Goal: Information Seeking & Learning: Learn about a topic

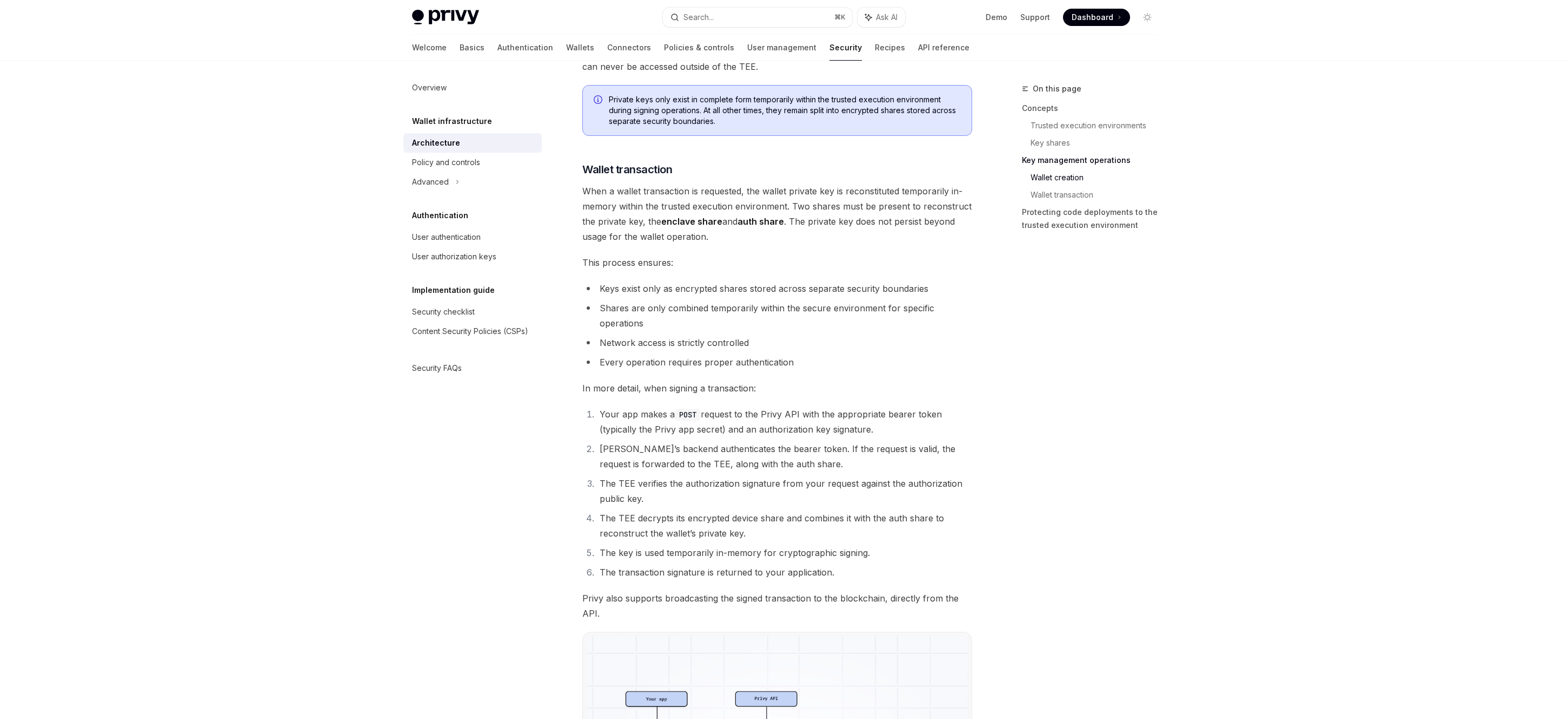
scroll to position [1669, 0]
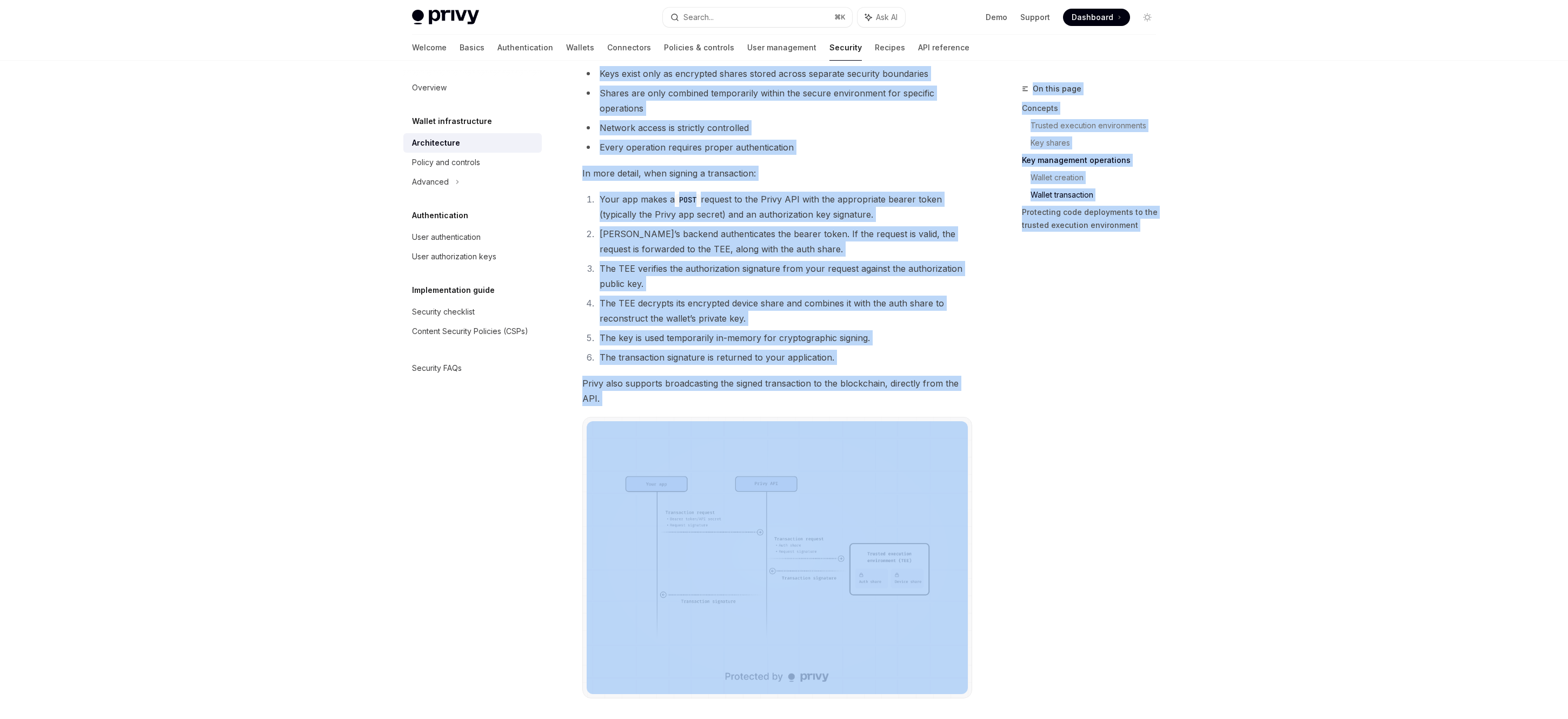
drag, startPoint x: 558, startPoint y: 399, endPoint x: 557, endPoint y: 387, distance: 12.0
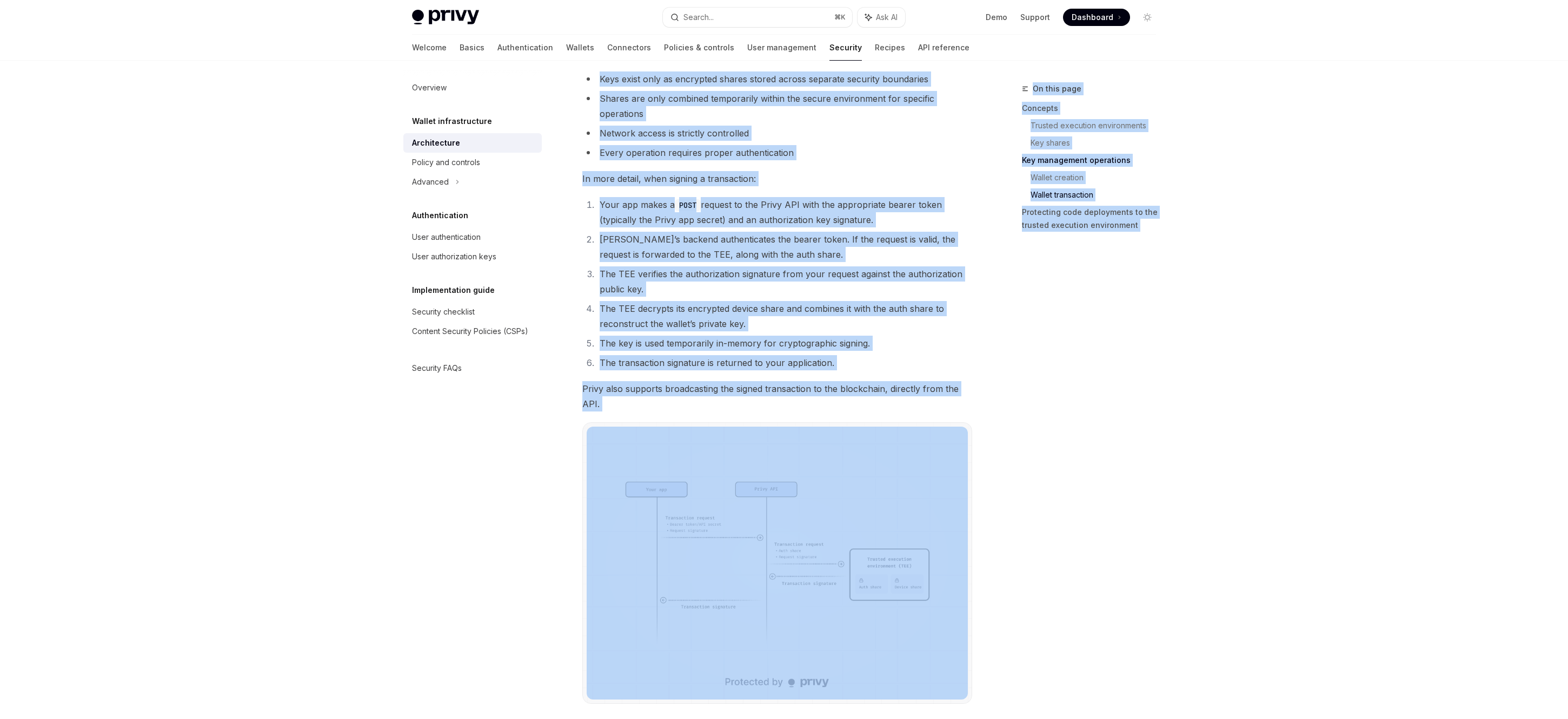
scroll to position [1658, 0]
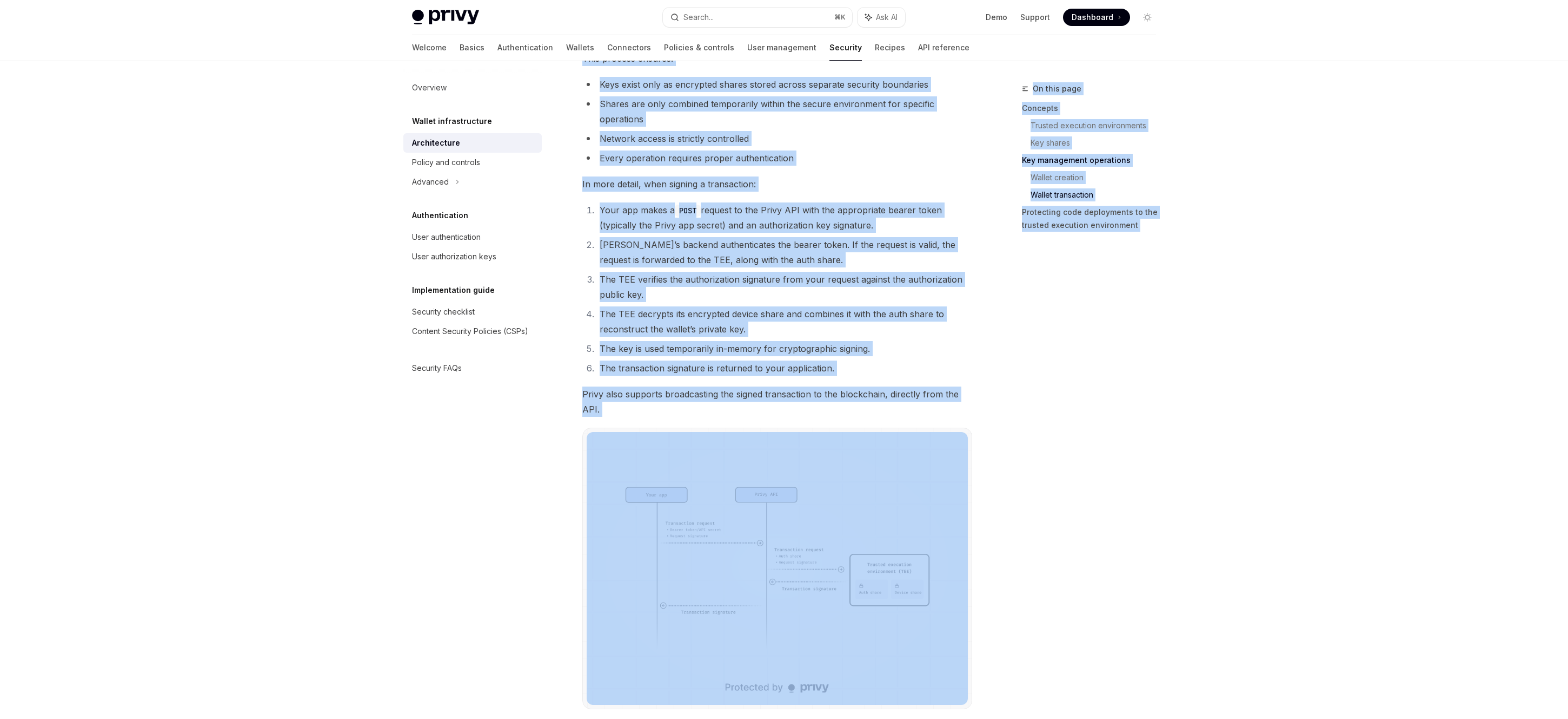
click at [730, 399] on span "Privy also supports broadcasting the signed transaction to the blockchain, dire…" at bounding box center [778, 401] width 390 height 30
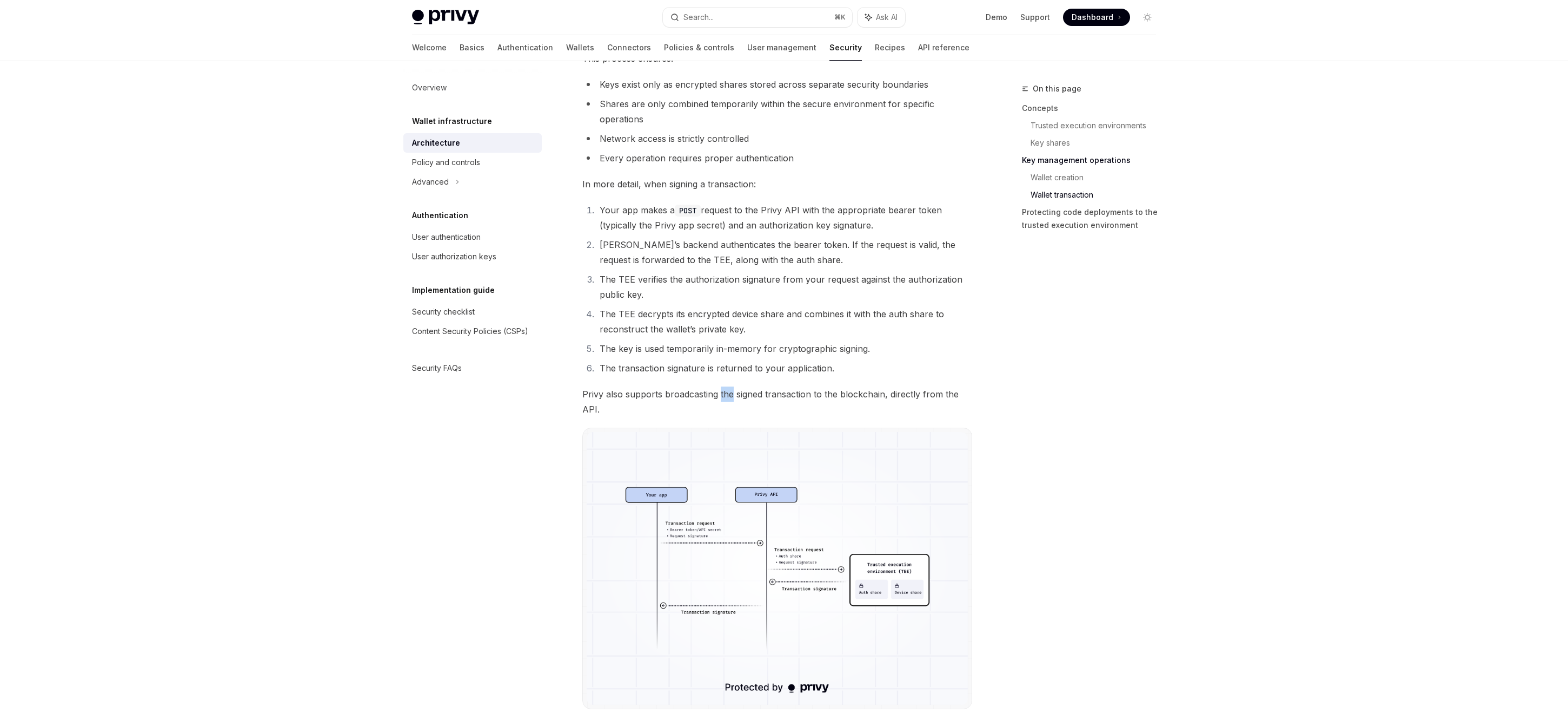
click at [730, 399] on span "Privy also supports broadcasting the signed transaction to the blockchain, dire…" at bounding box center [778, 401] width 390 height 30
click at [724, 392] on span "Privy also supports broadcasting the signed transaction to the blockchain, dire…" at bounding box center [778, 401] width 390 height 30
click at [698, 386] on span "Privy also supports broadcasting the signed transaction to the blockchain, dire…" at bounding box center [778, 401] width 390 height 30
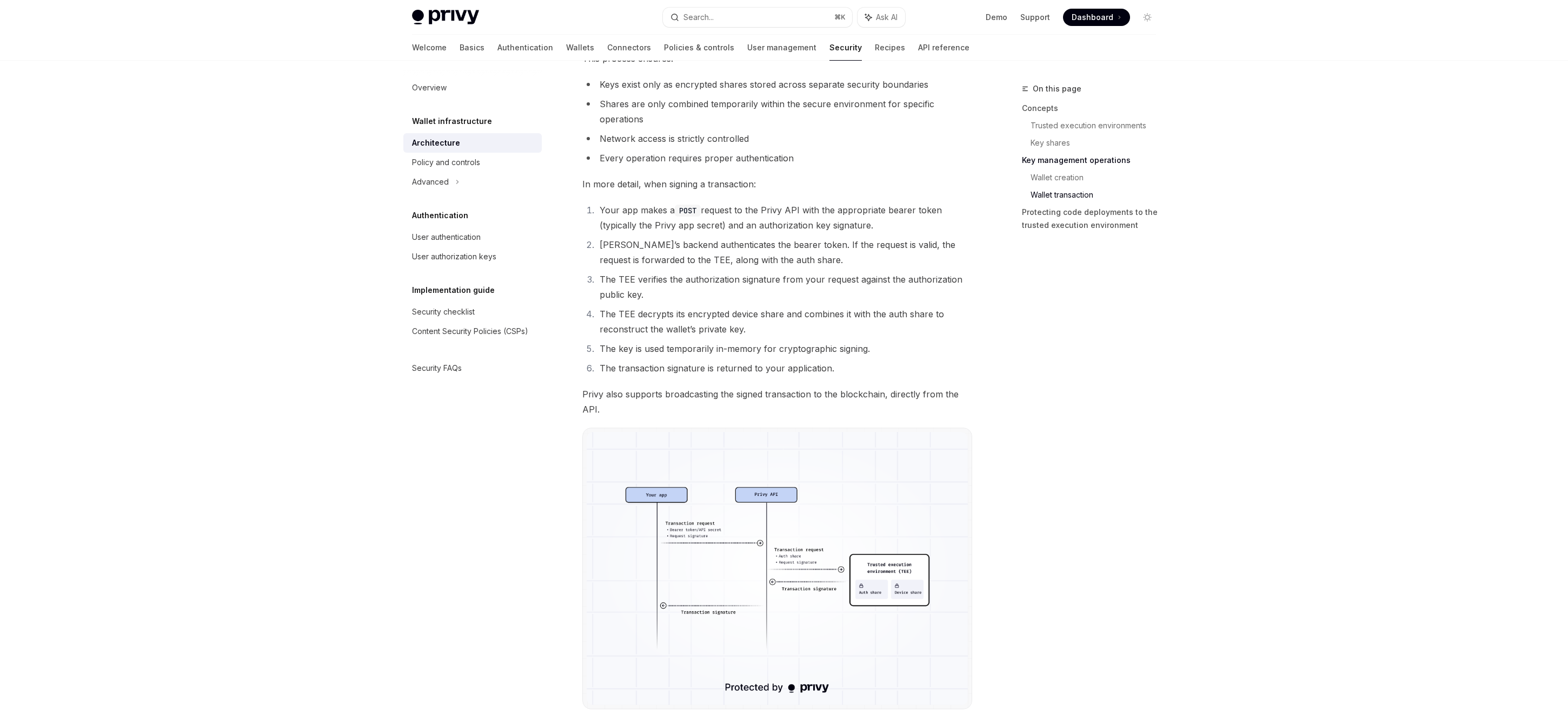
click at [723, 360] on ol "Your app makes a POST request to the Privy API with the appropriate bearer toke…" at bounding box center [778, 289] width 390 height 173
click at [723, 360] on li "The transaction signature is returned to your application." at bounding box center [784, 367] width 376 height 15
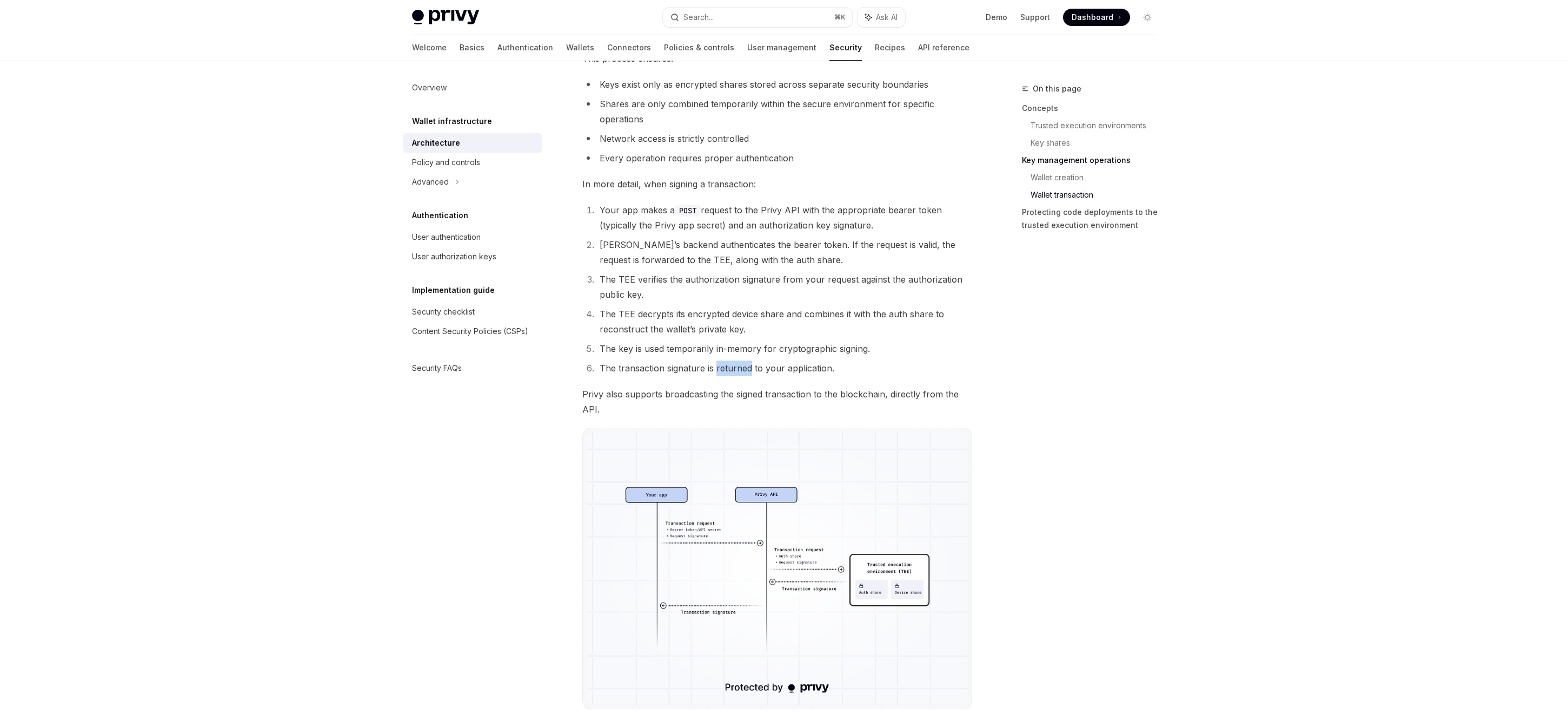
click at [723, 360] on li "The transaction signature is returned to your application." at bounding box center [784, 367] width 376 height 15
click at [724, 360] on li "The transaction signature is returned to your application." at bounding box center [784, 367] width 376 height 15
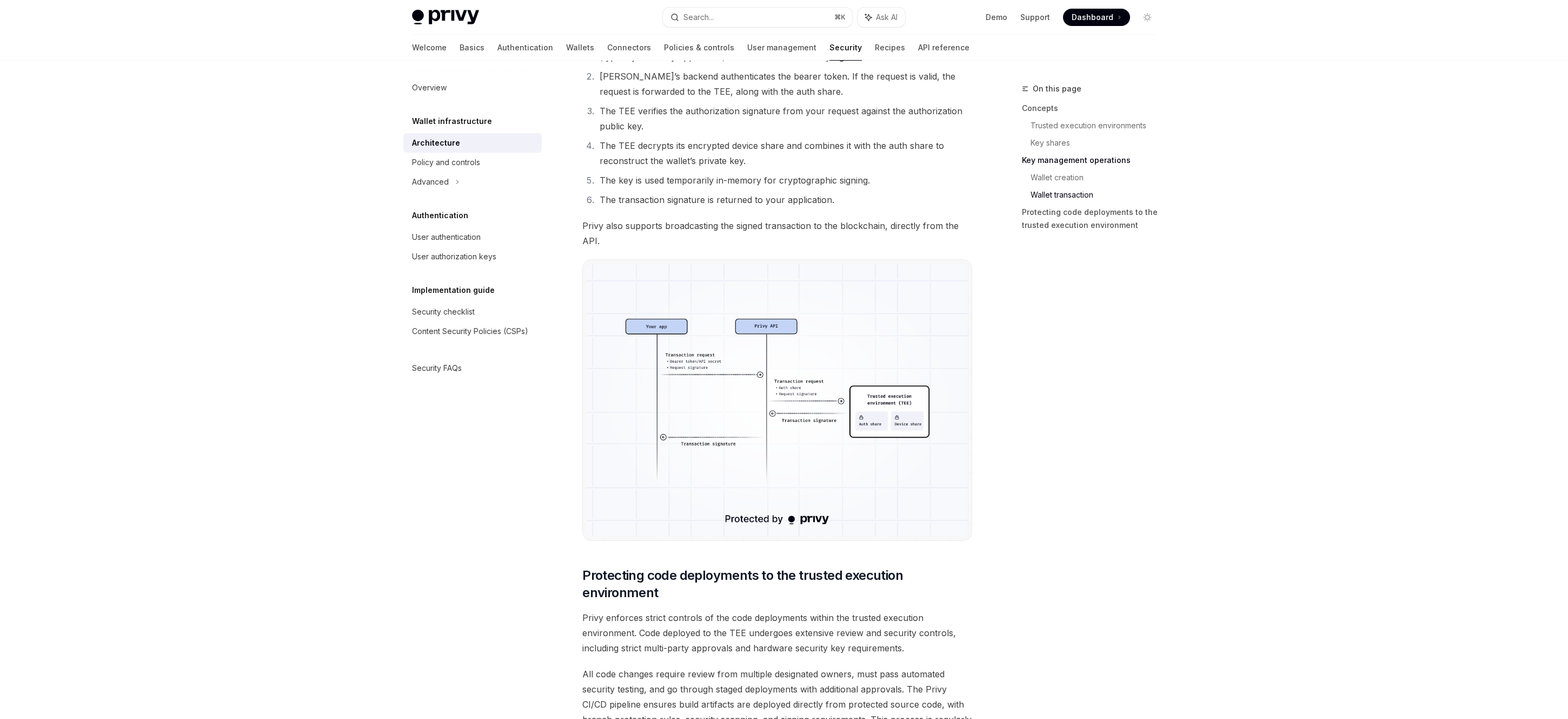
scroll to position [2010, 0]
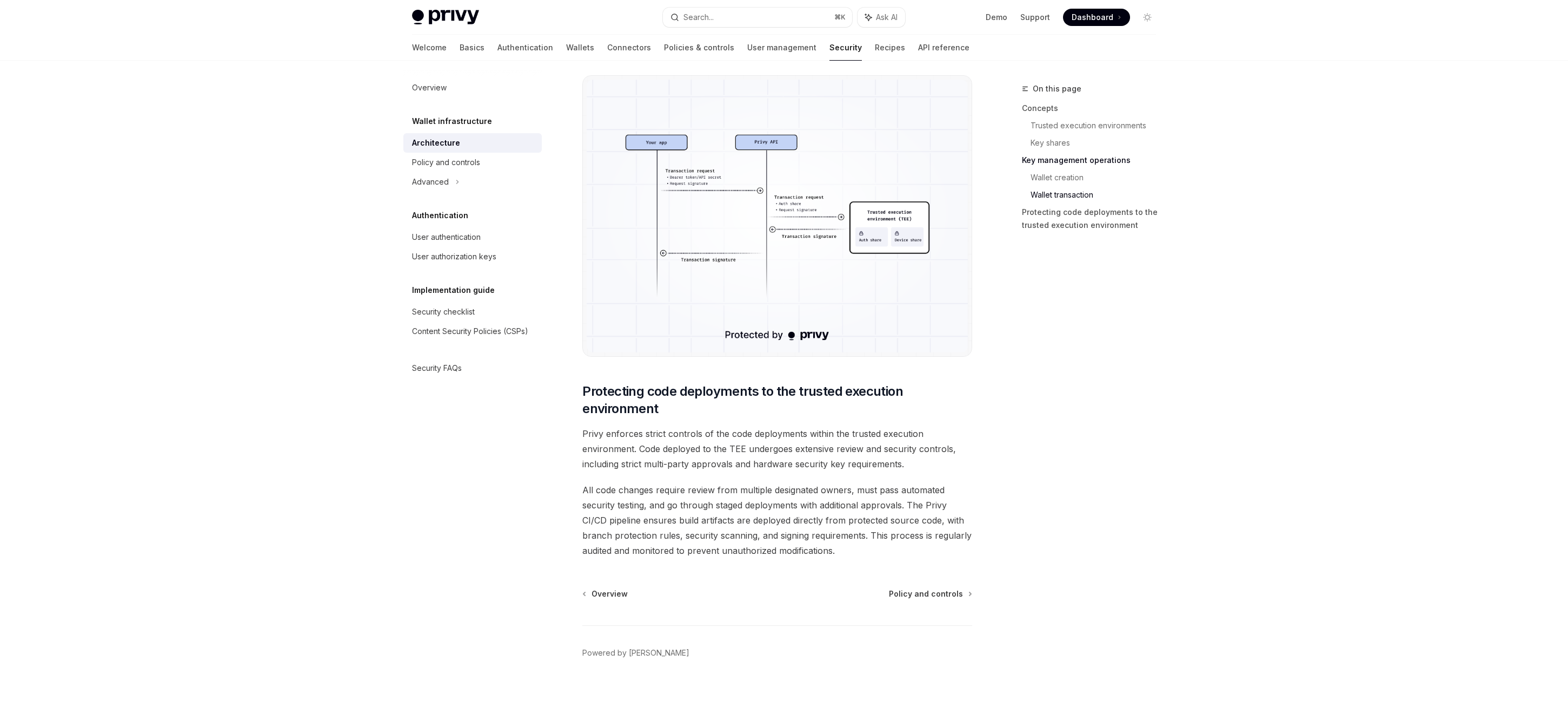
click at [1079, 435] on div "On this page Concepts Trusted execution environments Key shares Key management …" at bounding box center [1082, 399] width 165 height 636
click at [677, 525] on span "All code changes require review from multiple designated owners, must pass auto…" at bounding box center [778, 520] width 390 height 76
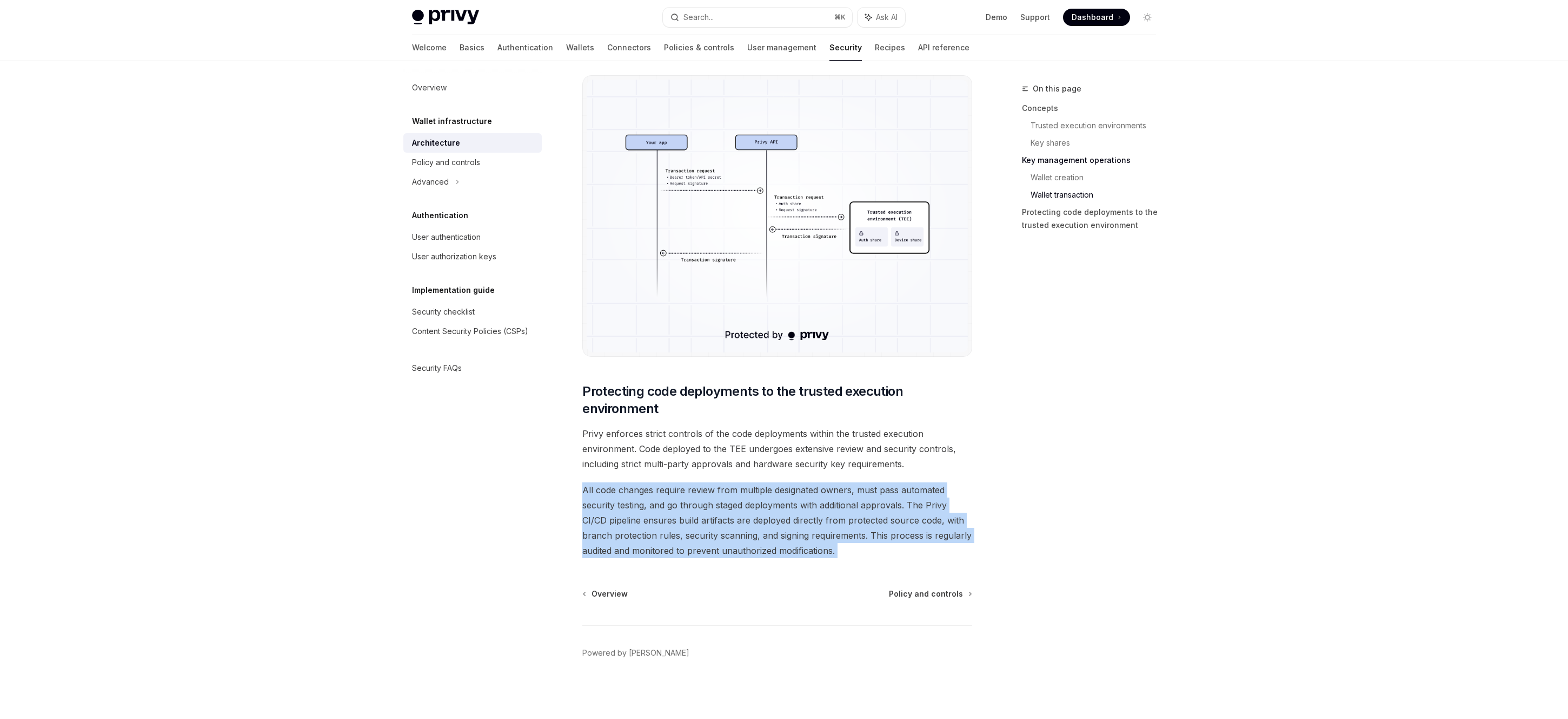
click at [676, 525] on span "All code changes require review from multiple designated owners, must pass auto…" at bounding box center [778, 520] width 390 height 76
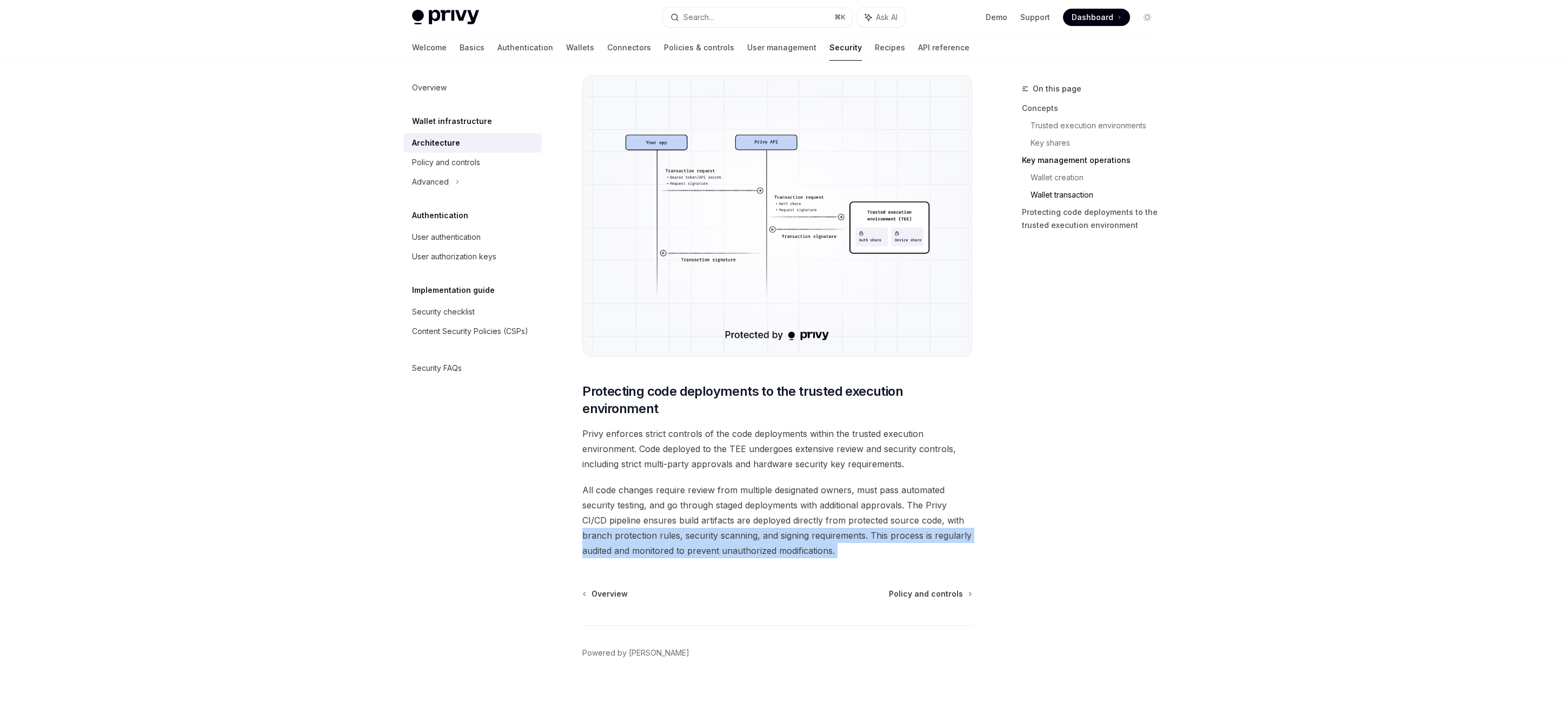
click at [584, 534] on span "All code changes require review from multiple designated owners, must pass auto…" at bounding box center [778, 520] width 390 height 76
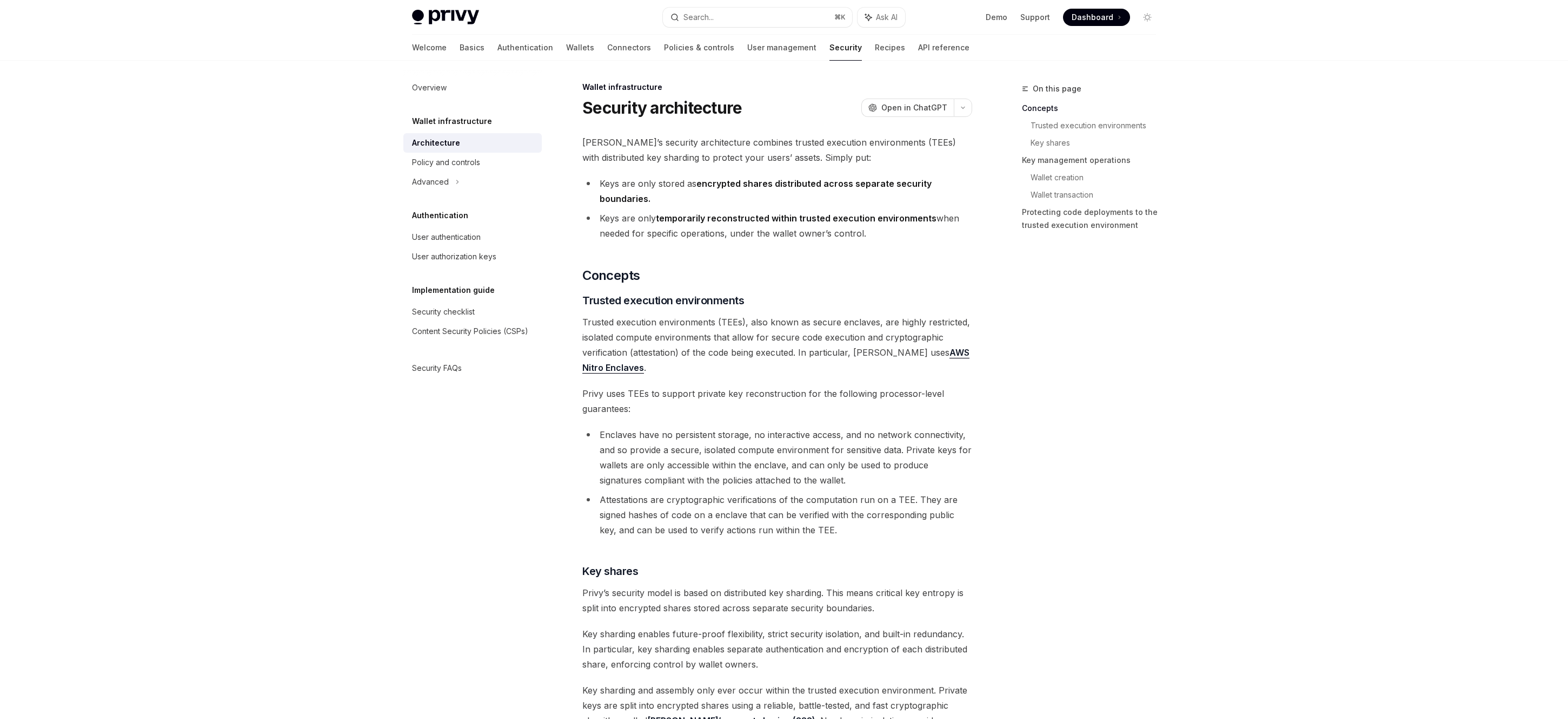
scroll to position [0, 0]
type textarea "*"
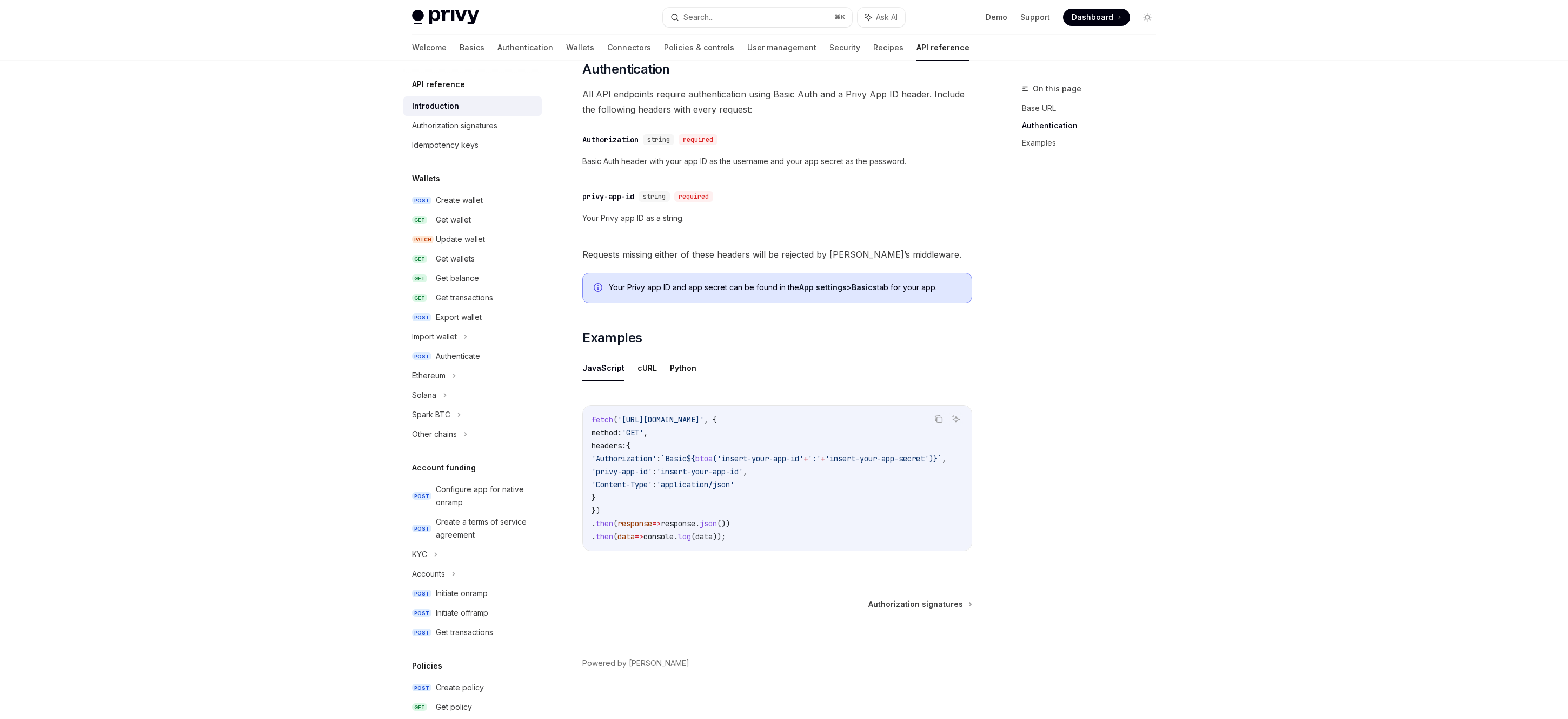
scroll to position [431, 0]
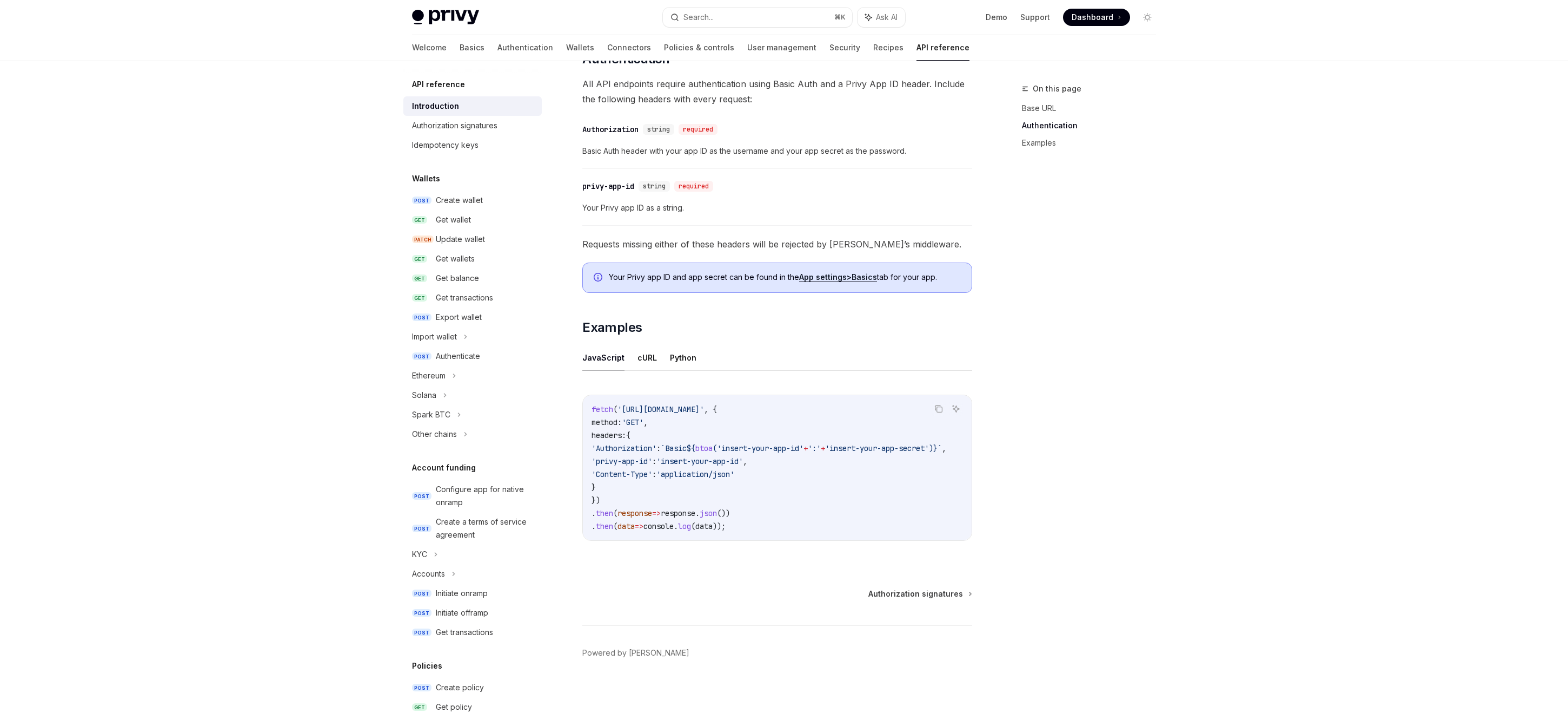
type textarea "*"
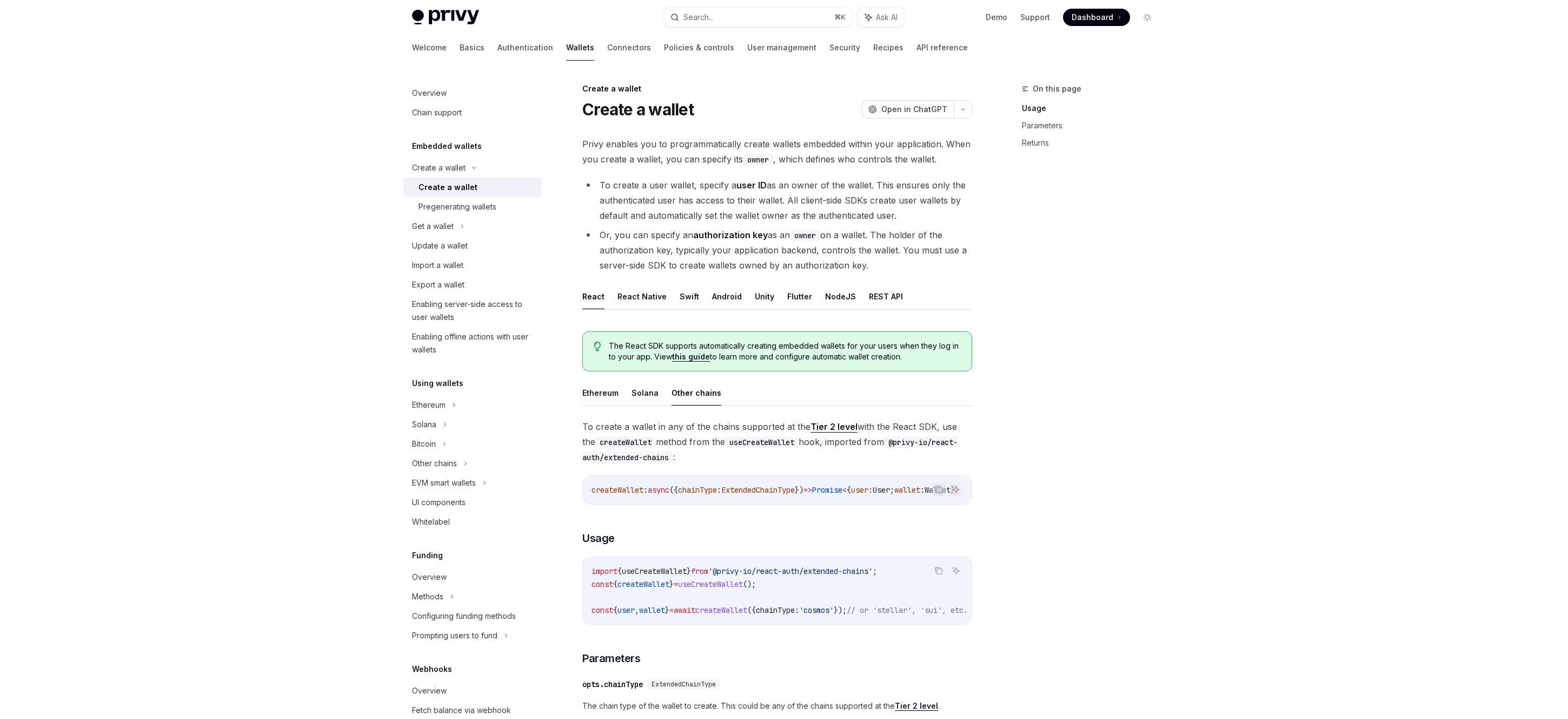
scroll to position [217, 0]
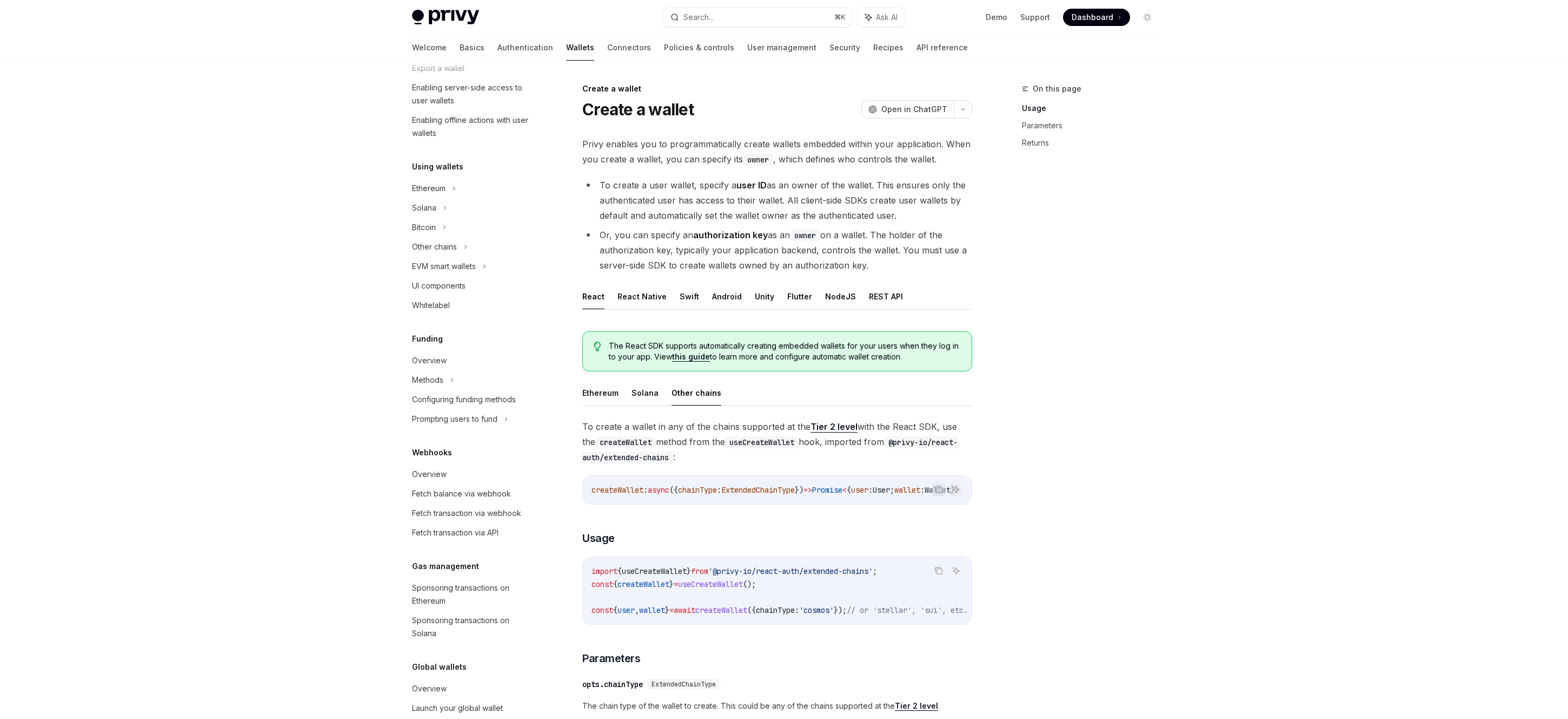
click at [736, 167] on div "Privy enables you to programmatically create wallets embedded within your appli…" at bounding box center [778, 541] width 390 height 809
click at [728, 157] on span "Privy enables you to programmatically create wallets embedded within your appli…" at bounding box center [778, 152] width 390 height 30
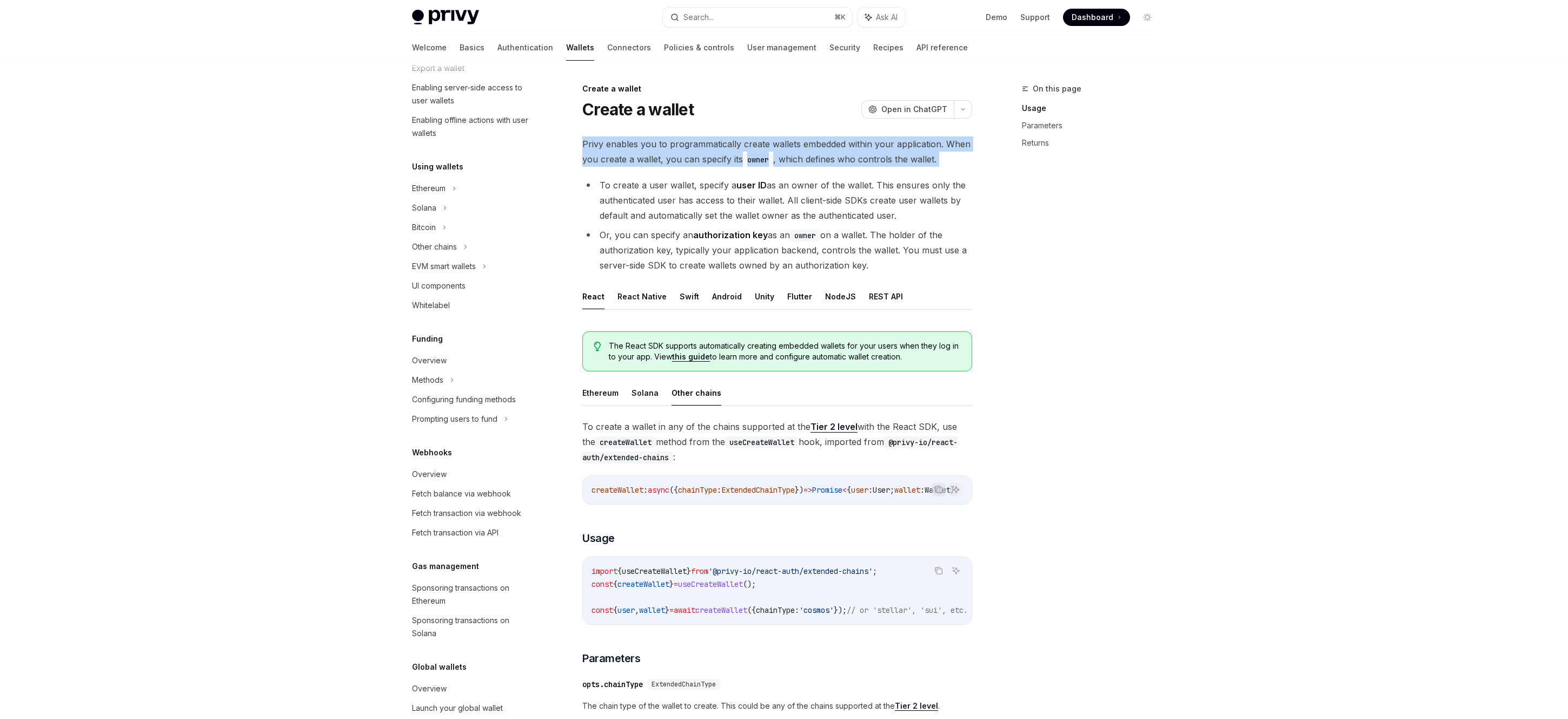
click at [728, 157] on span "Privy enables you to programmatically create wallets embedded within your appli…" at bounding box center [778, 152] width 390 height 30
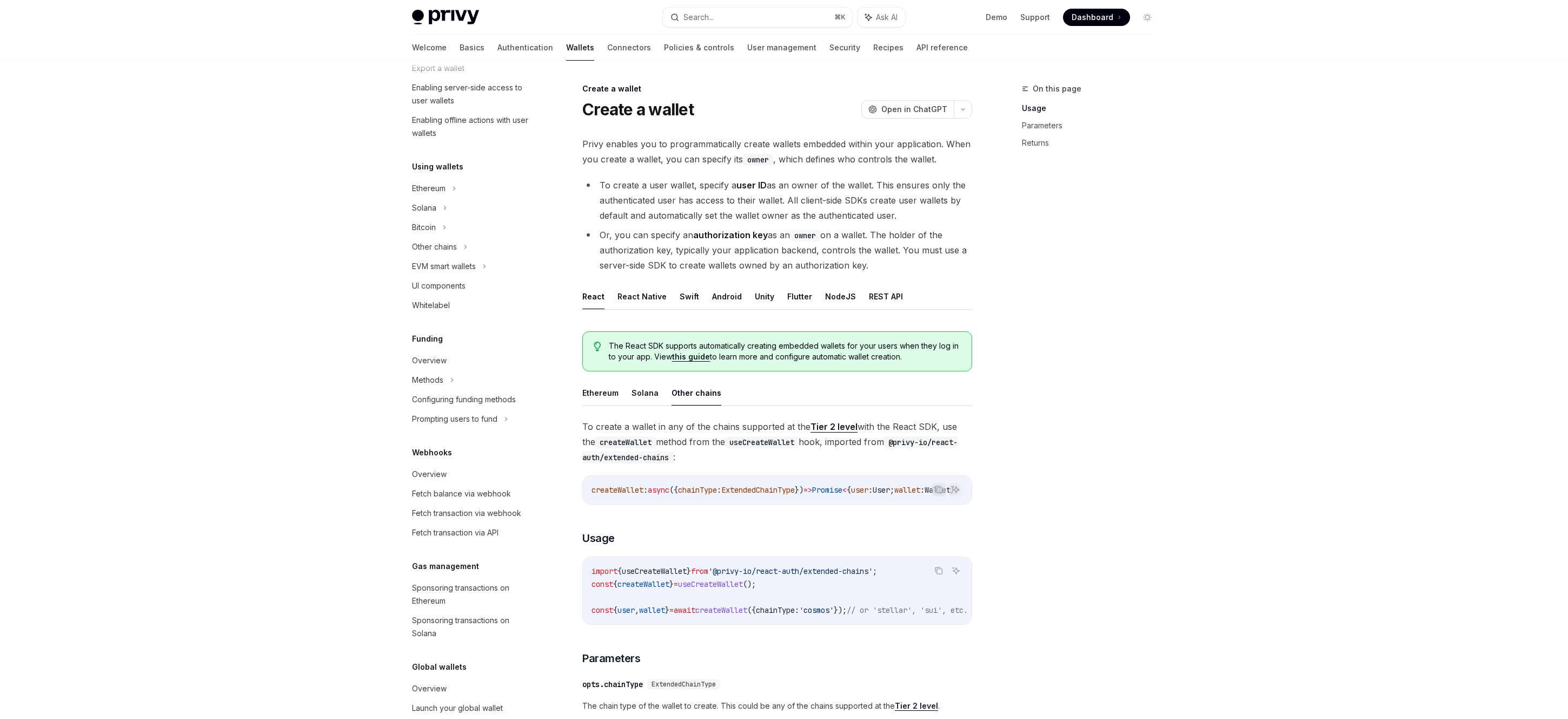
click at [699, 206] on li "To create a user wallet, specify a user ID as an owner of the wallet. This ensu…" at bounding box center [778, 201] width 390 height 46
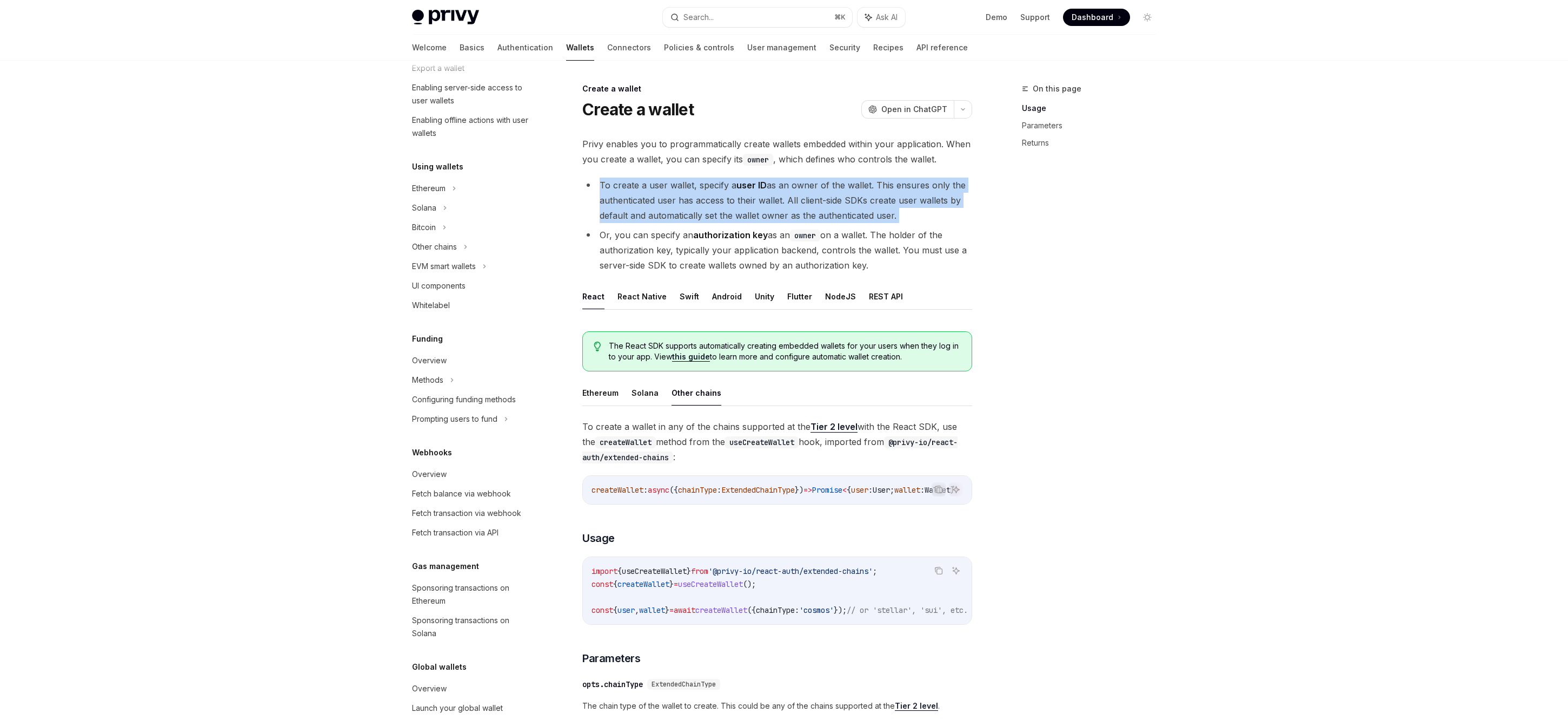
click at [699, 206] on li "To create a user wallet, specify a user ID as an owner of the wallet. This ensu…" at bounding box center [778, 201] width 390 height 46
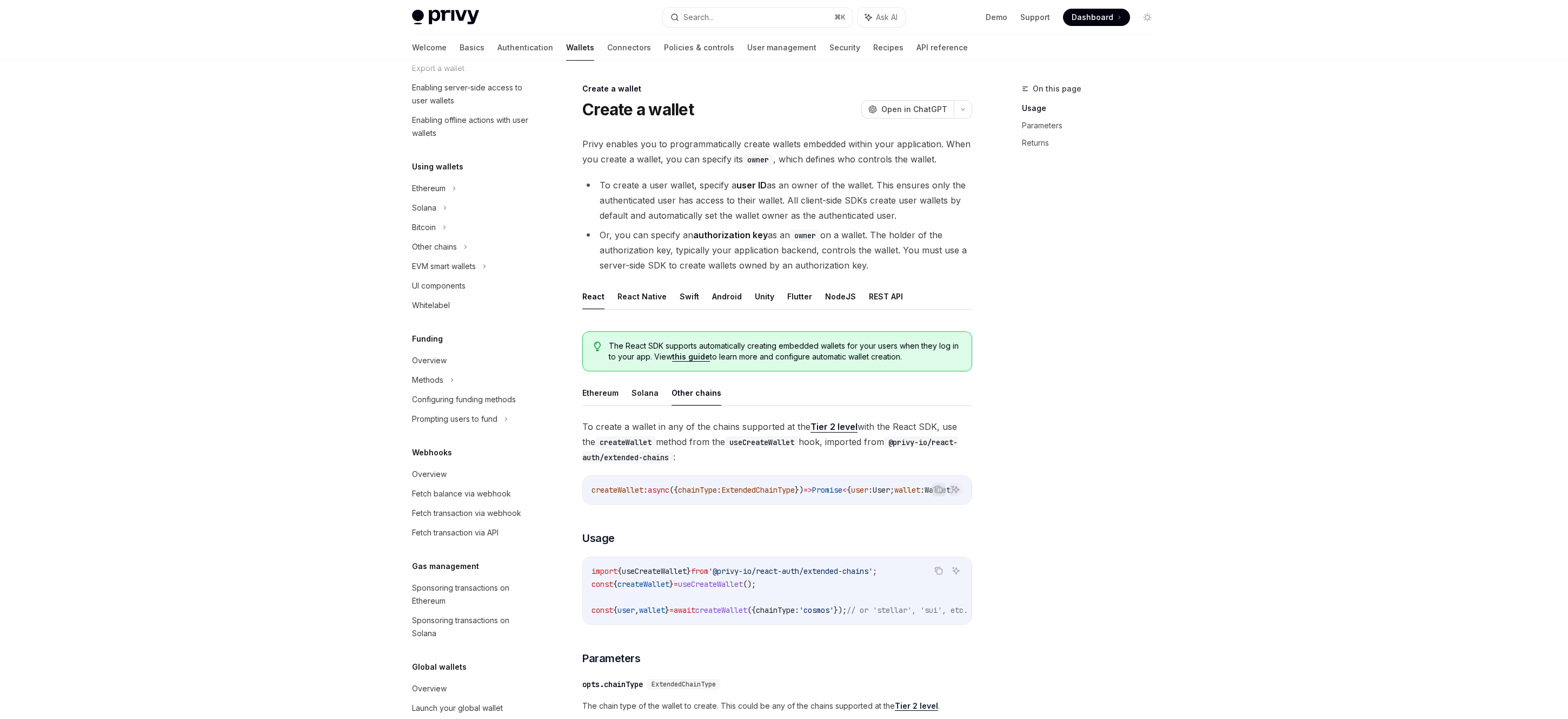
click at [717, 246] on li "Or, you can specify an authorization key as an owner on a wallet. The holder of…" at bounding box center [778, 251] width 390 height 46
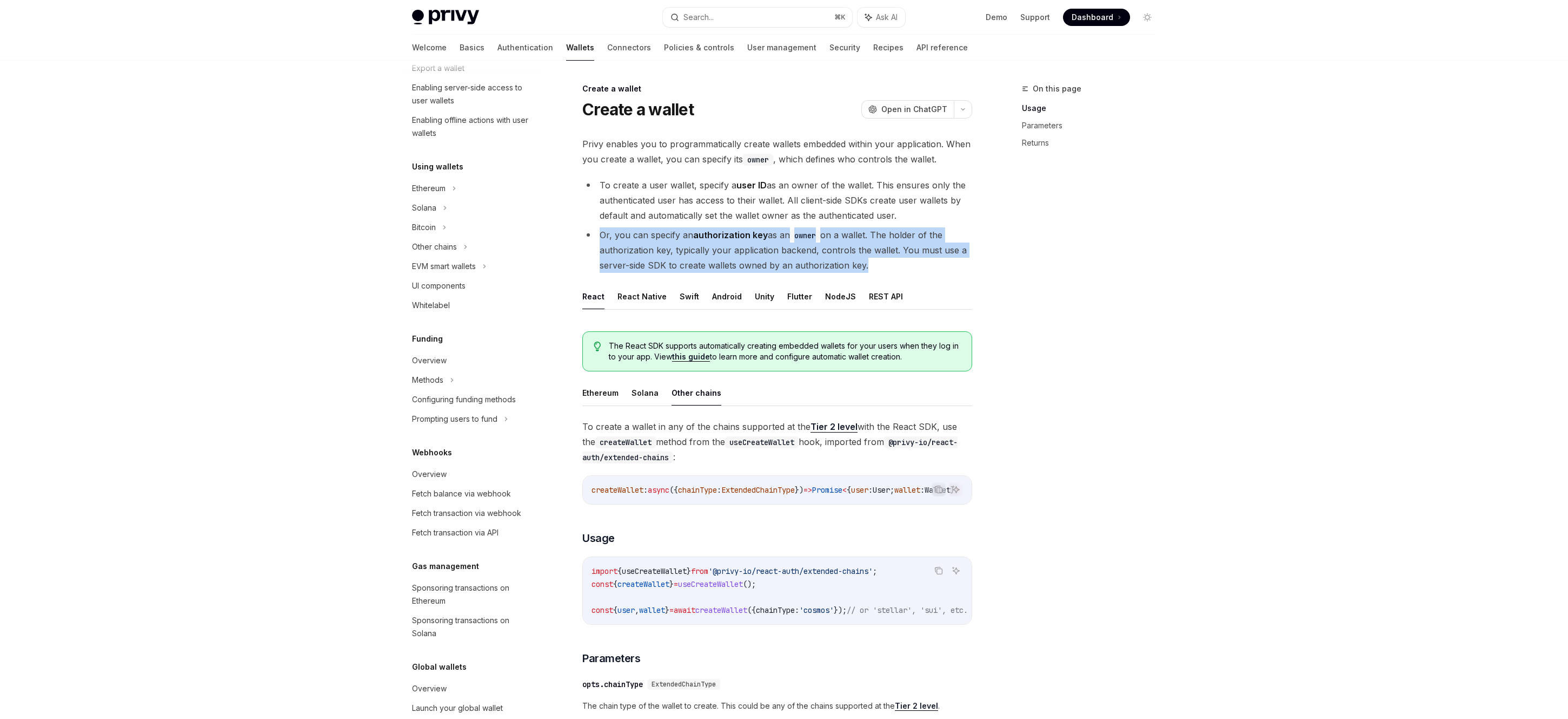
click at [717, 246] on li "Or, you can specify an authorization key as an owner on a wallet. The holder of…" at bounding box center [778, 251] width 390 height 46
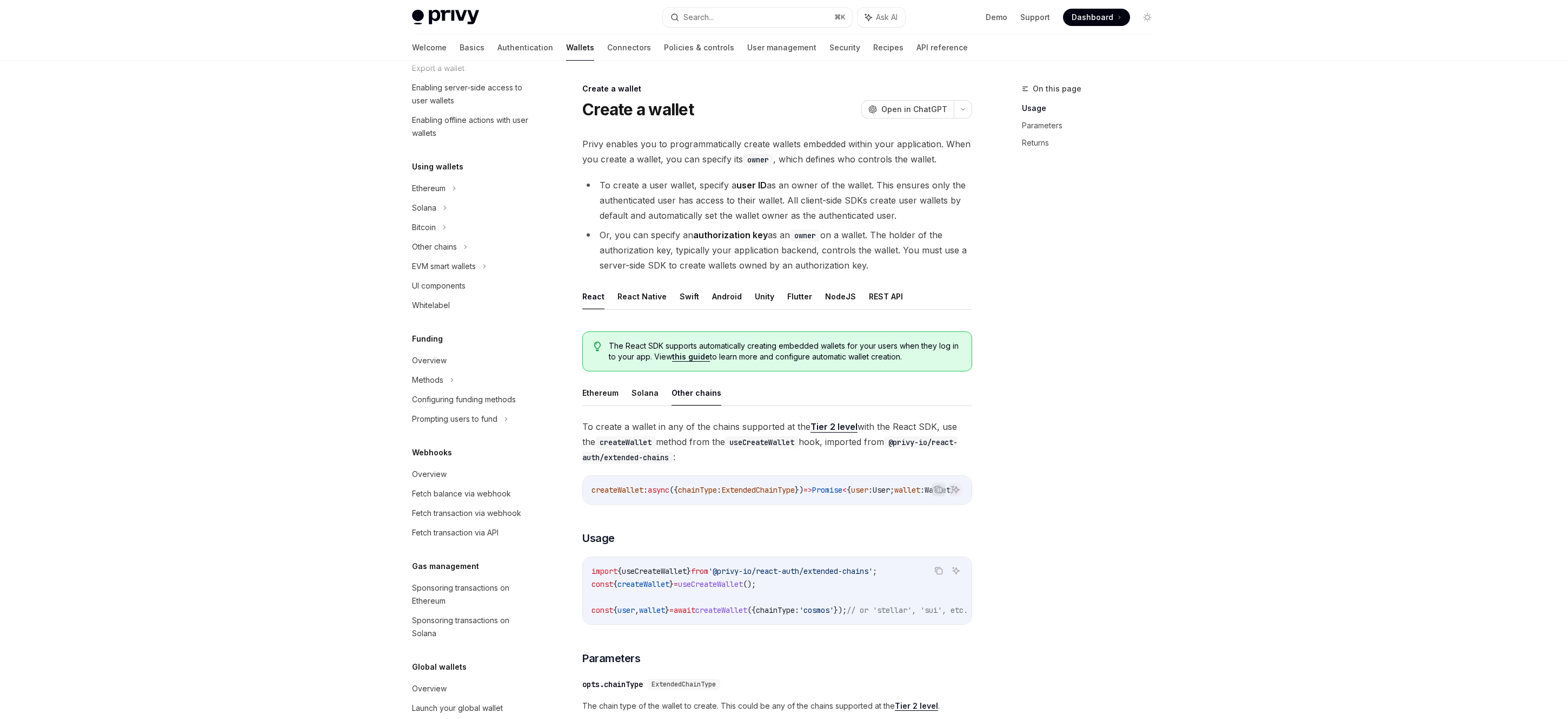
click at [717, 246] on li "Or, you can specify an authorization key as an owner on a wallet. The holder of…" at bounding box center [778, 251] width 390 height 46
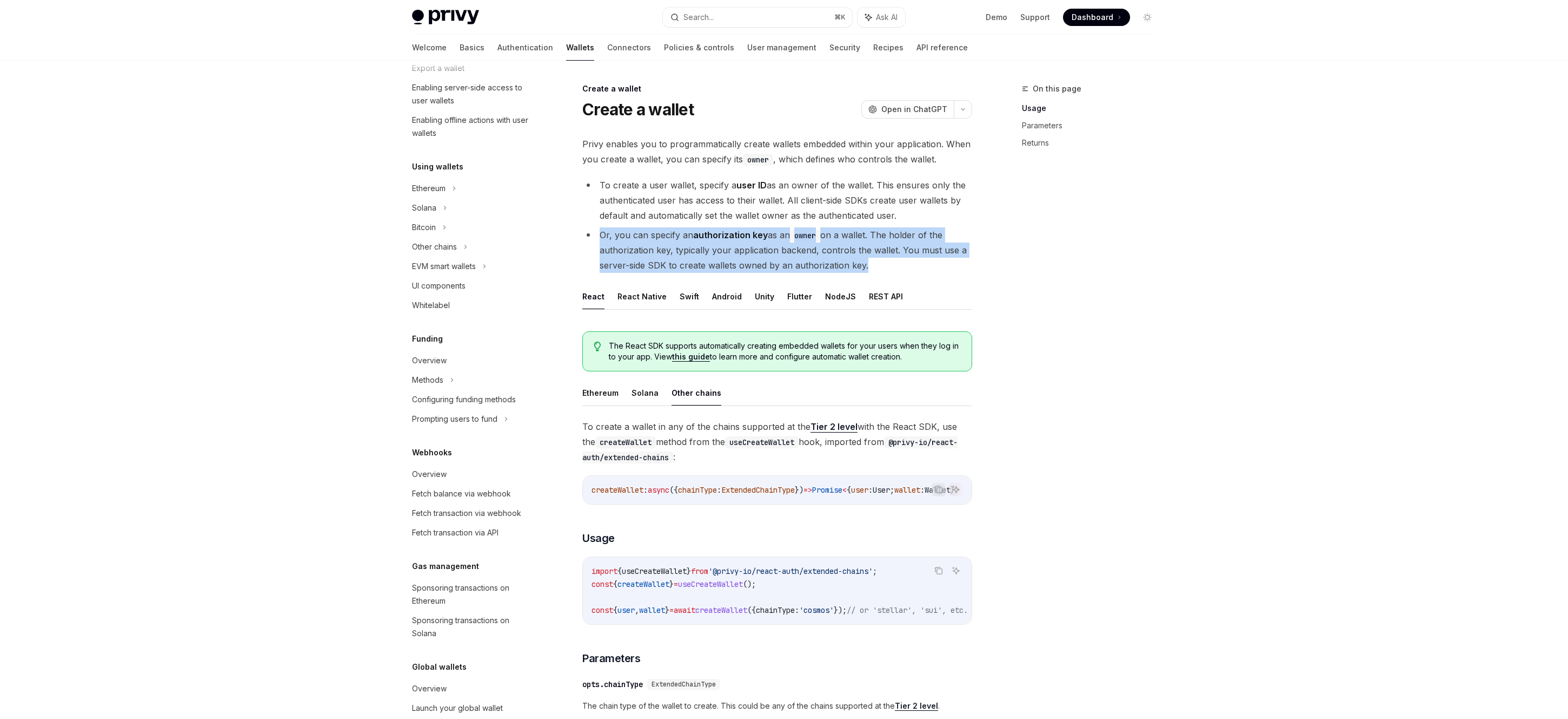
click at [717, 246] on li "Or, you can specify an authorization key as an owner on a wallet. The holder of…" at bounding box center [778, 251] width 390 height 46
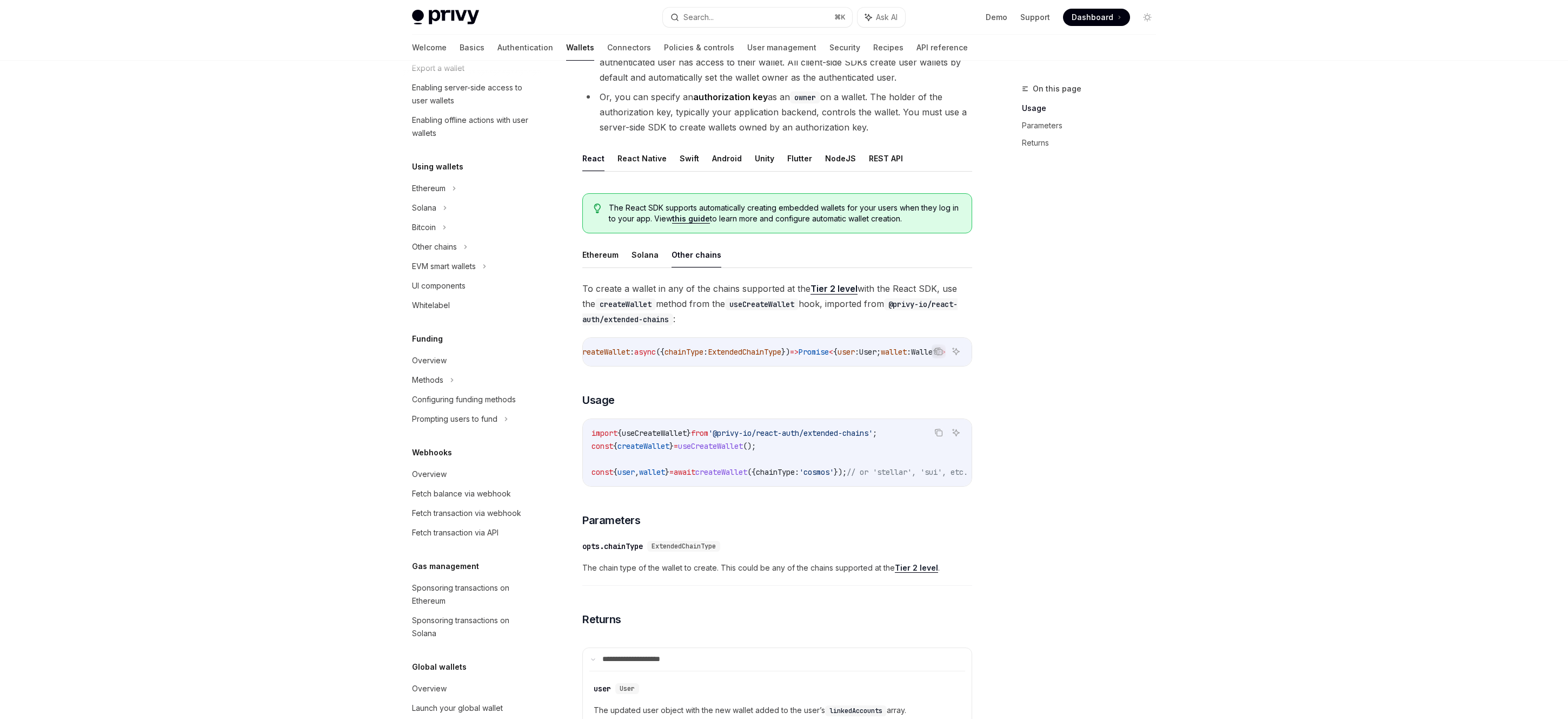
scroll to position [0, 0]
click at [722, 351] on span ":" at bounding box center [719, 352] width 4 height 10
click at [1072, 411] on div "On this page Usage Parameters Returns" at bounding box center [1082, 399] width 165 height 636
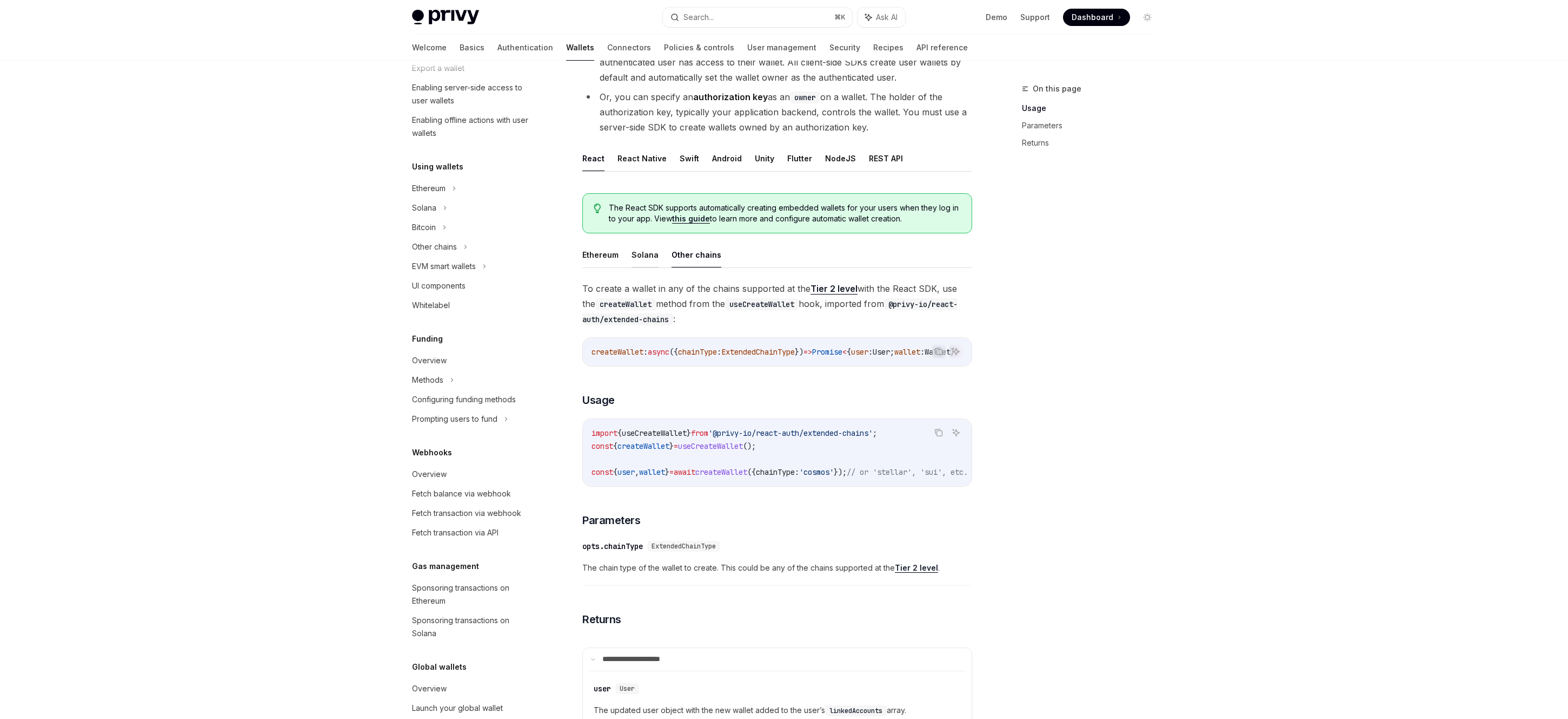
click at [642, 258] on button "Solana" at bounding box center [645, 254] width 27 height 25
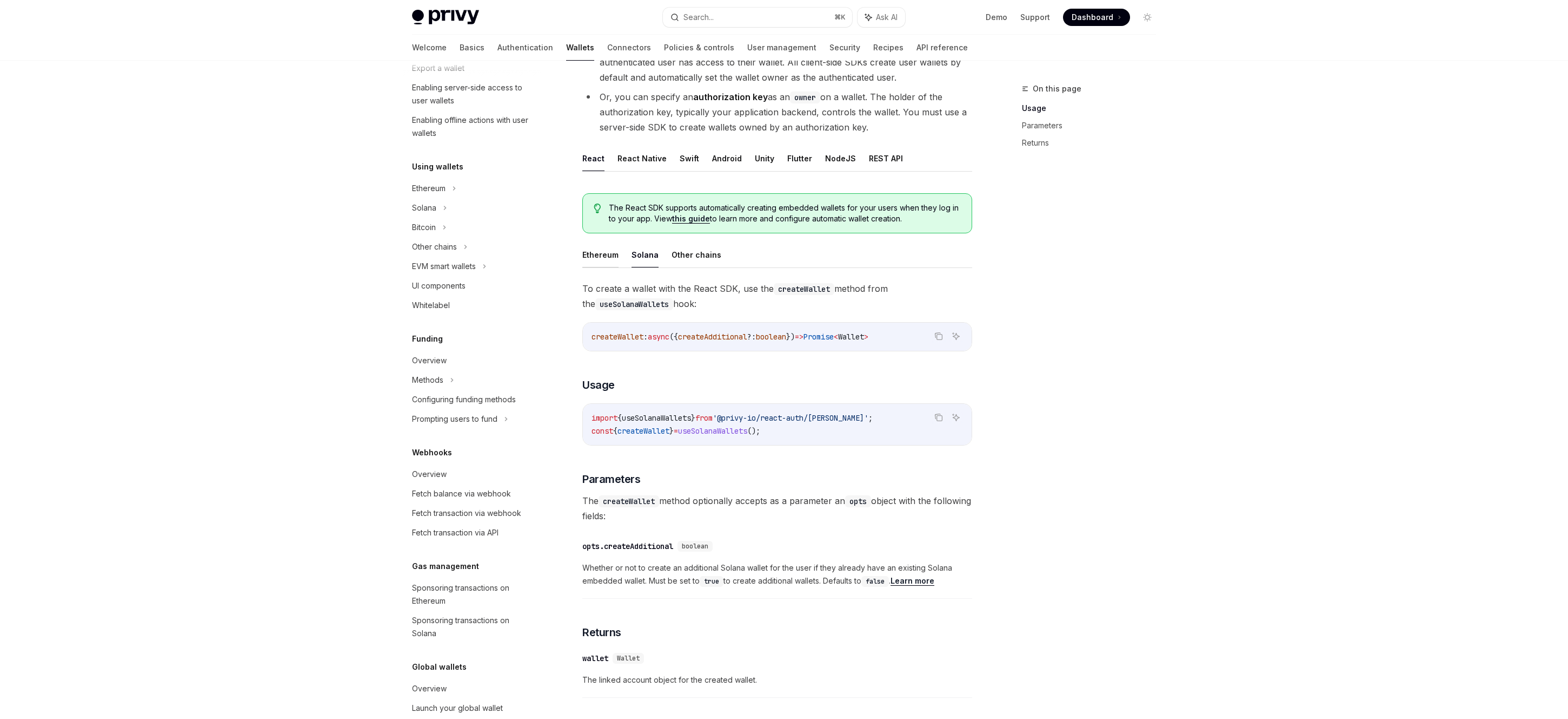
click at [605, 258] on button "Ethereum" at bounding box center [601, 254] width 36 height 25
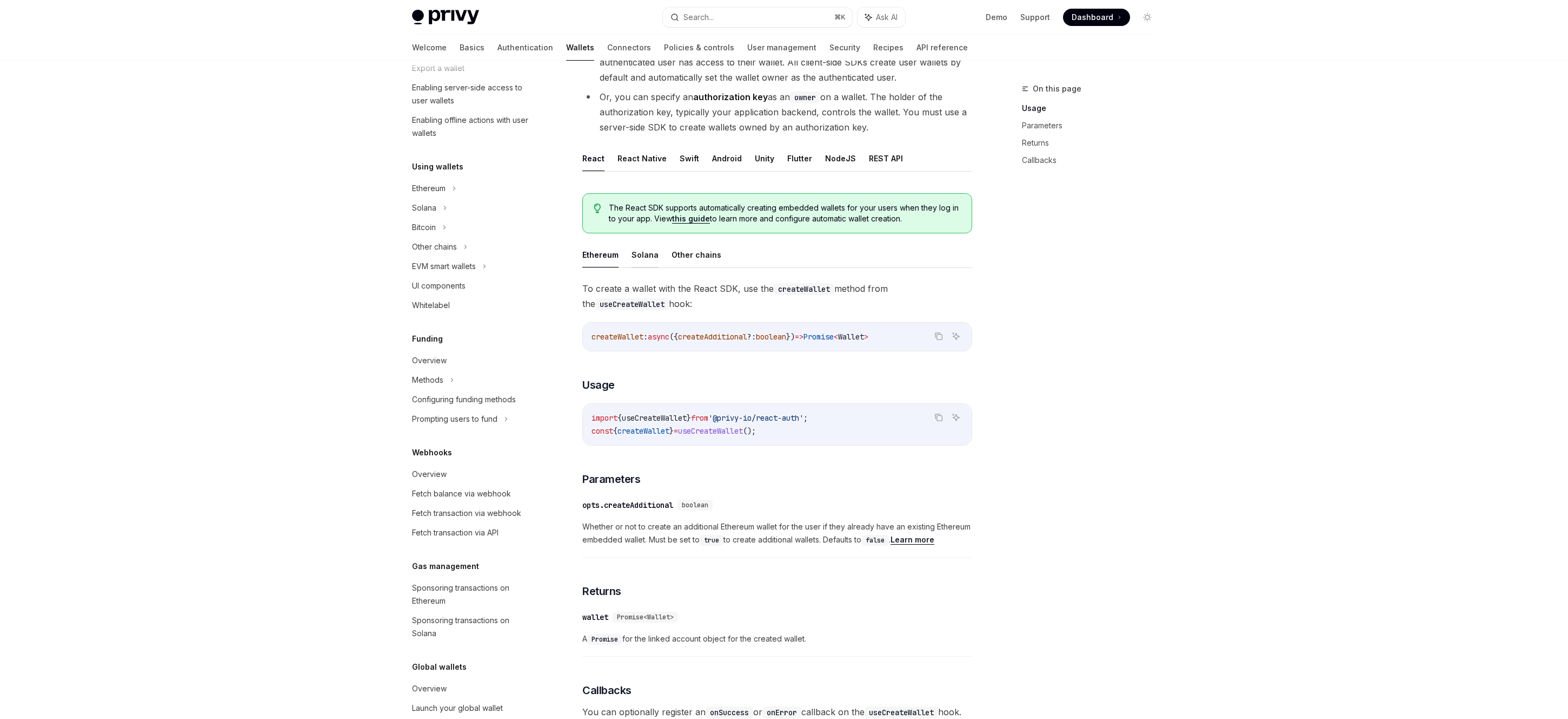
click at [638, 257] on button "Solana" at bounding box center [645, 254] width 27 height 25
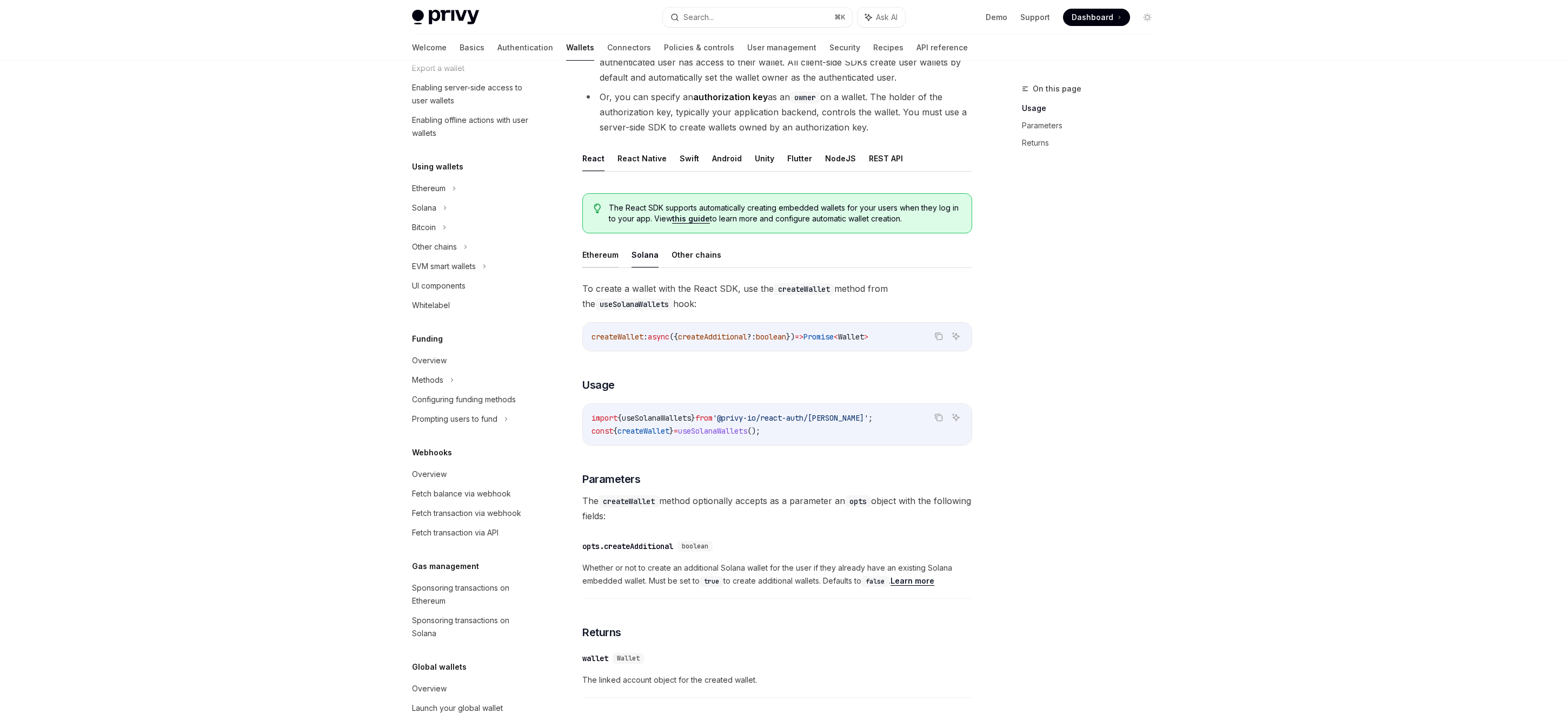
click at [611, 257] on button "Ethereum" at bounding box center [601, 254] width 36 height 25
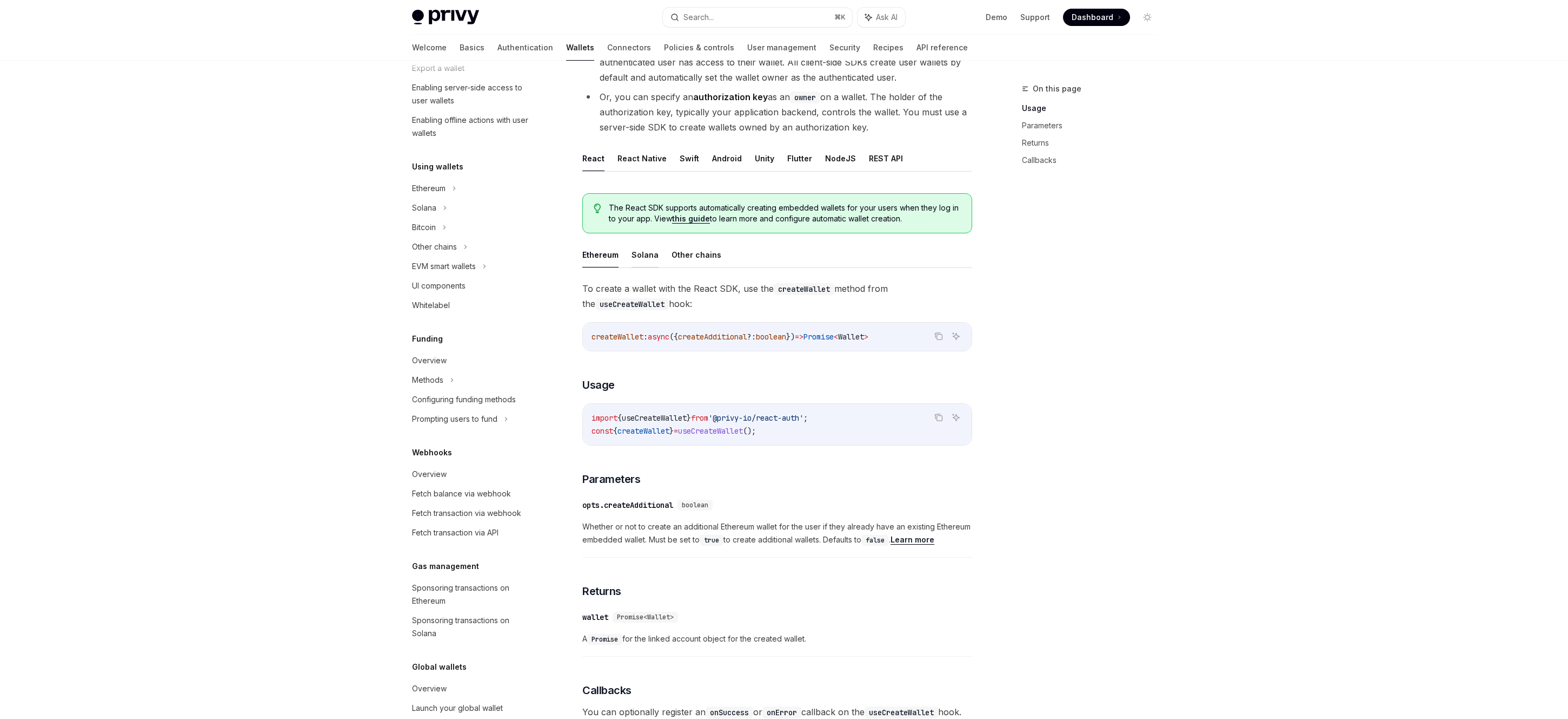
click at [643, 259] on button "Solana" at bounding box center [645, 254] width 27 height 25
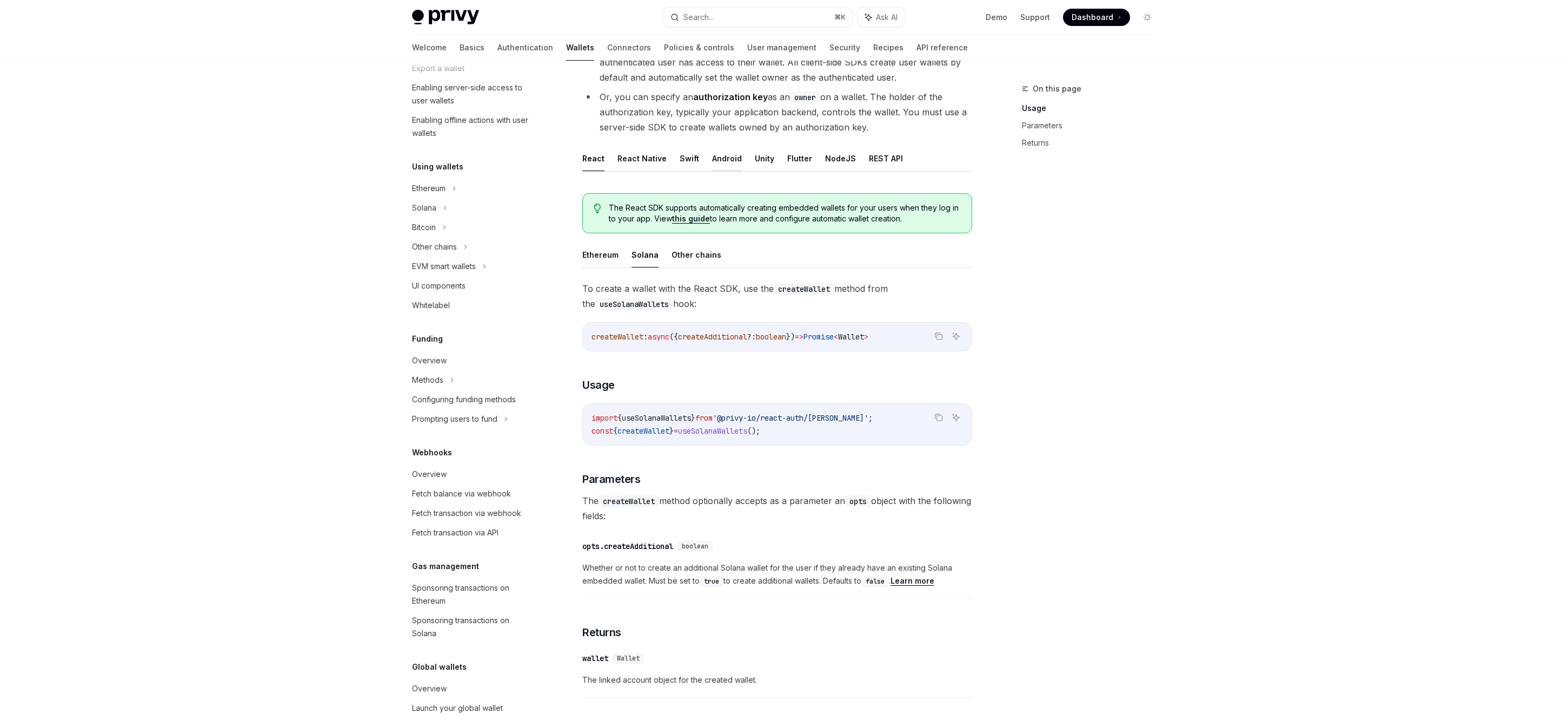
click at [724, 159] on button "Android" at bounding box center [728, 158] width 30 height 25
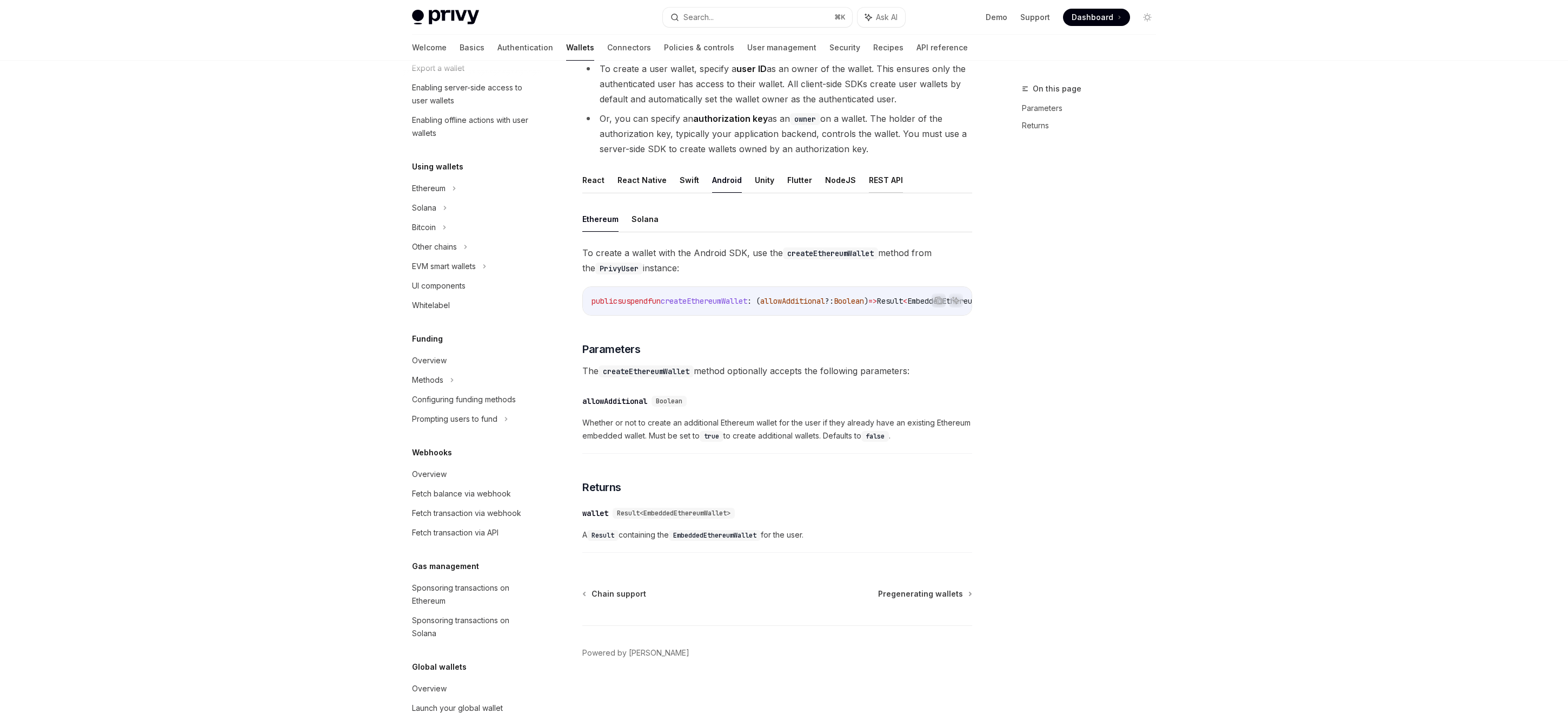
click at [877, 180] on button "REST API" at bounding box center [886, 179] width 34 height 25
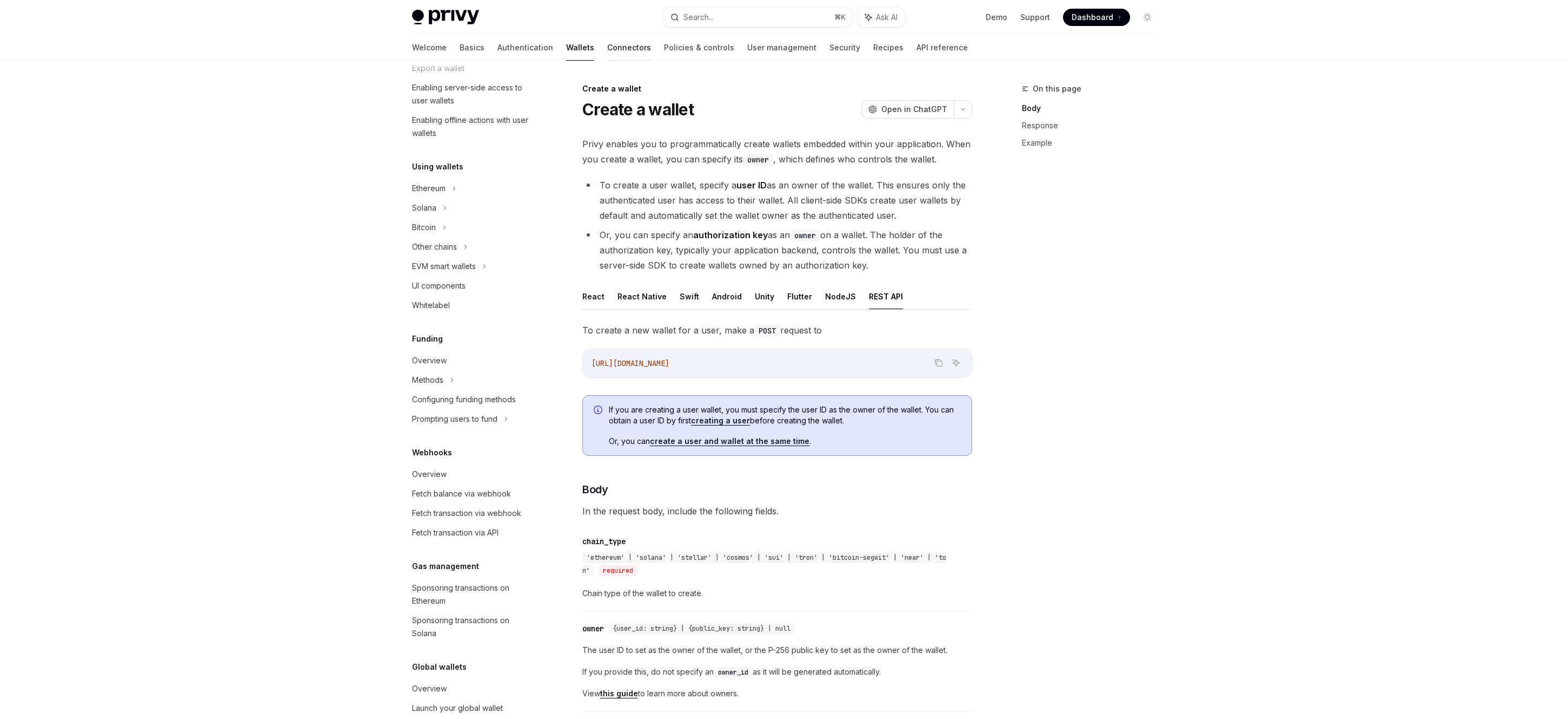
click at [607, 50] on link "Connectors" at bounding box center [629, 48] width 44 height 26
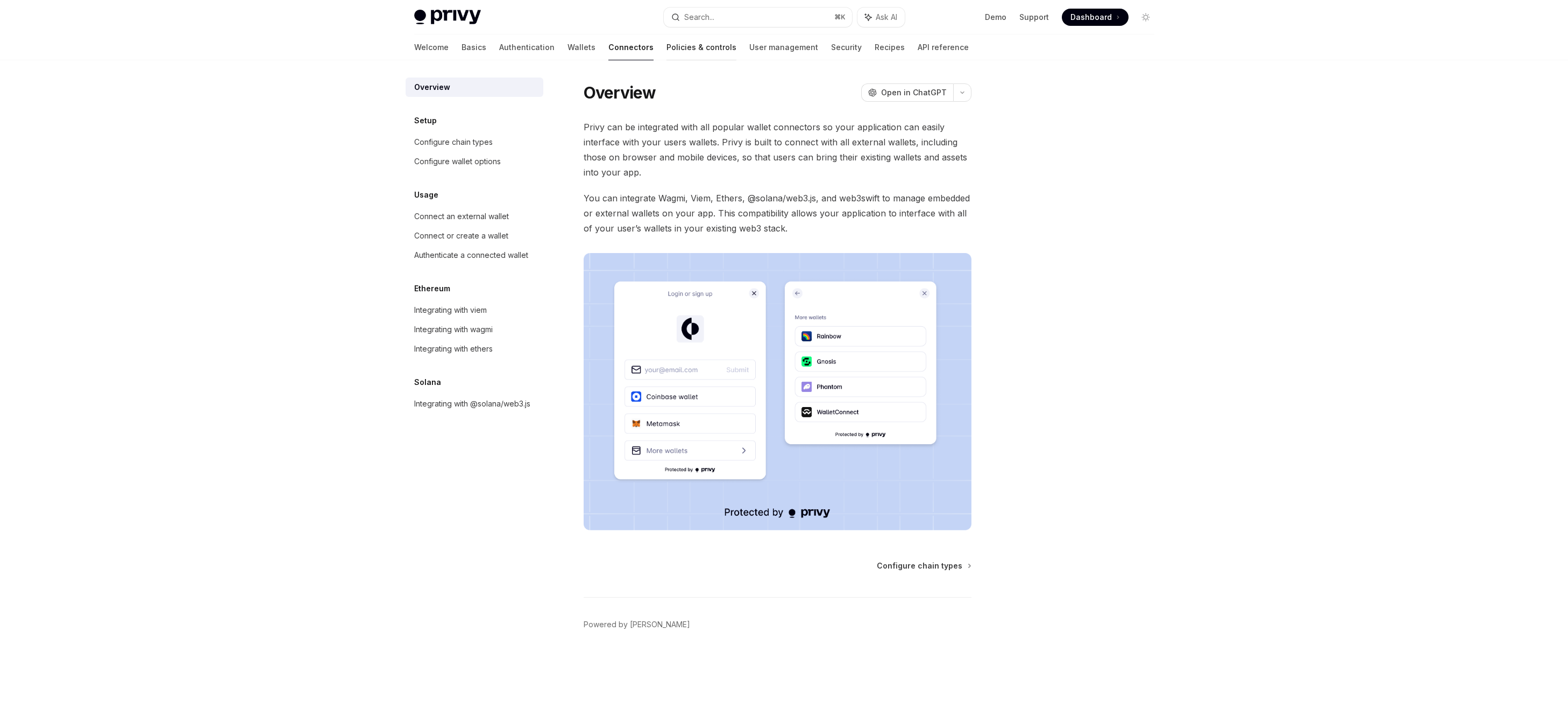
click at [666, 50] on link "Policies & controls" at bounding box center [701, 48] width 70 height 26
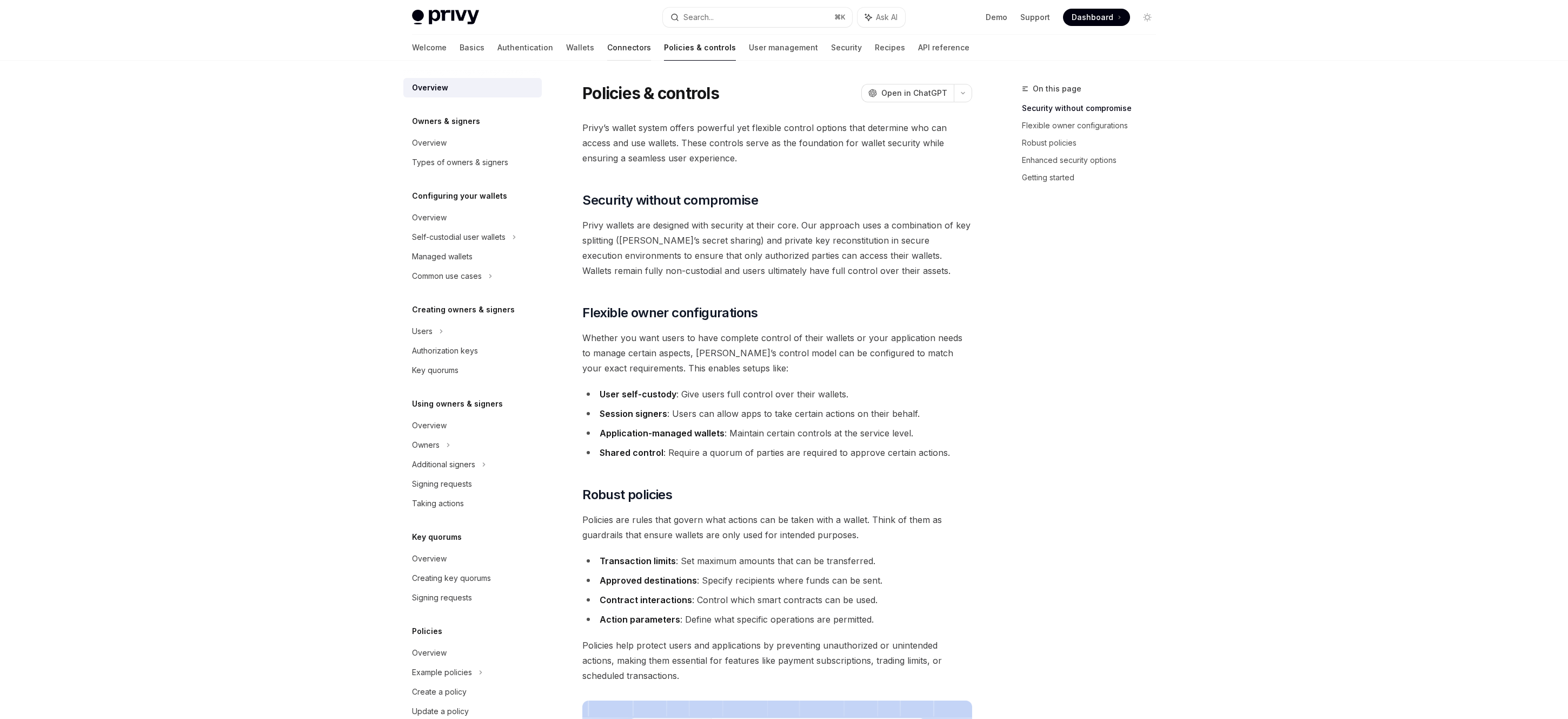
click at [607, 47] on link "Connectors" at bounding box center [629, 48] width 44 height 26
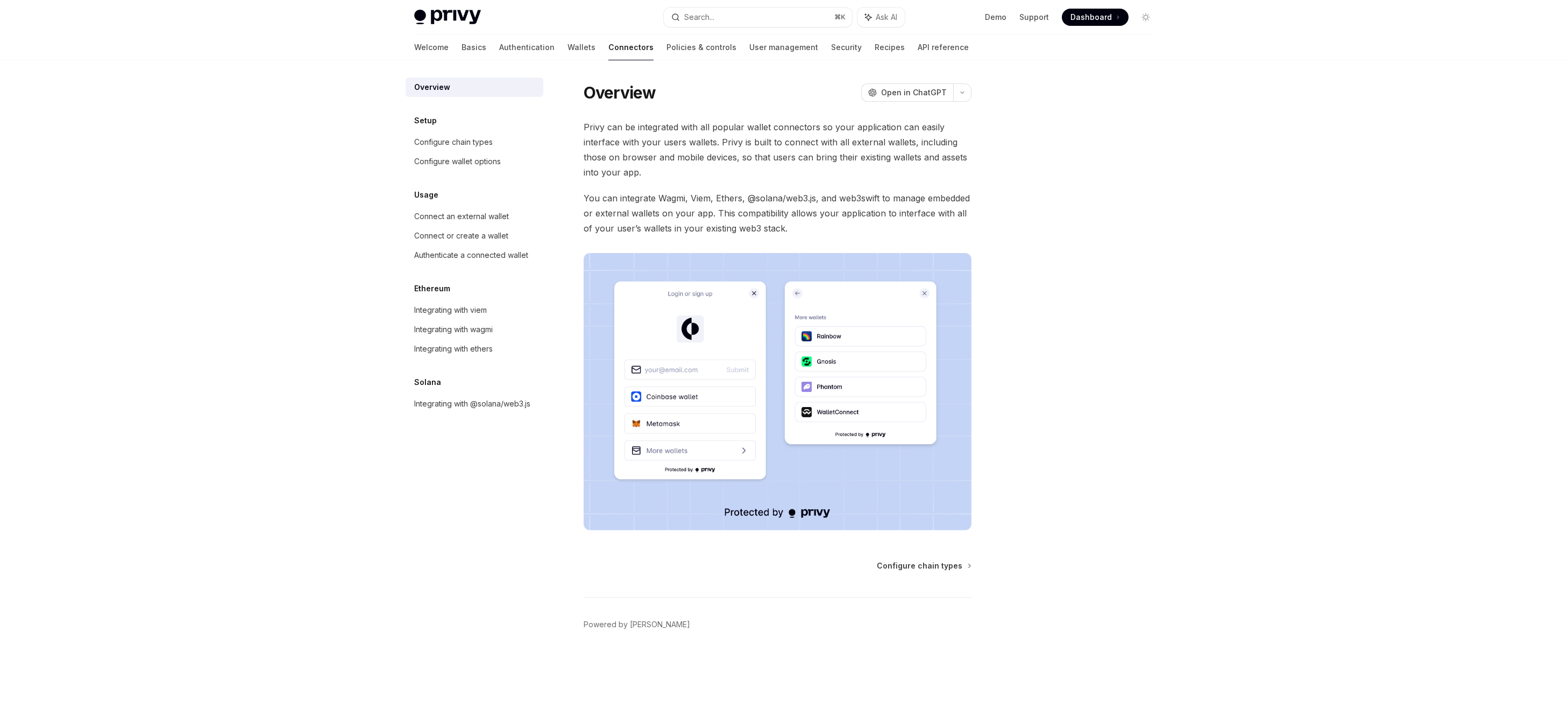
click at [471, 197] on div "Usage" at bounding box center [475, 195] width 138 height 13
click at [471, 213] on div "Connect an external wallet" at bounding box center [461, 215] width 94 height 13
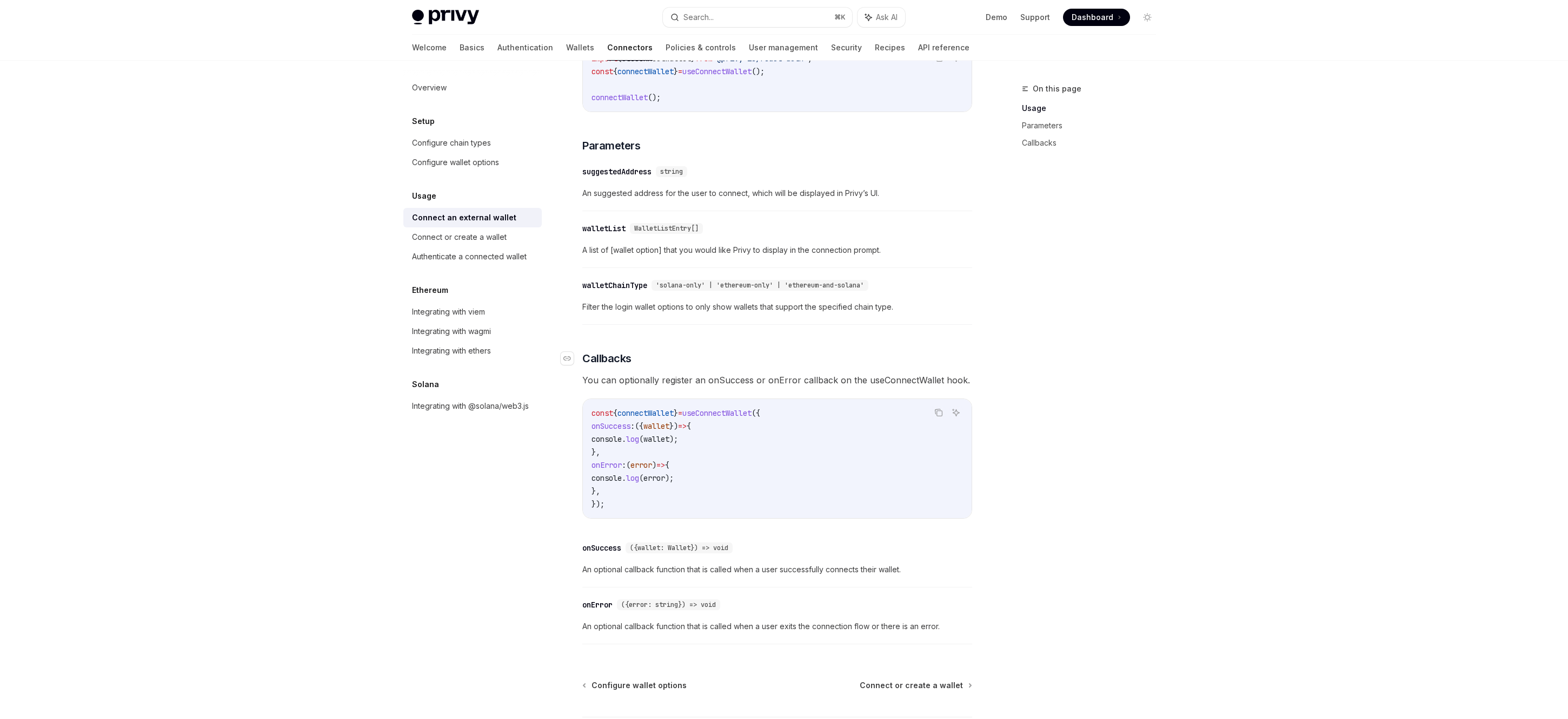
scroll to position [469, 0]
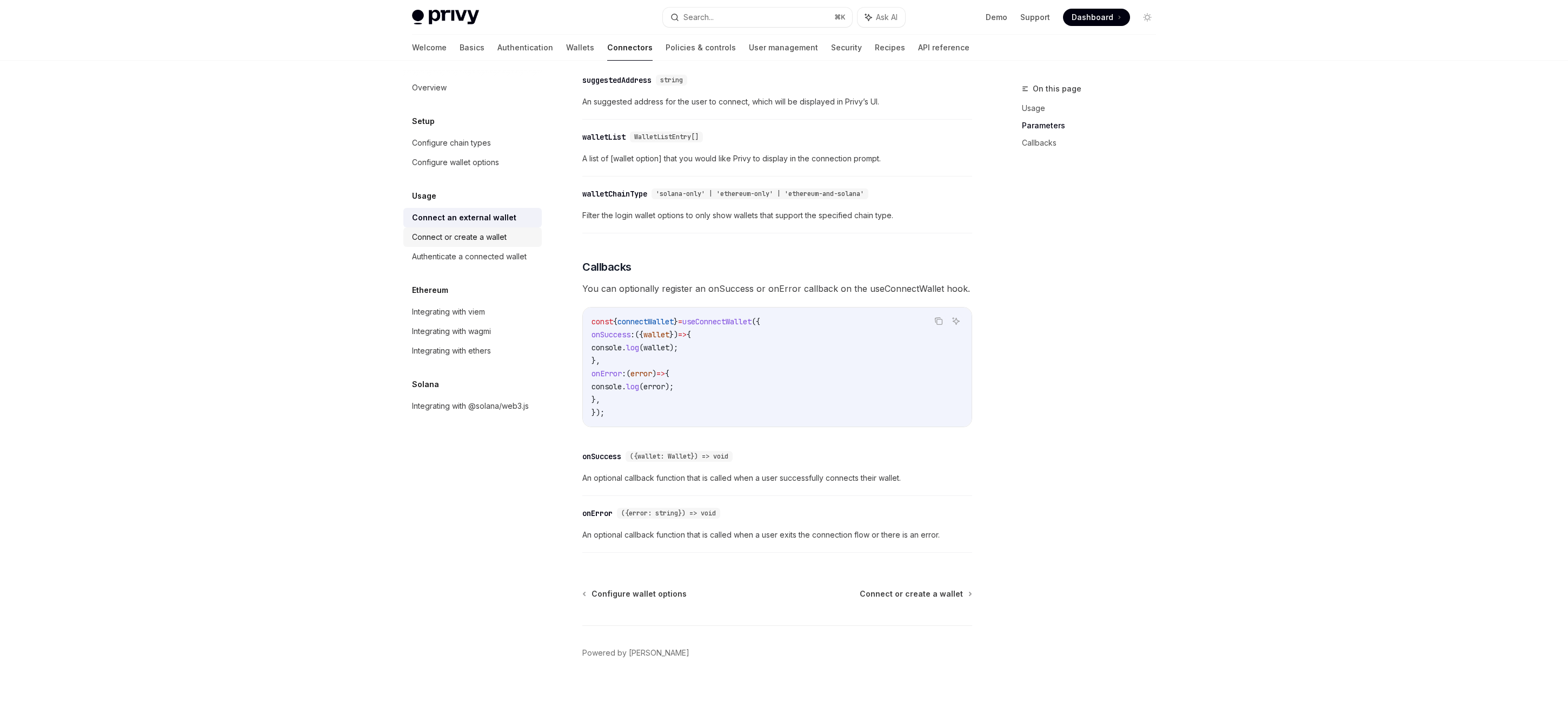
click at [488, 232] on div "Connect or create a wallet" at bounding box center [459, 237] width 95 height 13
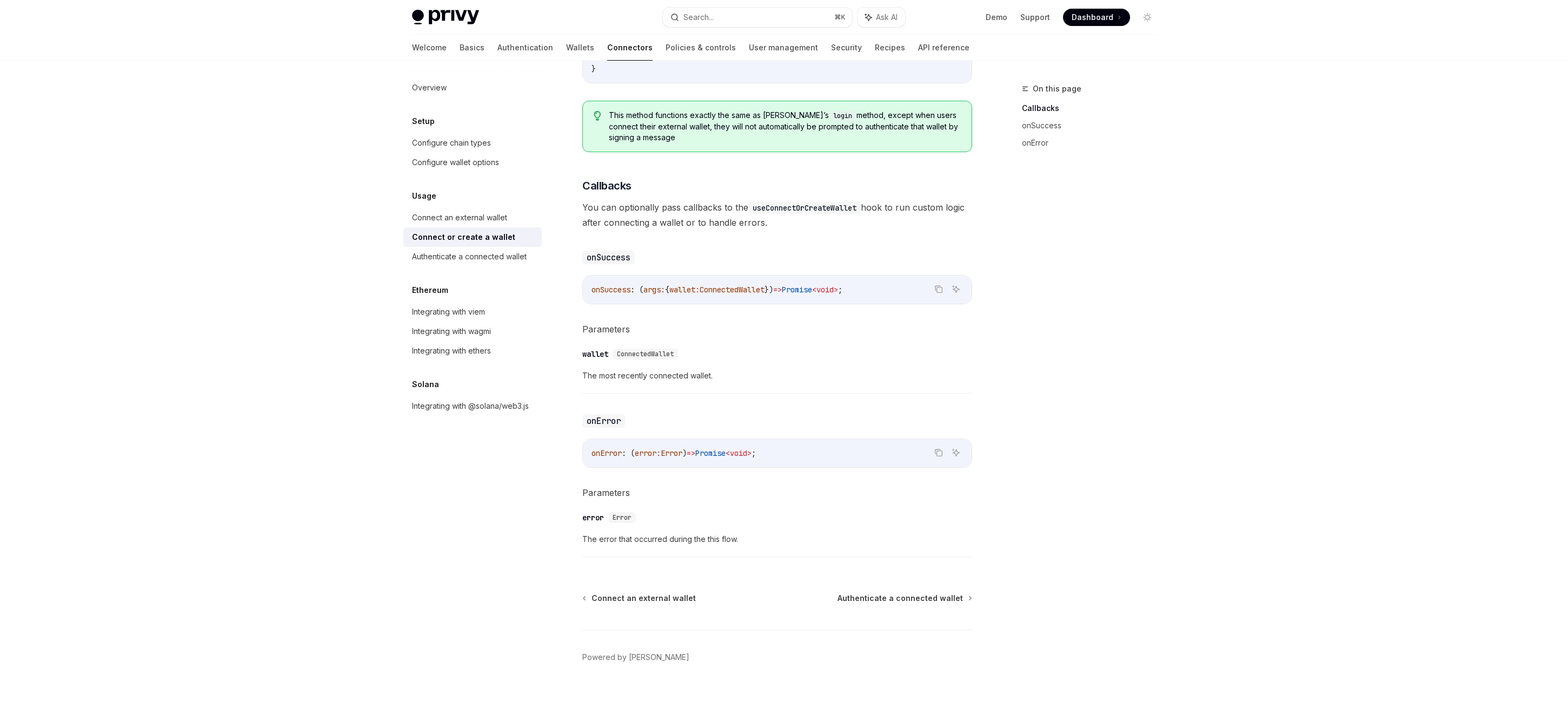
scroll to position [481, 0]
click at [489, 254] on div "Authenticate a connected wallet" at bounding box center [469, 256] width 115 height 13
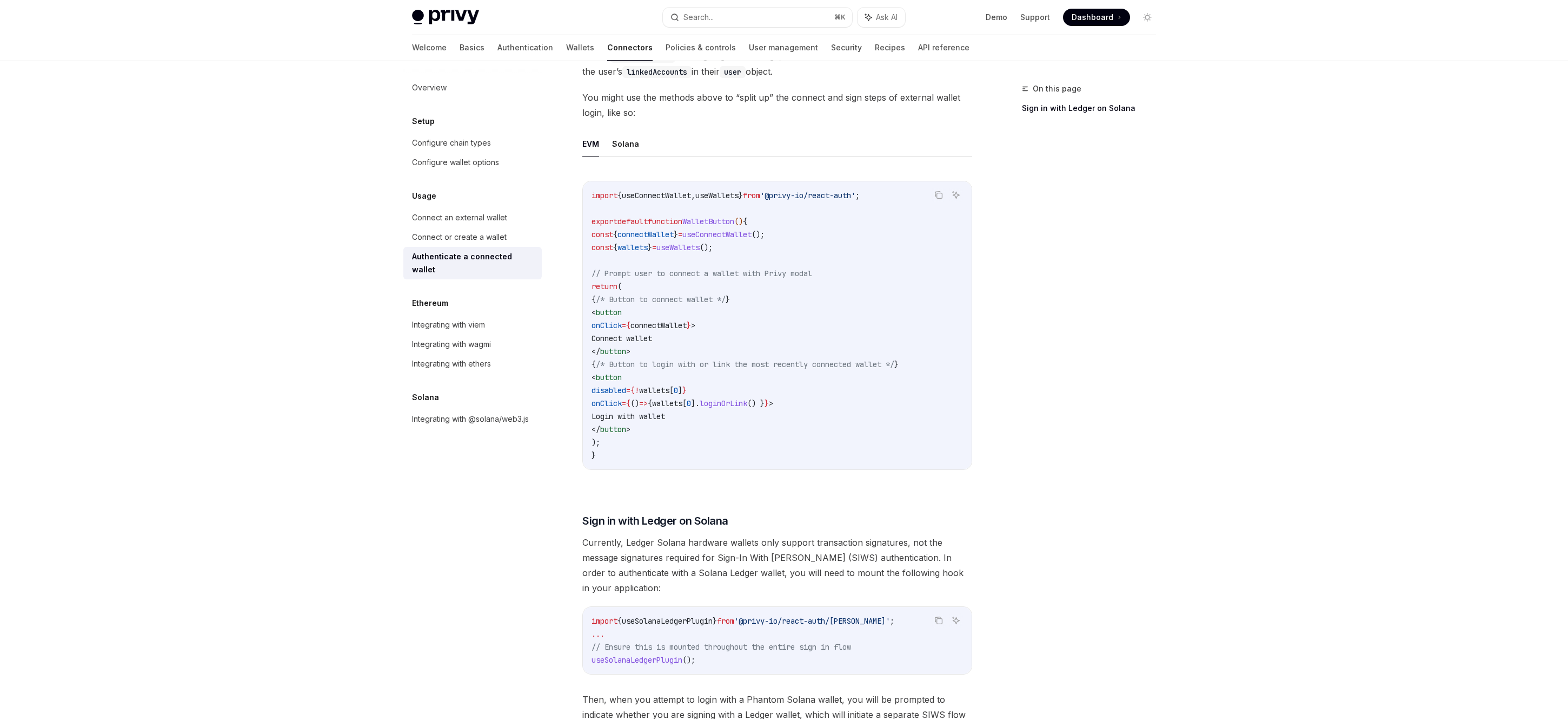
scroll to position [675, 0]
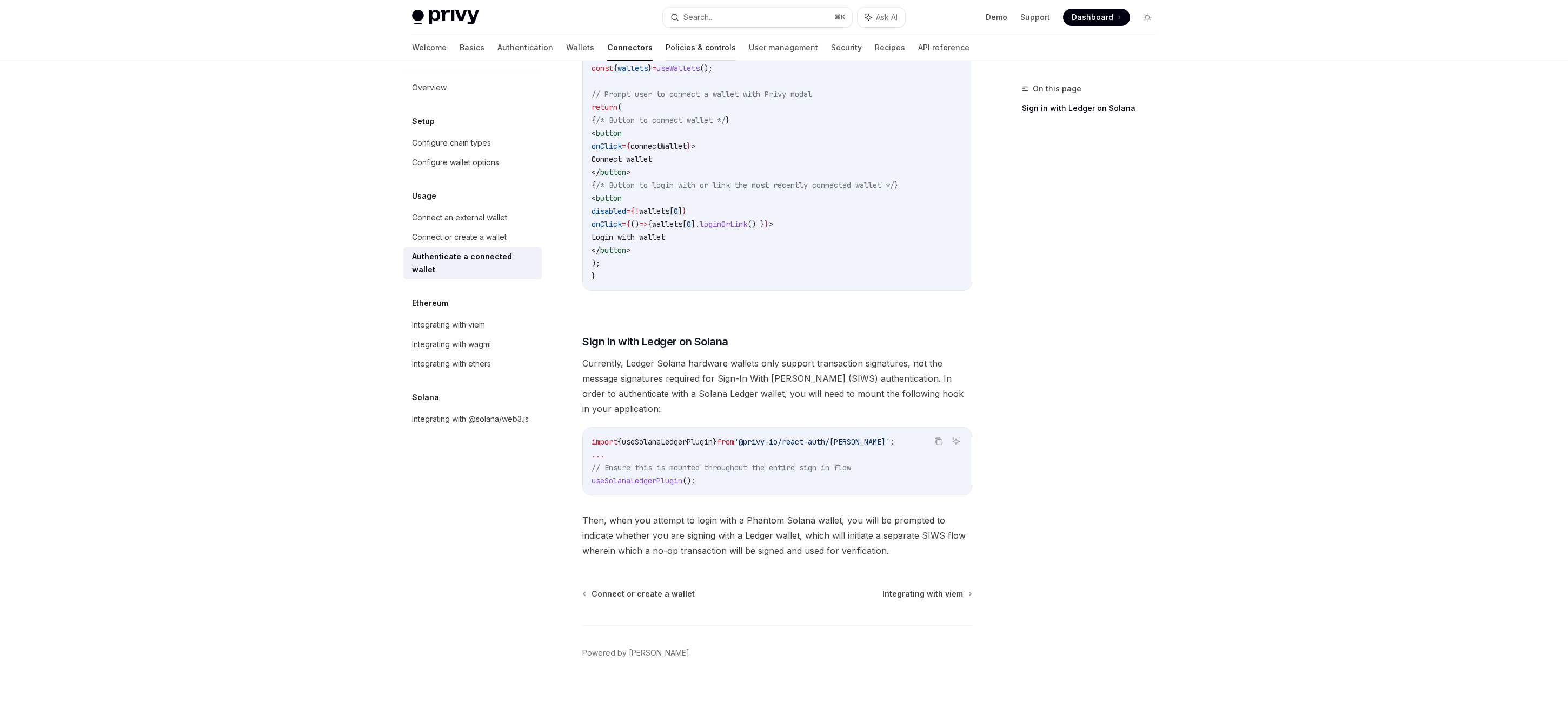
click at [666, 47] on link "Policies & controls" at bounding box center [701, 48] width 70 height 26
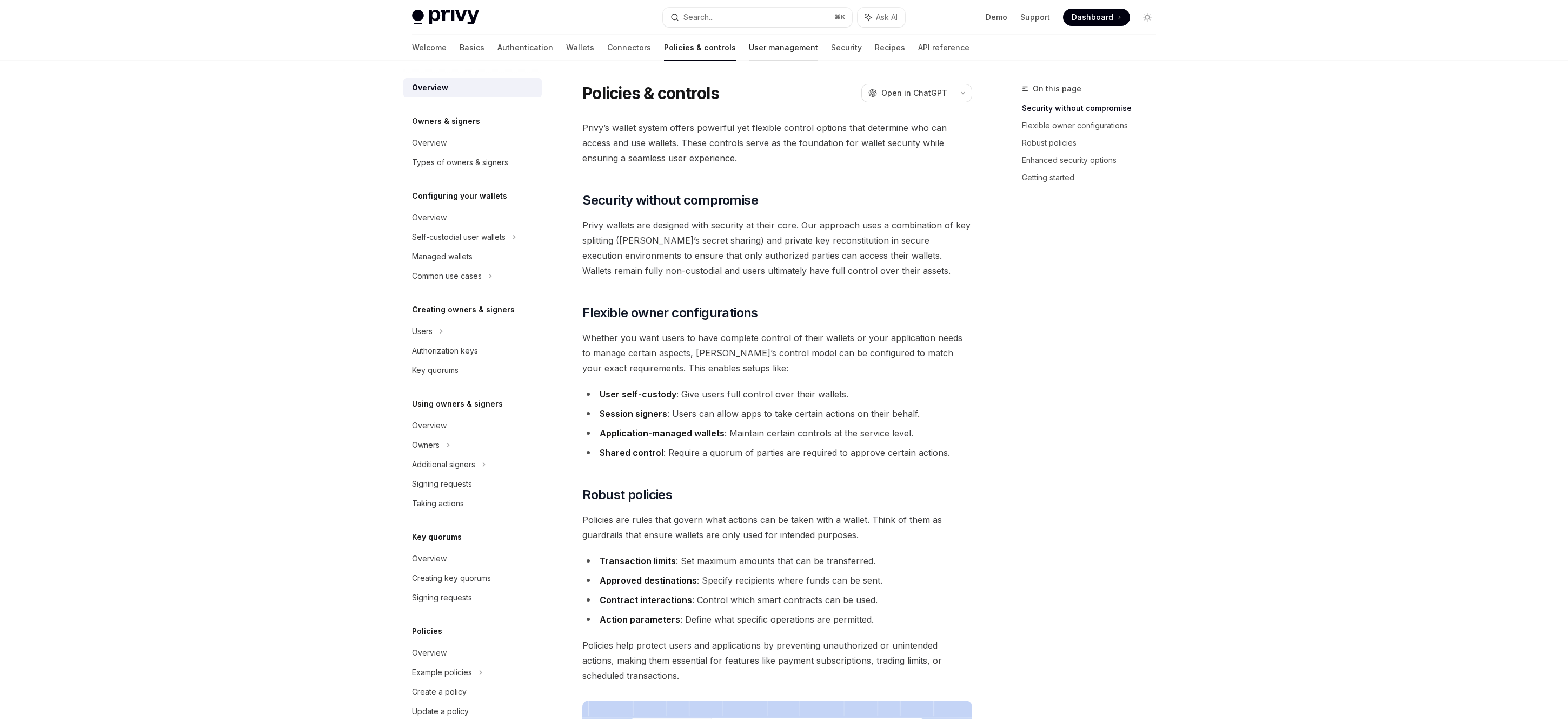
click at [749, 50] on link "User management" at bounding box center [783, 48] width 69 height 26
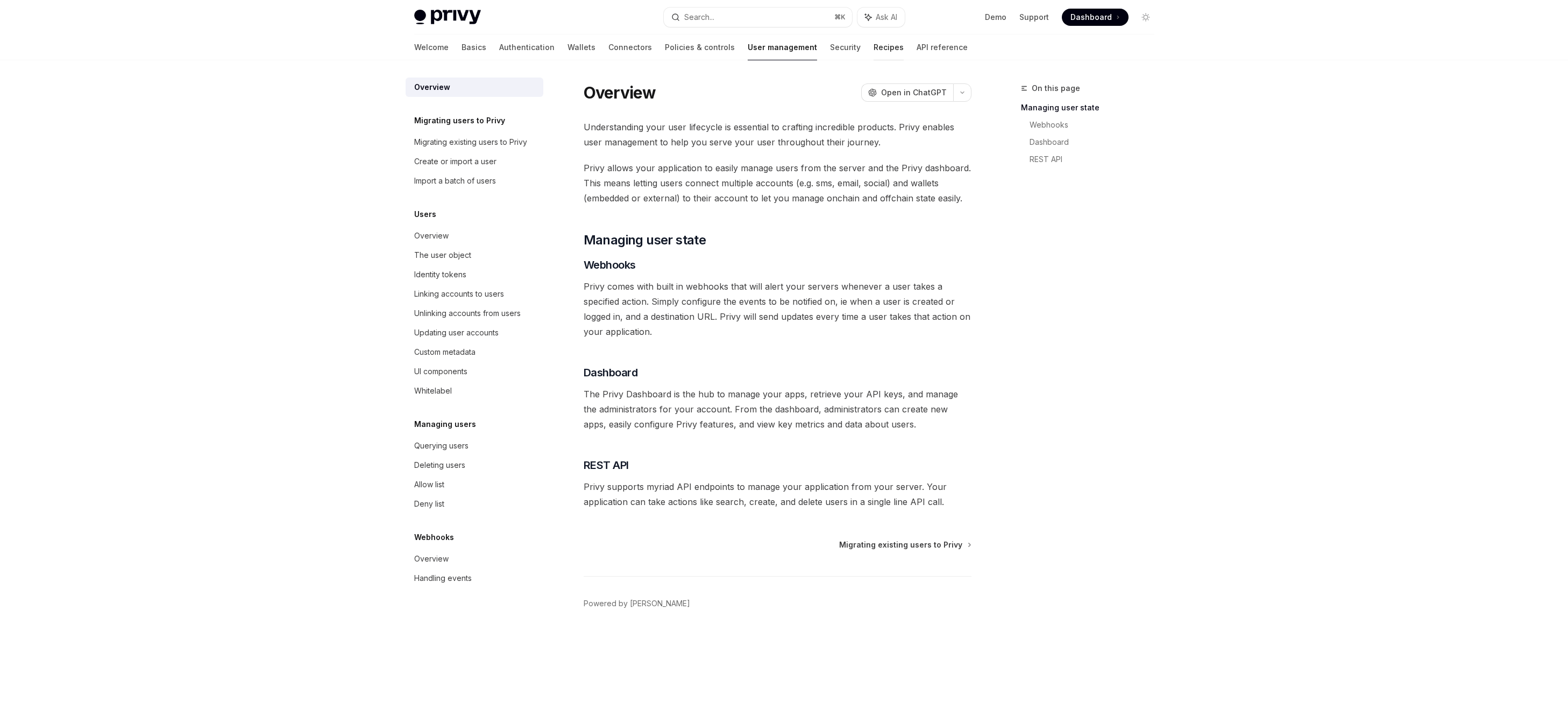
click at [874, 53] on link "Recipes" at bounding box center [889, 48] width 30 height 26
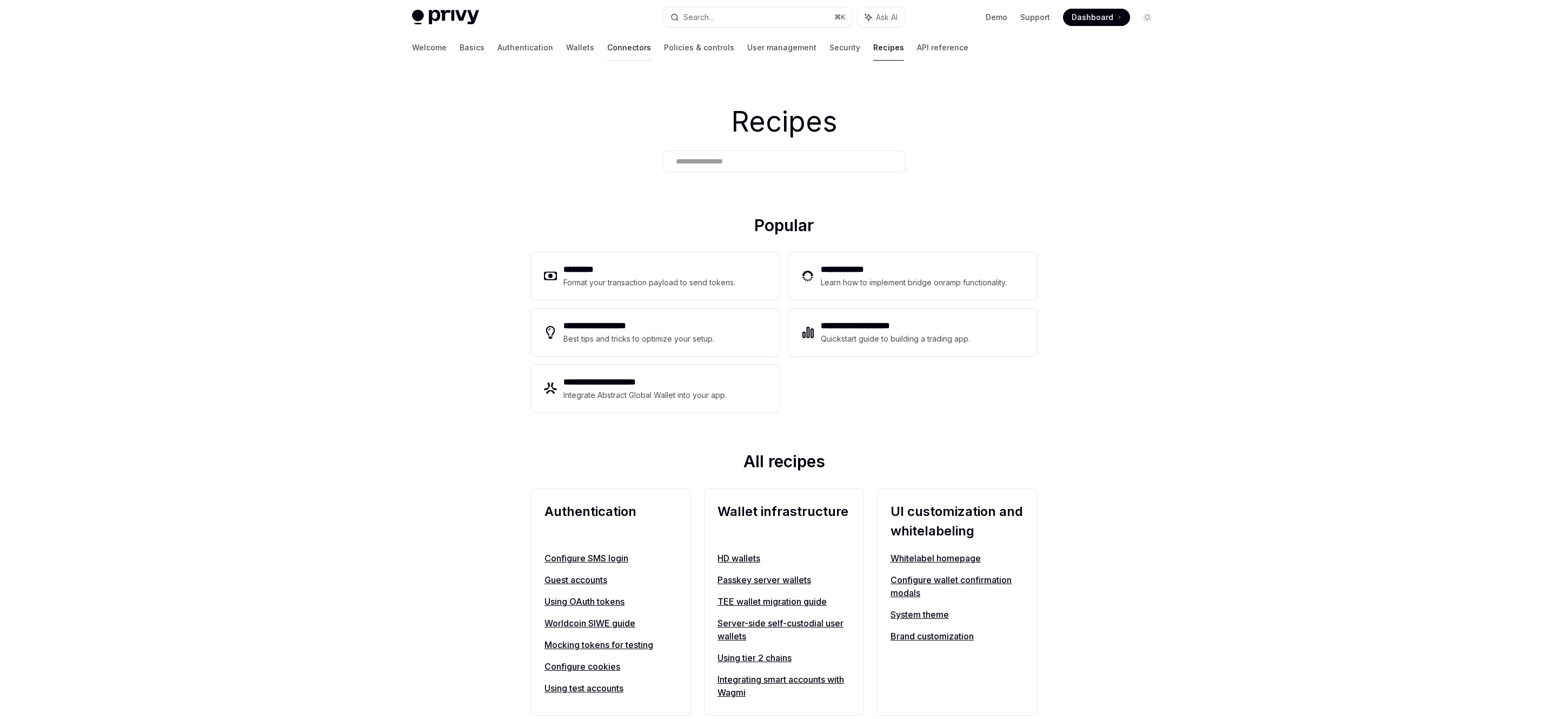
click at [607, 44] on link "Connectors" at bounding box center [629, 48] width 44 height 26
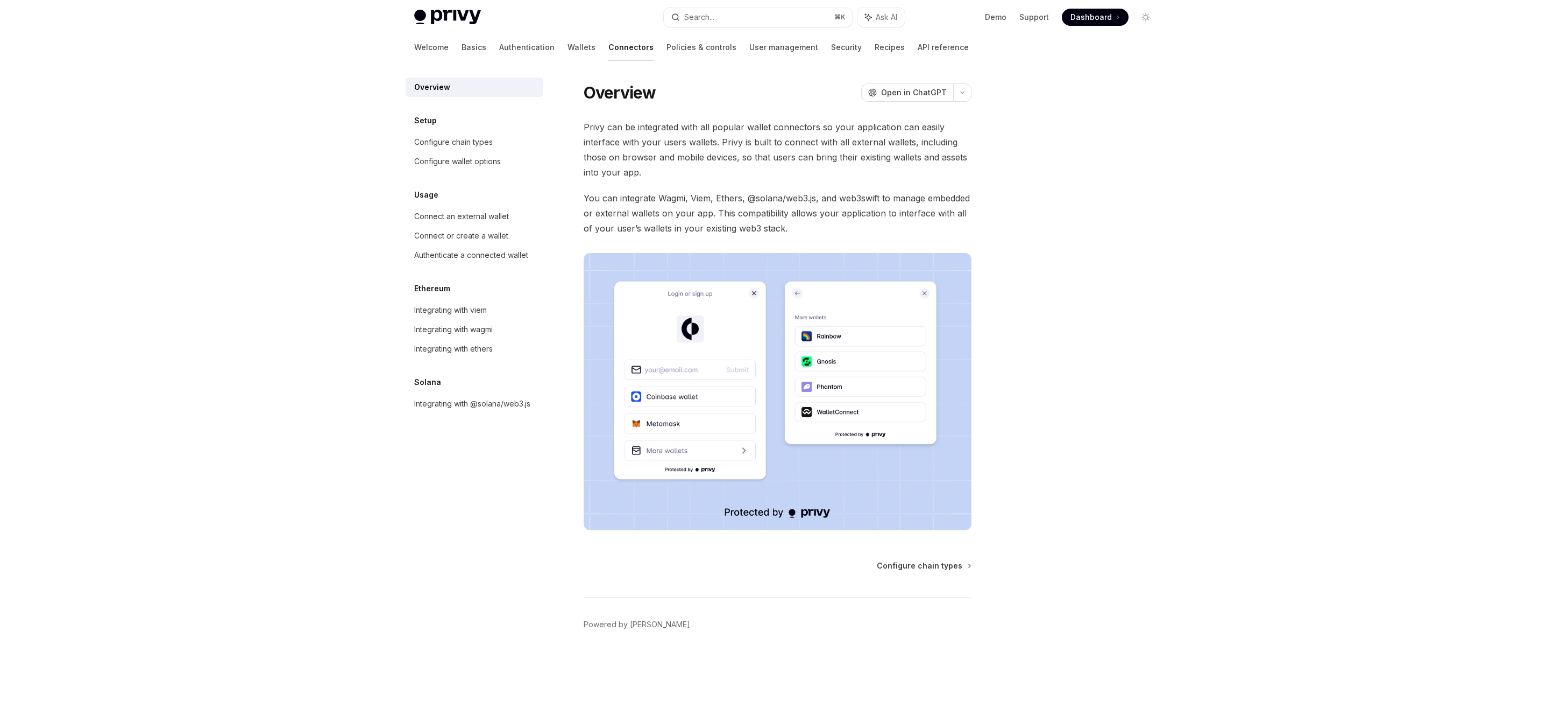
click at [507, 46] on div "Welcome Basics Authentication Wallets Connectors Policies & controls User manag…" at bounding box center [691, 48] width 555 height 26
click at [568, 49] on link "Wallets" at bounding box center [582, 48] width 28 height 26
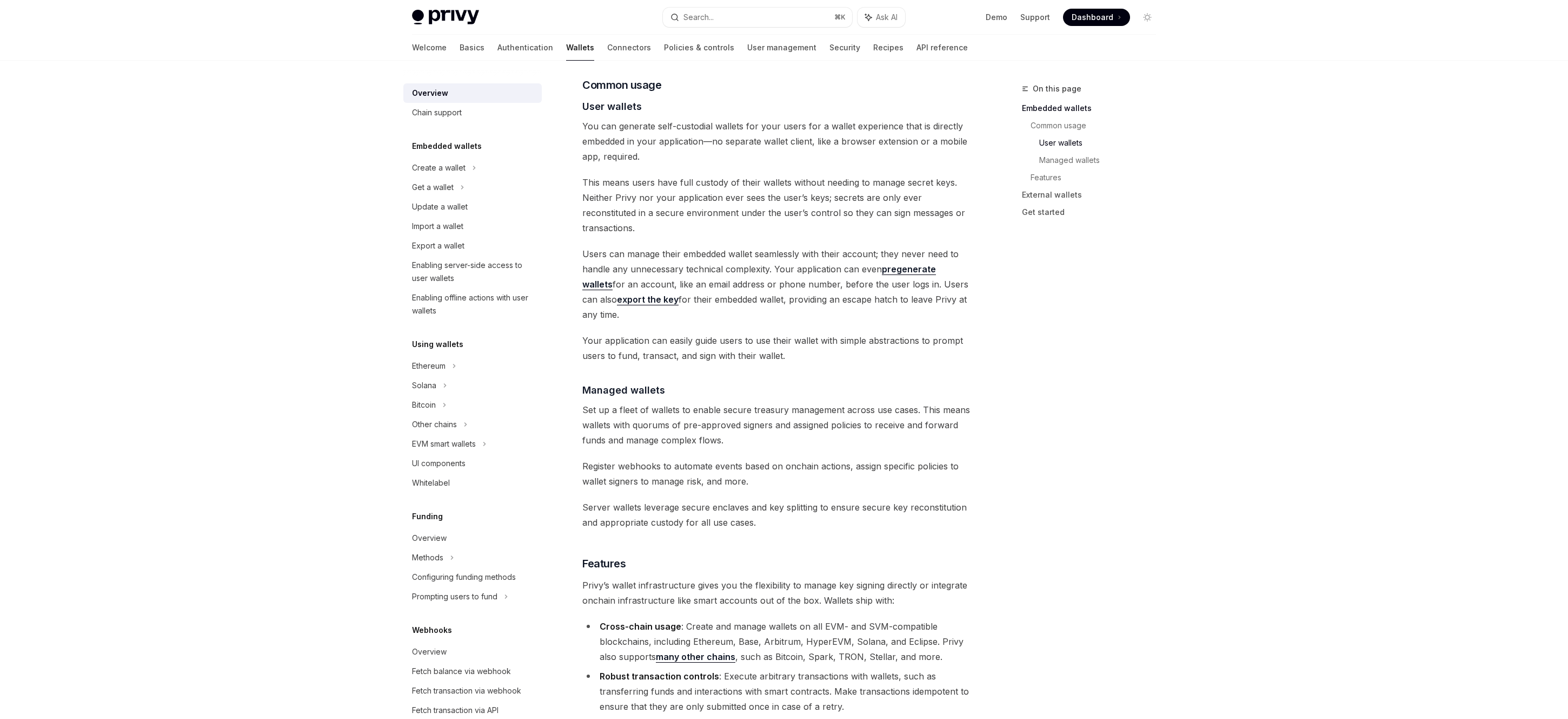
scroll to position [731, 0]
click at [728, 457] on span "Register webhooks to automate events based on onchain actions, assign specific …" at bounding box center [778, 472] width 390 height 30
click at [763, 457] on span "Register webhooks to automate events based on onchain actions, assign specific …" at bounding box center [778, 472] width 390 height 30
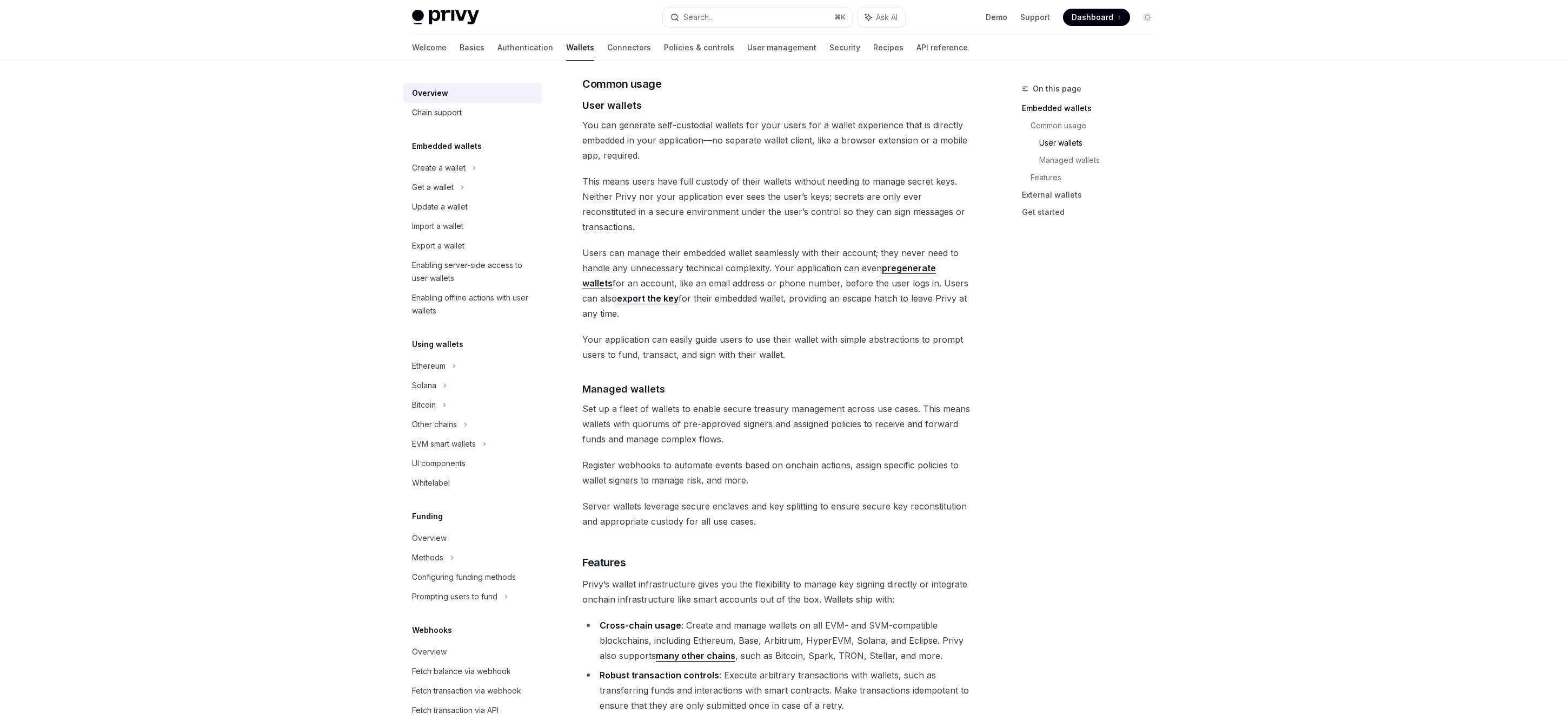
click at [767, 498] on span "Server wallets leverage secure enclaves and key splitting to ensure secure key …" at bounding box center [778, 513] width 390 height 30
click at [798, 484] on div "Privy builds wallet infrastructure that empowers users and applications to tran…" at bounding box center [778, 364] width 390 height 1917
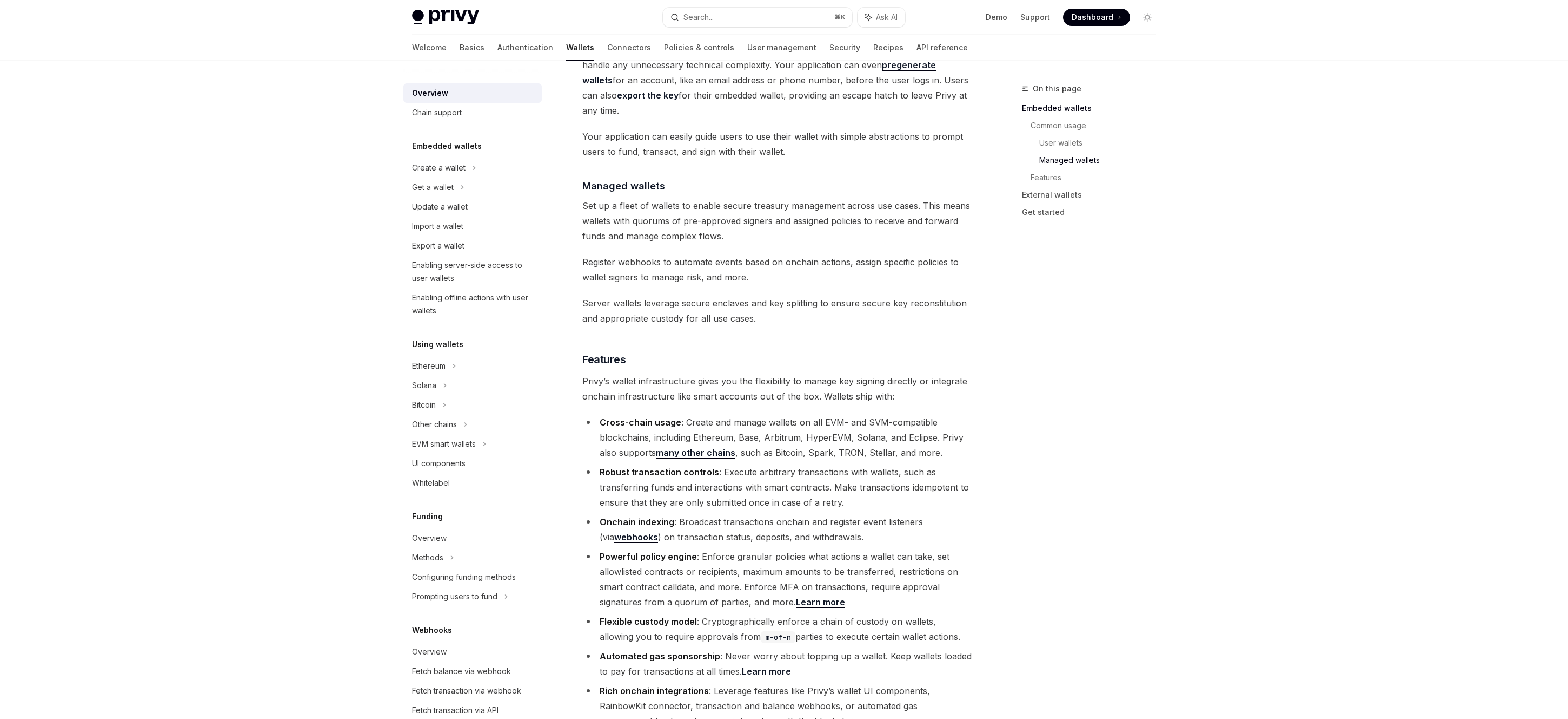
scroll to position [935, 0]
click at [717, 413] on li "Cross-chain usage : Create and manage wallets on all EVM- and SVM-compatible bl…" at bounding box center [778, 436] width 390 height 46
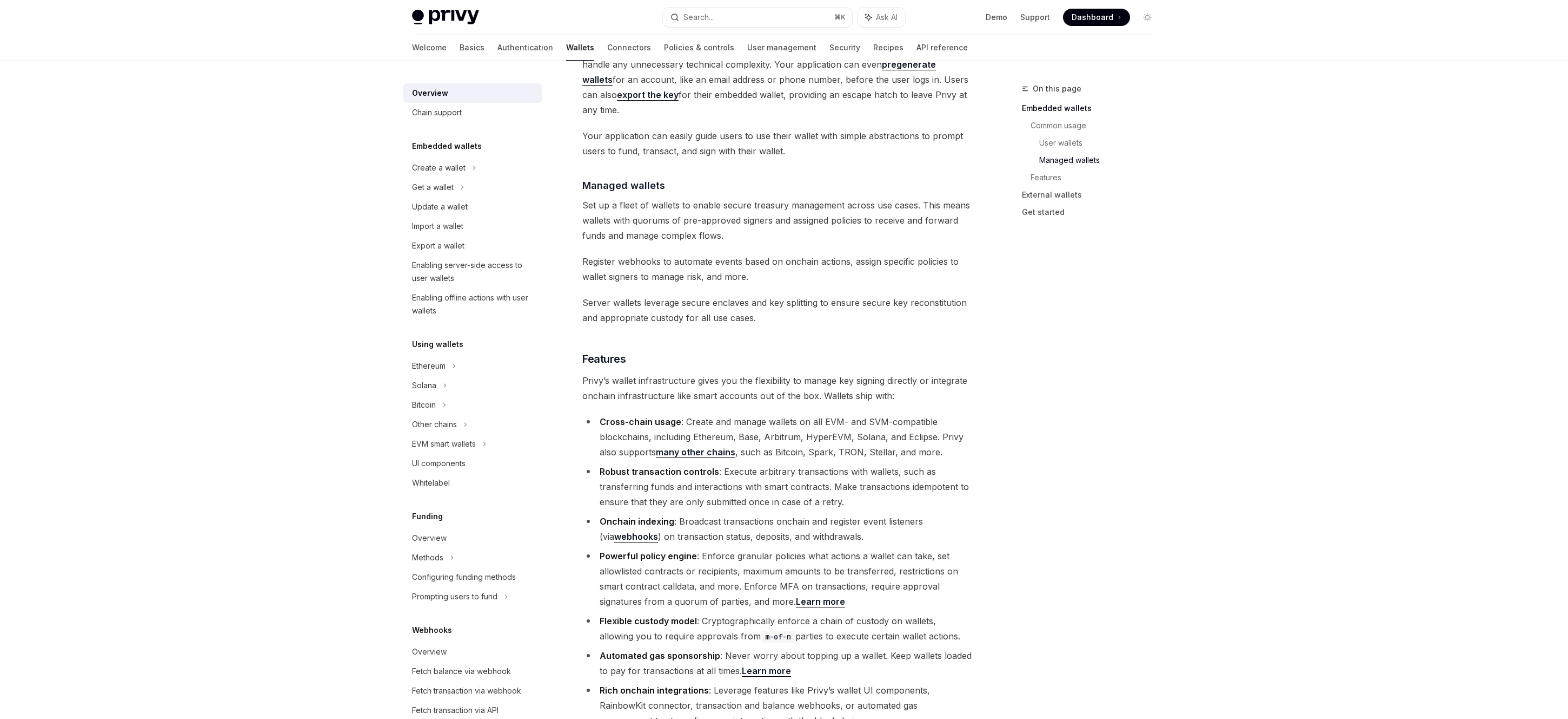
click at [672, 416] on strong "Cross-chain usage" at bounding box center [641, 421] width 82 height 11
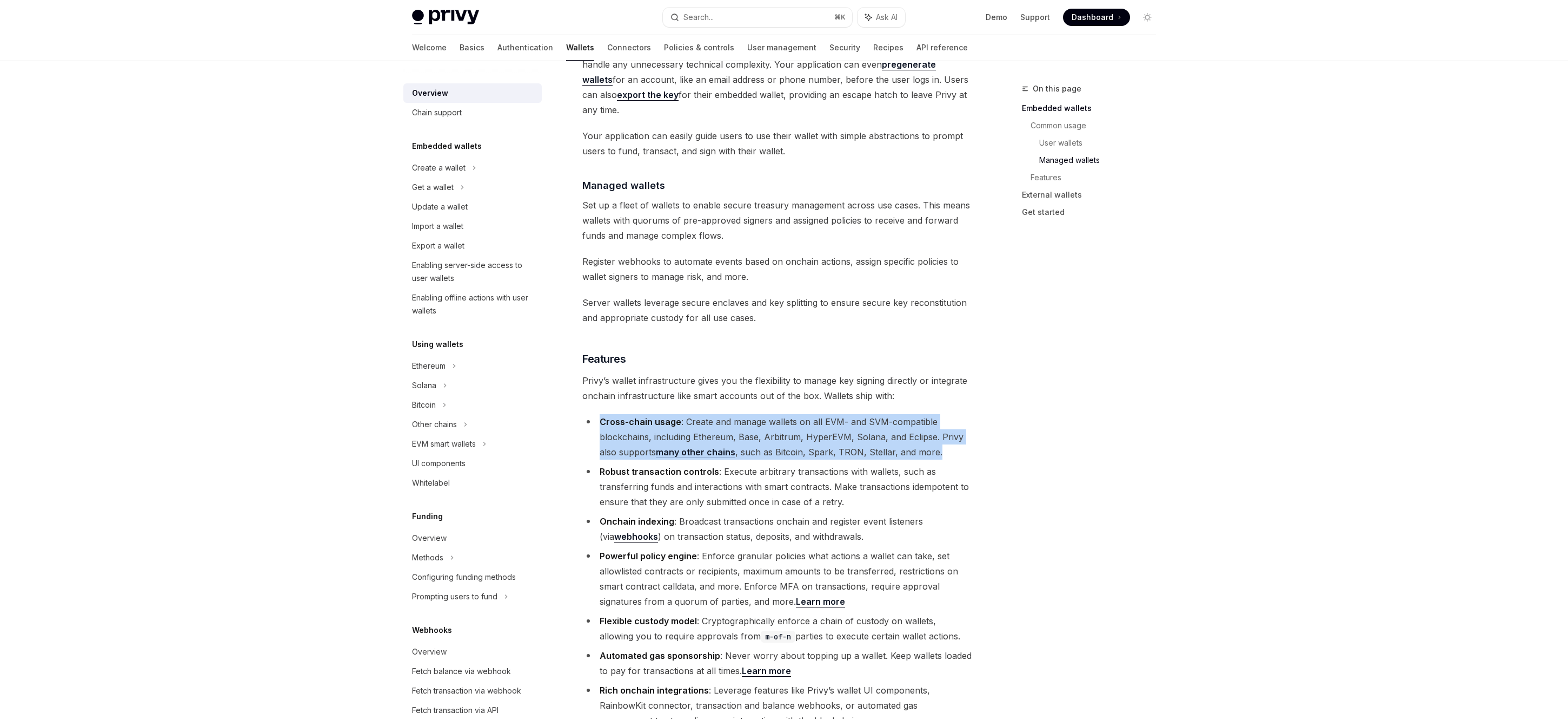
click at [672, 416] on strong "Cross-chain usage" at bounding box center [641, 421] width 82 height 11
click at [740, 413] on li "Cross-chain usage : Create and manage wallets on all EVM- and SVM-compatible bl…" at bounding box center [778, 436] width 390 height 46
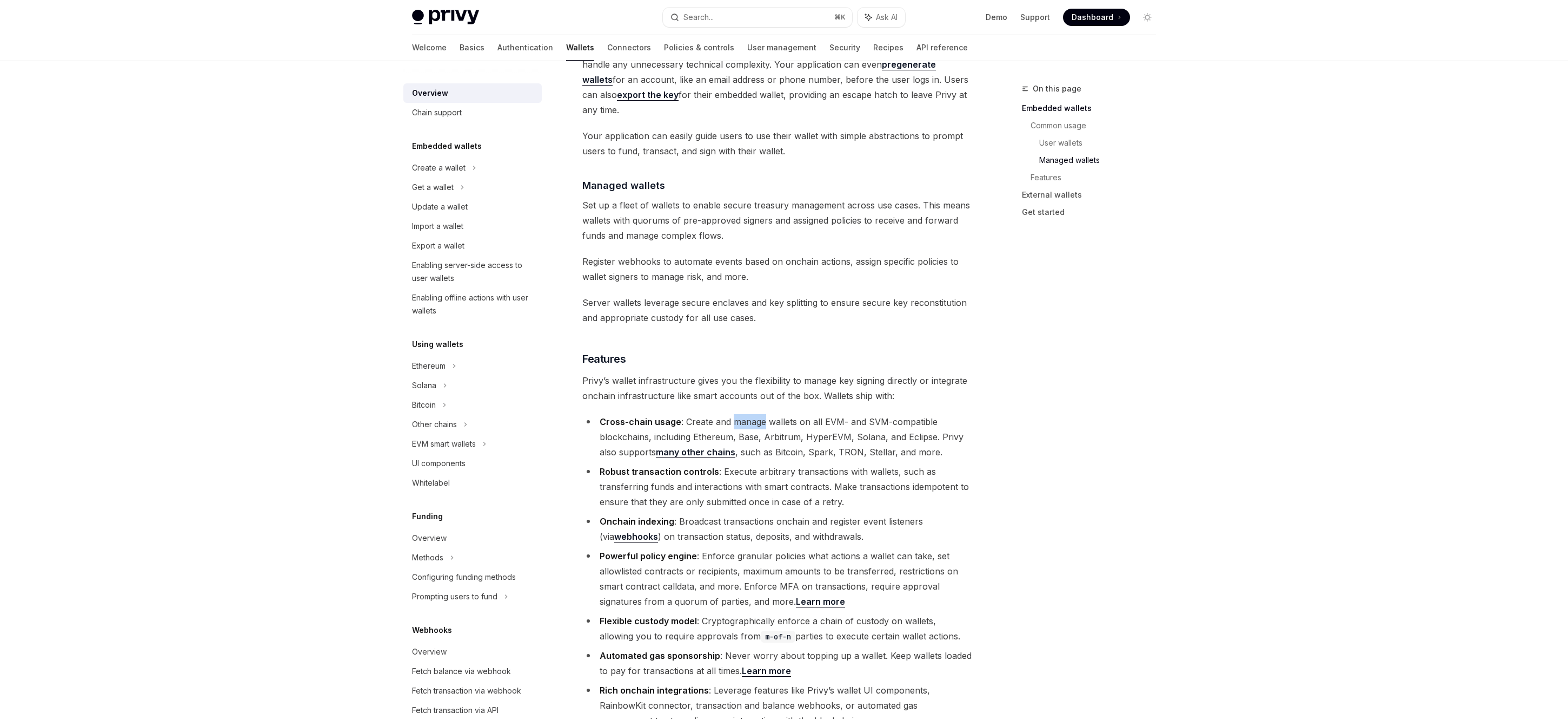
click at [740, 413] on li "Cross-chain usage : Create and manage wallets on all EVM- and SVM-compatible bl…" at bounding box center [778, 436] width 390 height 46
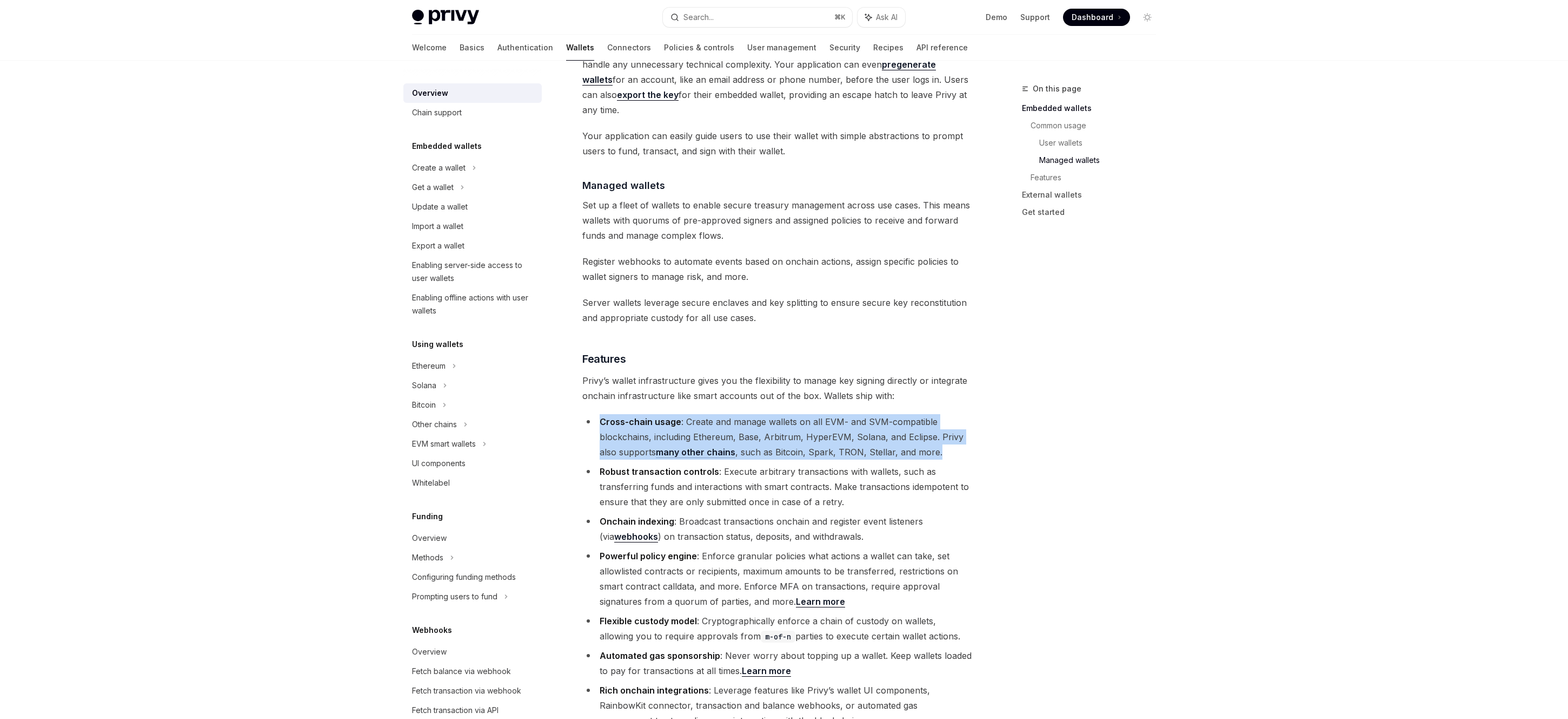
click at [740, 413] on li "Cross-chain usage : Create and manage wallets on all EVM- and SVM-compatible bl…" at bounding box center [778, 436] width 390 height 46
click at [763, 413] on li "Cross-chain usage : Create and manage wallets on all EVM- and SVM-compatible bl…" at bounding box center [778, 436] width 390 height 46
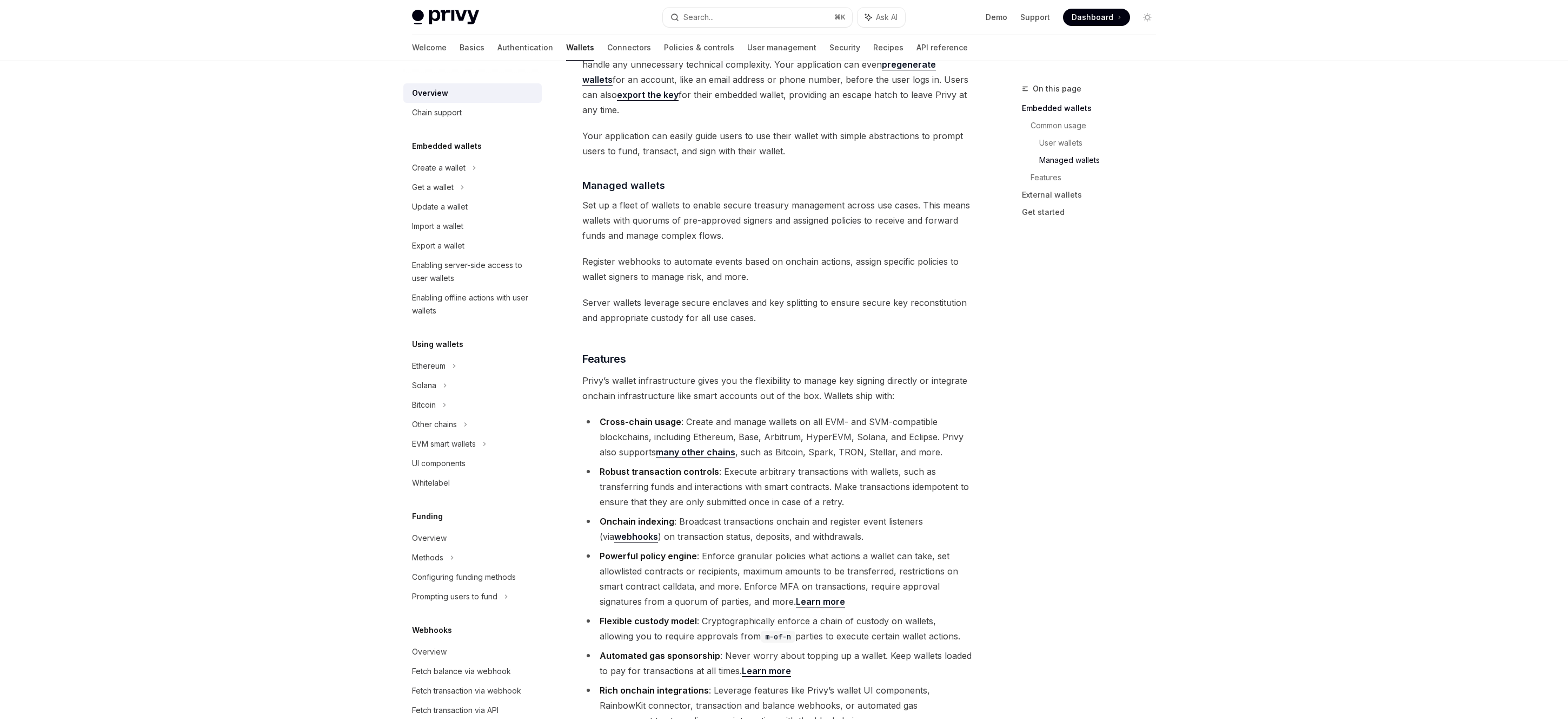
click at [762, 413] on li "Cross-chain usage : Create and manage wallets on all EVM- and SVM-compatible bl…" at bounding box center [778, 436] width 390 height 46
click at [813, 463] on li "Robust transaction controls : Execute arbitrary transactions with wallets, such…" at bounding box center [778, 486] width 390 height 46
click at [799, 463] on li "Robust transaction controls : Execute arbitrary transactions with wallets, such…" at bounding box center [778, 486] width 390 height 46
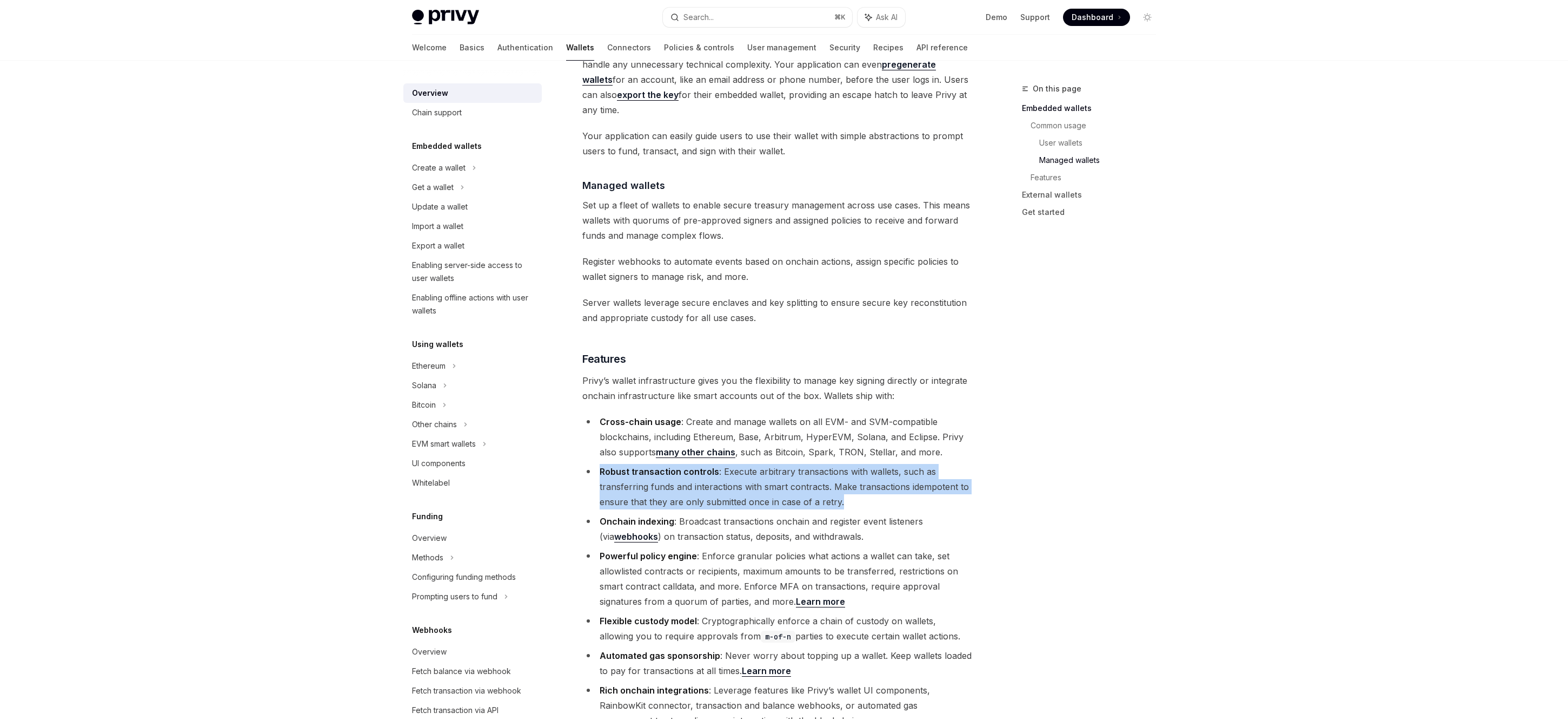
click at [799, 463] on li "Robust transaction controls : Execute arbitrary transactions with wallets, such…" at bounding box center [778, 486] width 390 height 46
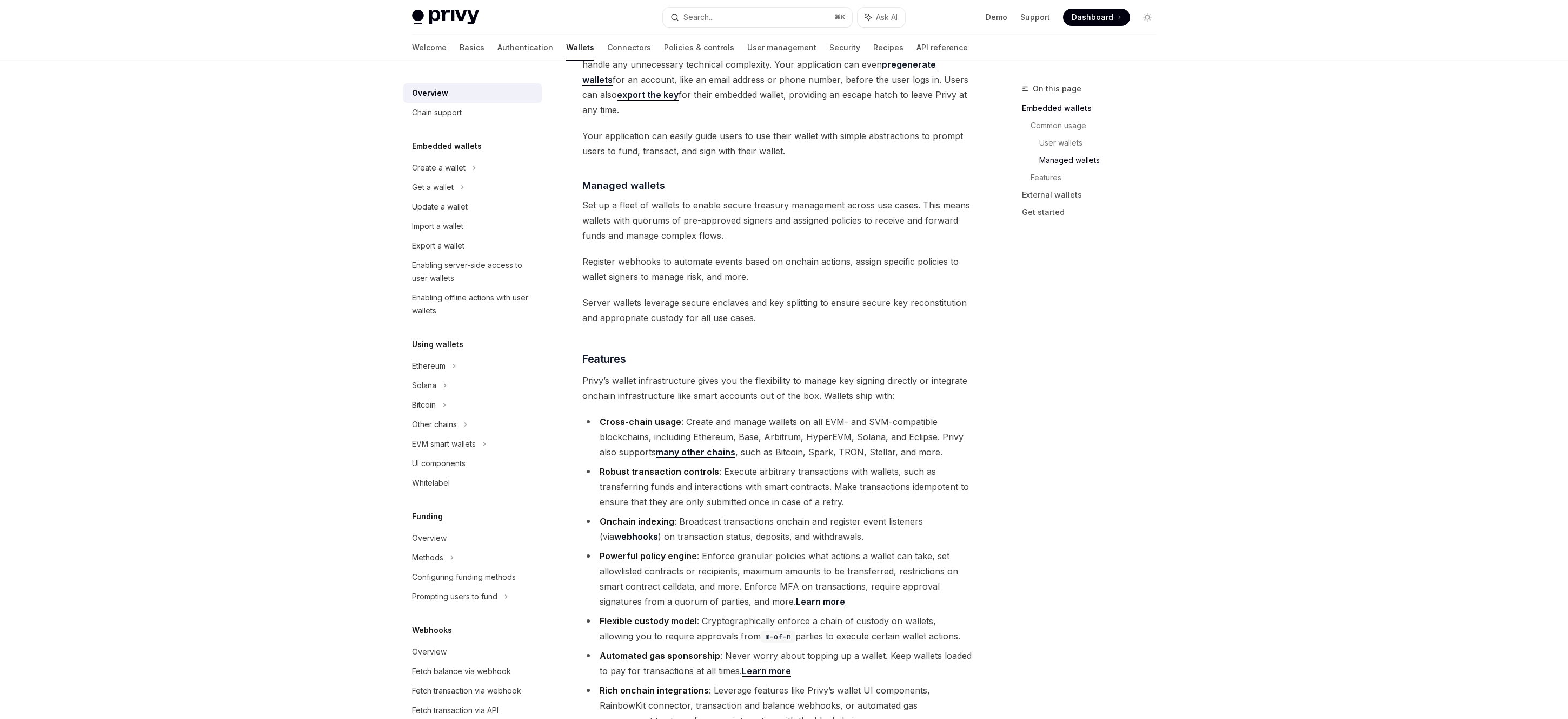
click at [906, 513] on li "Onchain indexing : Broadcast transactions onchain and register event listeners …" at bounding box center [778, 528] width 390 height 30
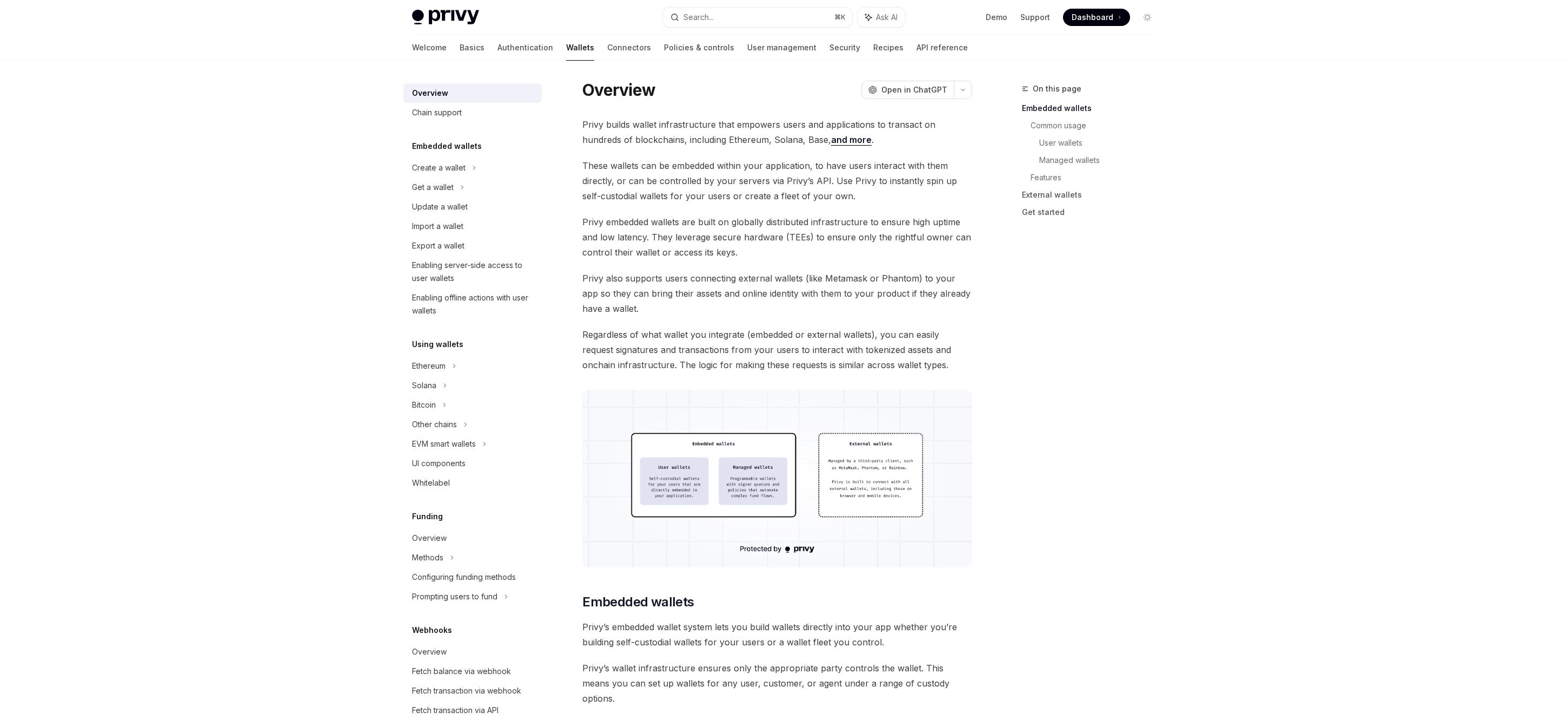
scroll to position [0, 0]
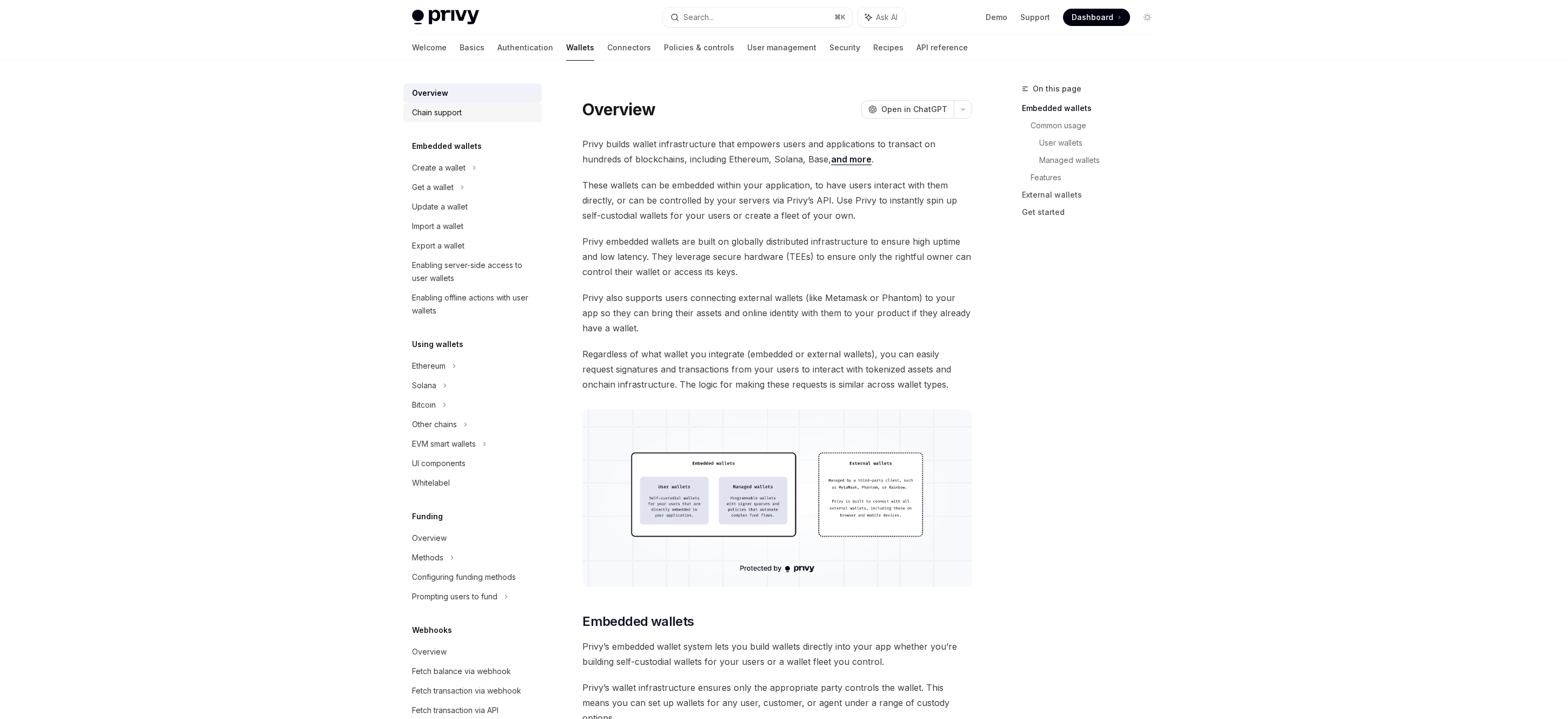
click at [443, 103] on link "Chain support" at bounding box center [472, 113] width 139 height 20
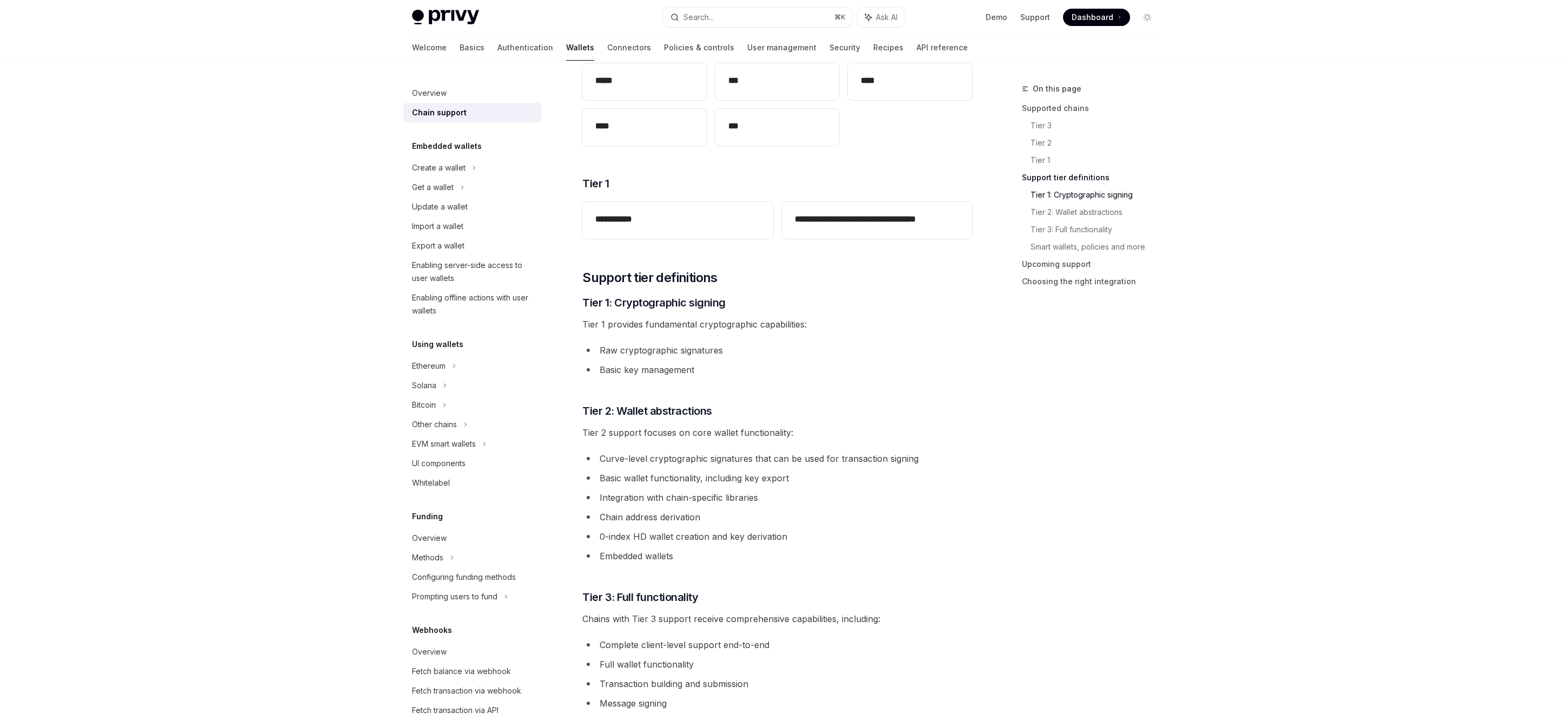
scroll to position [292, 0]
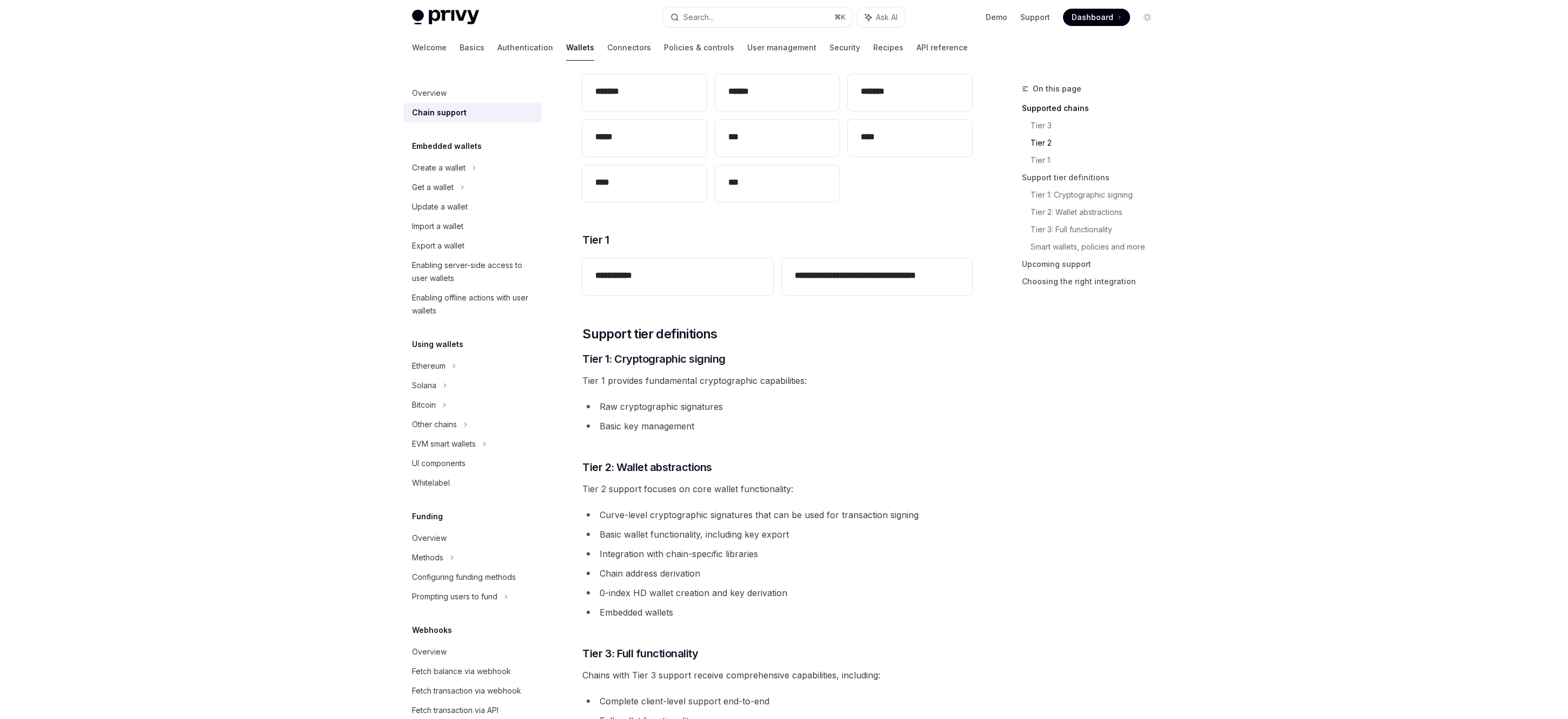
click at [645, 403] on li "Raw cryptographic signatures" at bounding box center [778, 405] width 390 height 15
click at [645, 425] on li "Basic key management" at bounding box center [778, 425] width 390 height 15
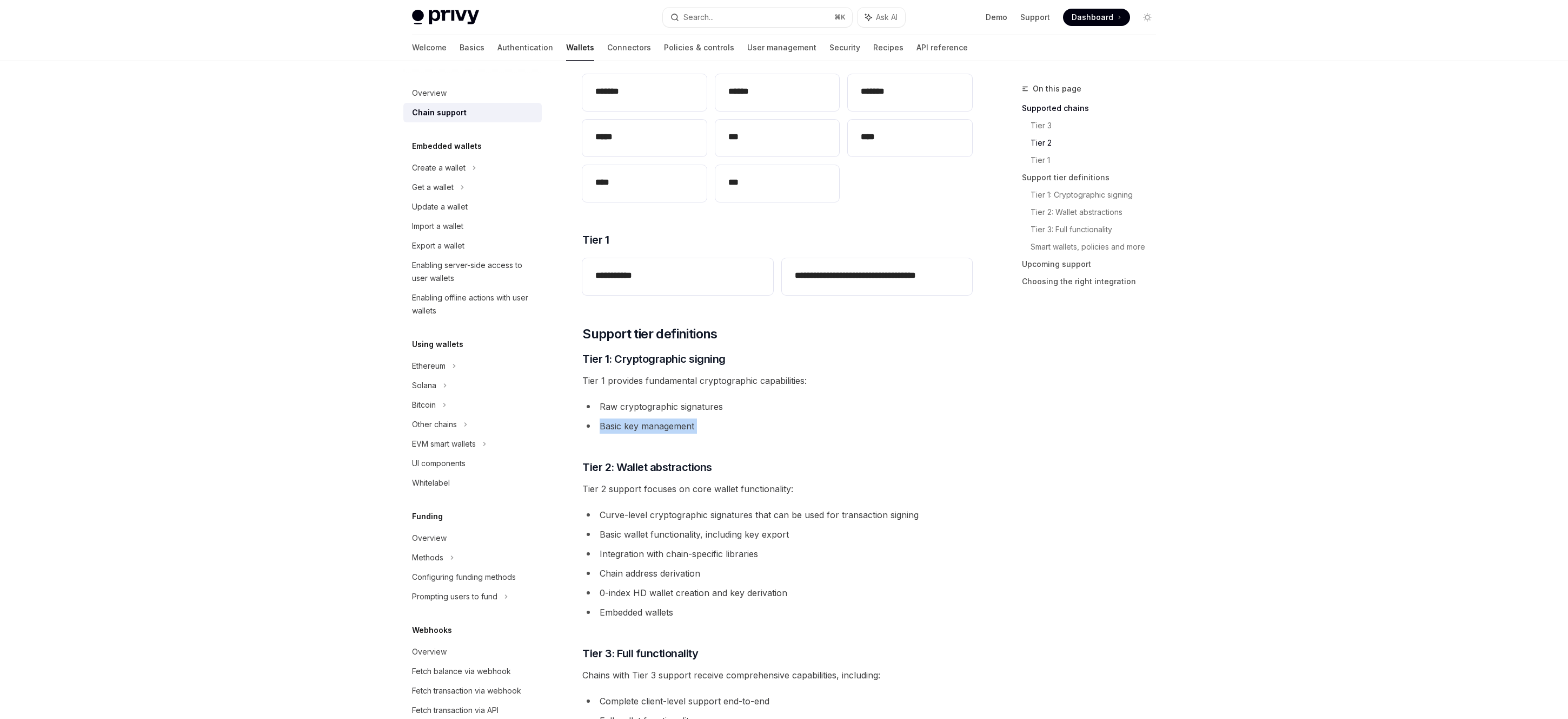
click at [645, 425] on li "Basic key management" at bounding box center [778, 425] width 390 height 15
click at [728, 461] on h3 "​ Tier 2: Wallet abstractions" at bounding box center [778, 466] width 390 height 15
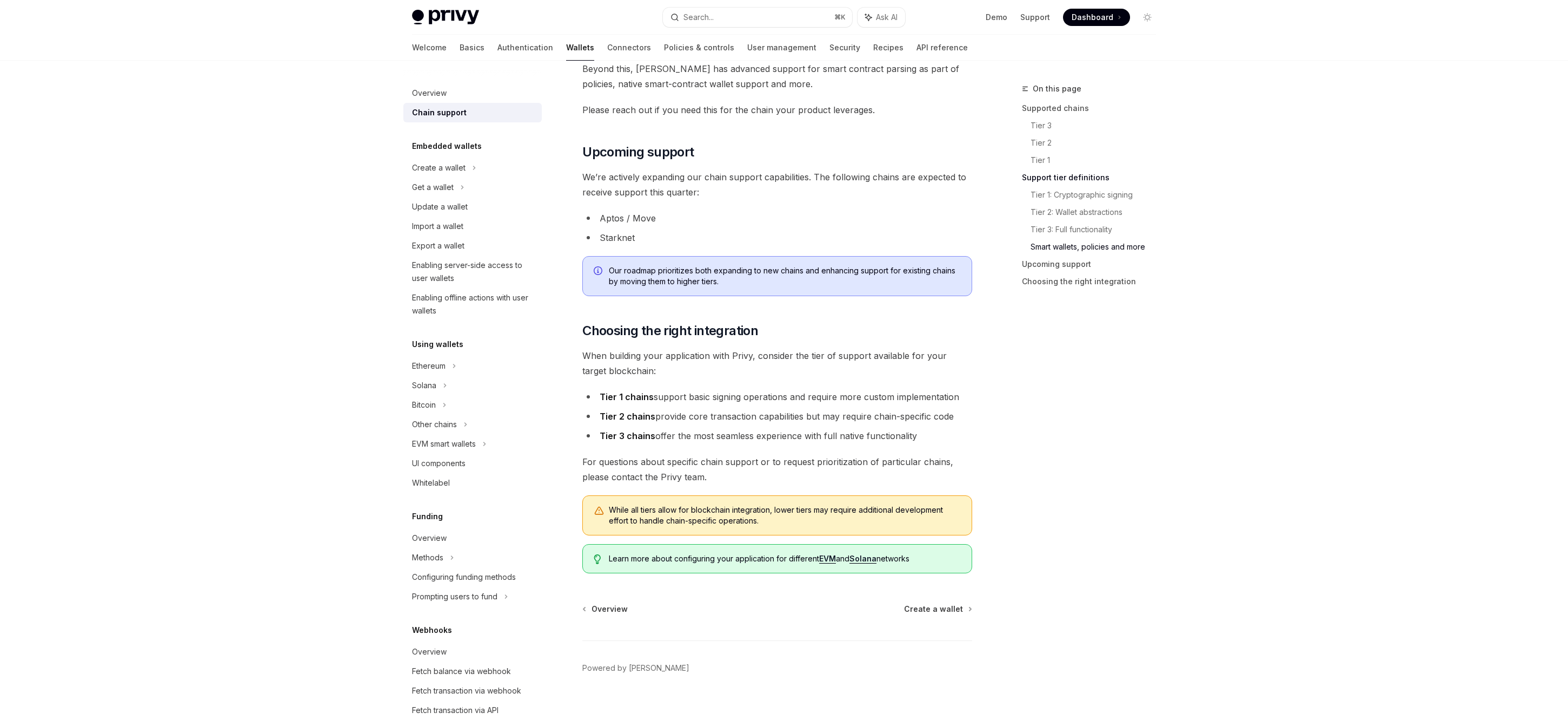
scroll to position [1082, 0]
click at [453, 178] on div "Ethereum" at bounding box center [472, 168] width 139 height 20
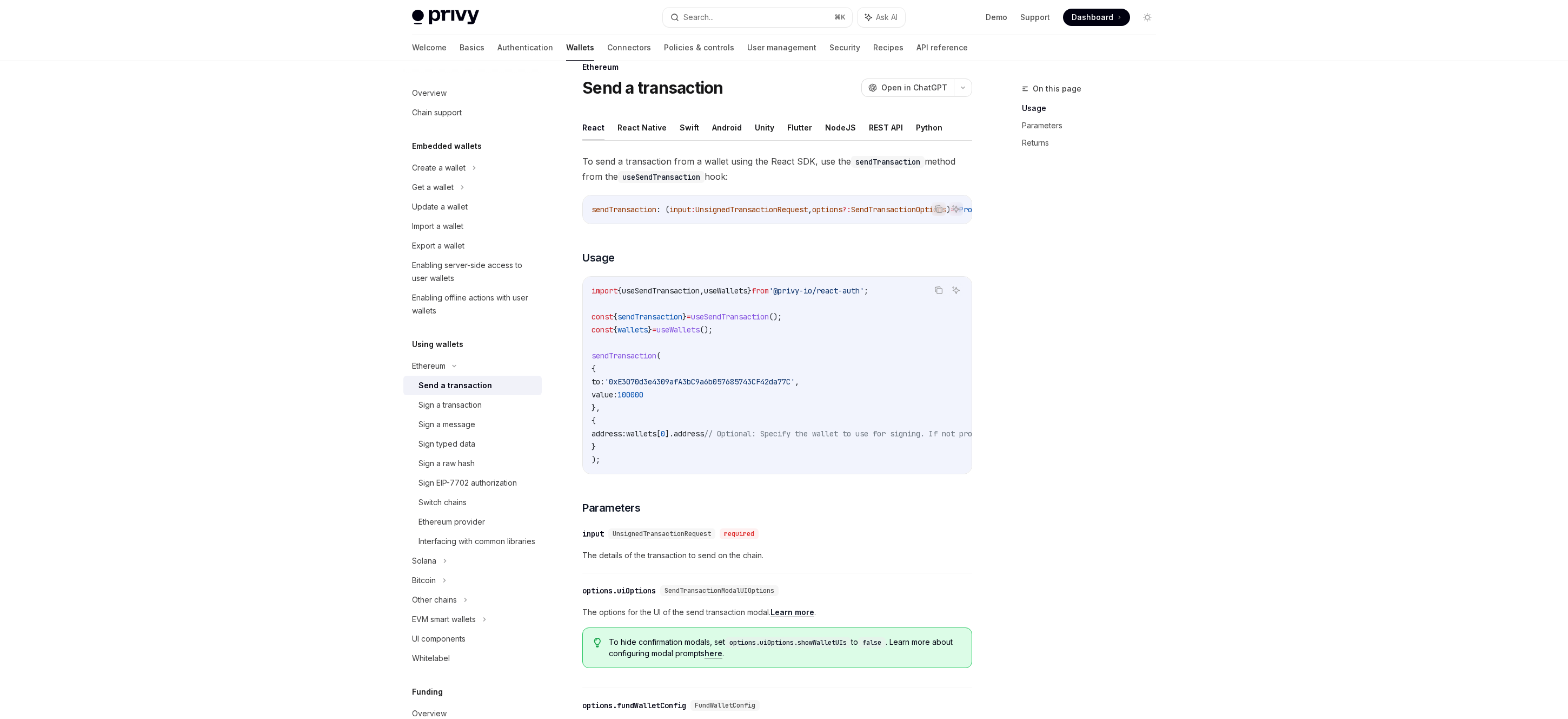
scroll to position [23, 0]
click at [479, 176] on div "Create a wallet" at bounding box center [472, 168] width 139 height 20
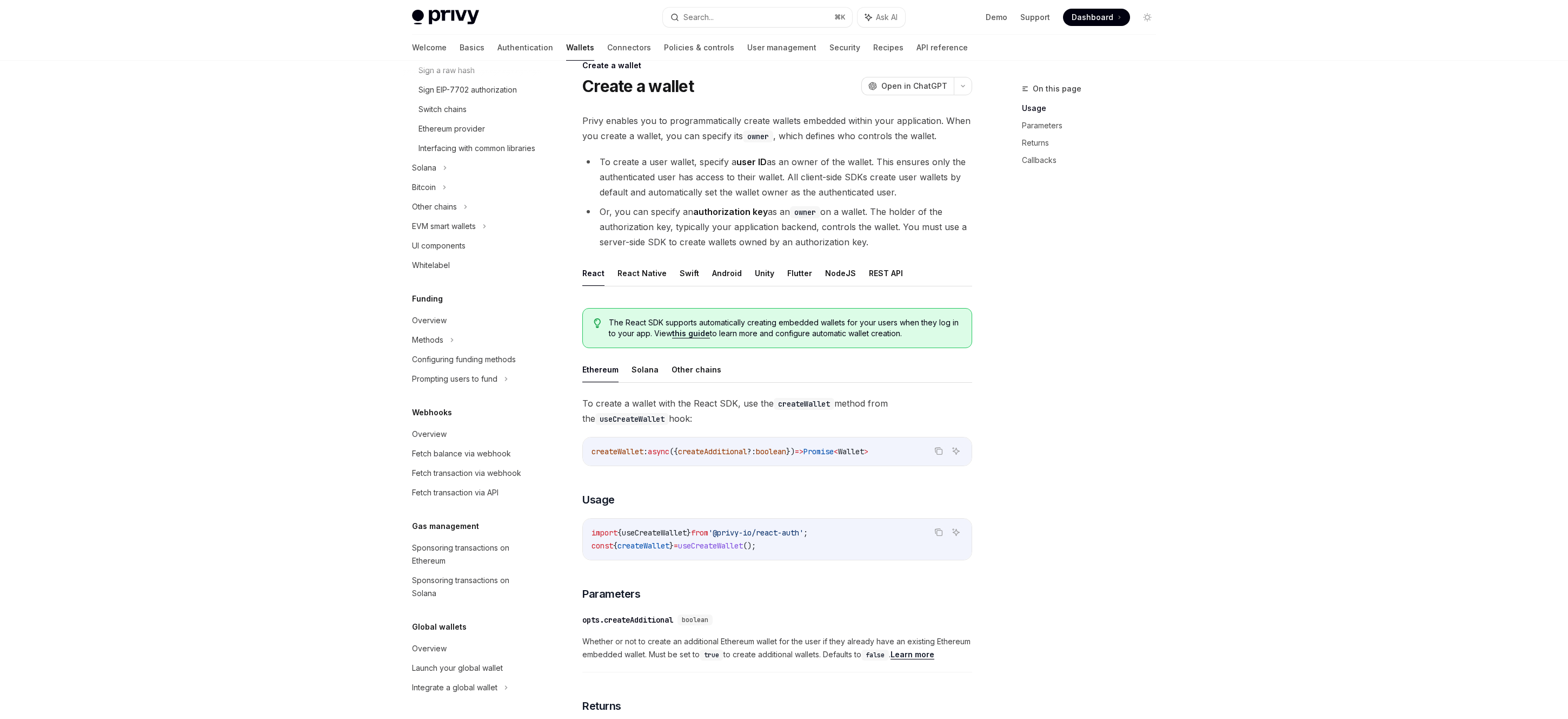
scroll to position [444, 0]
click at [483, 650] on div "Overview" at bounding box center [474, 648] width 124 height 13
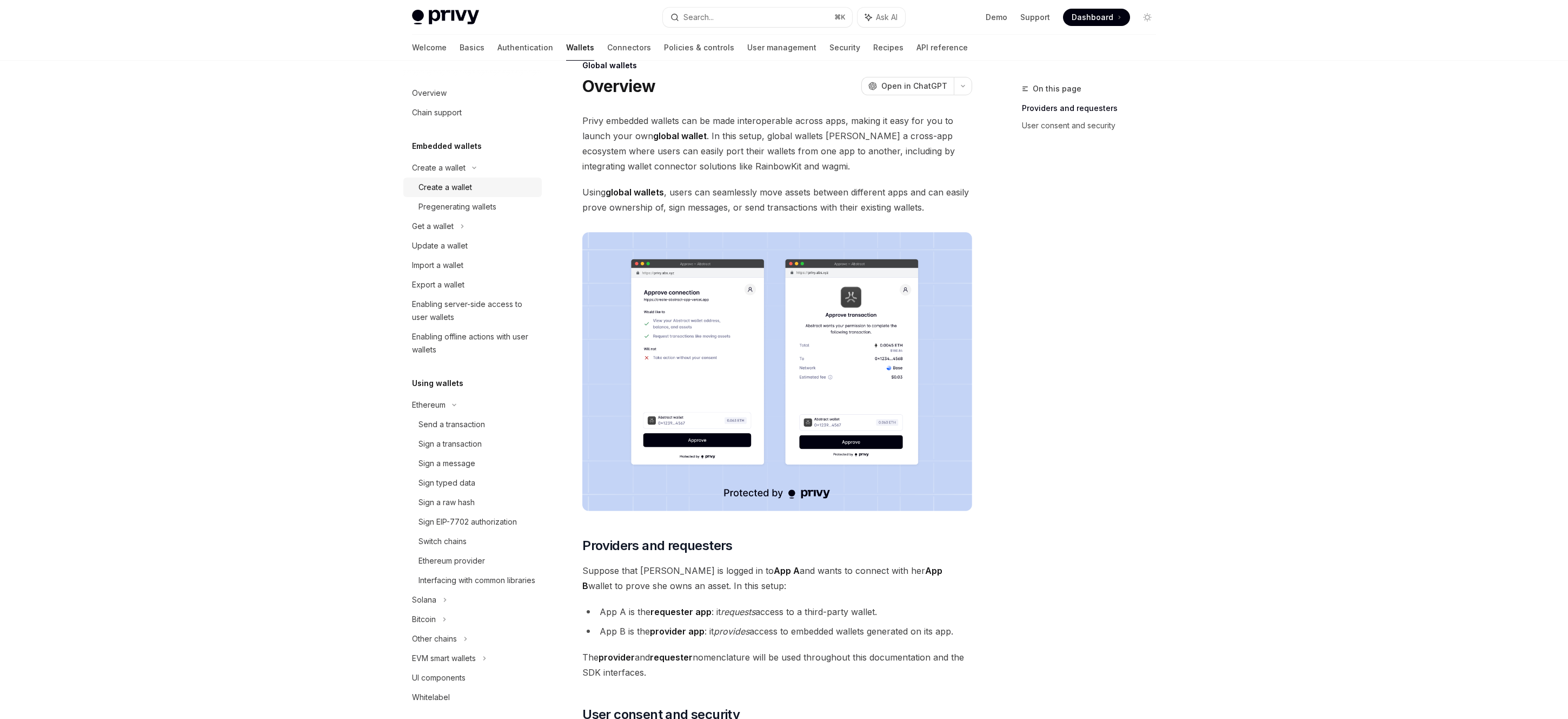
click at [469, 181] on div "Create a wallet" at bounding box center [445, 187] width 54 height 13
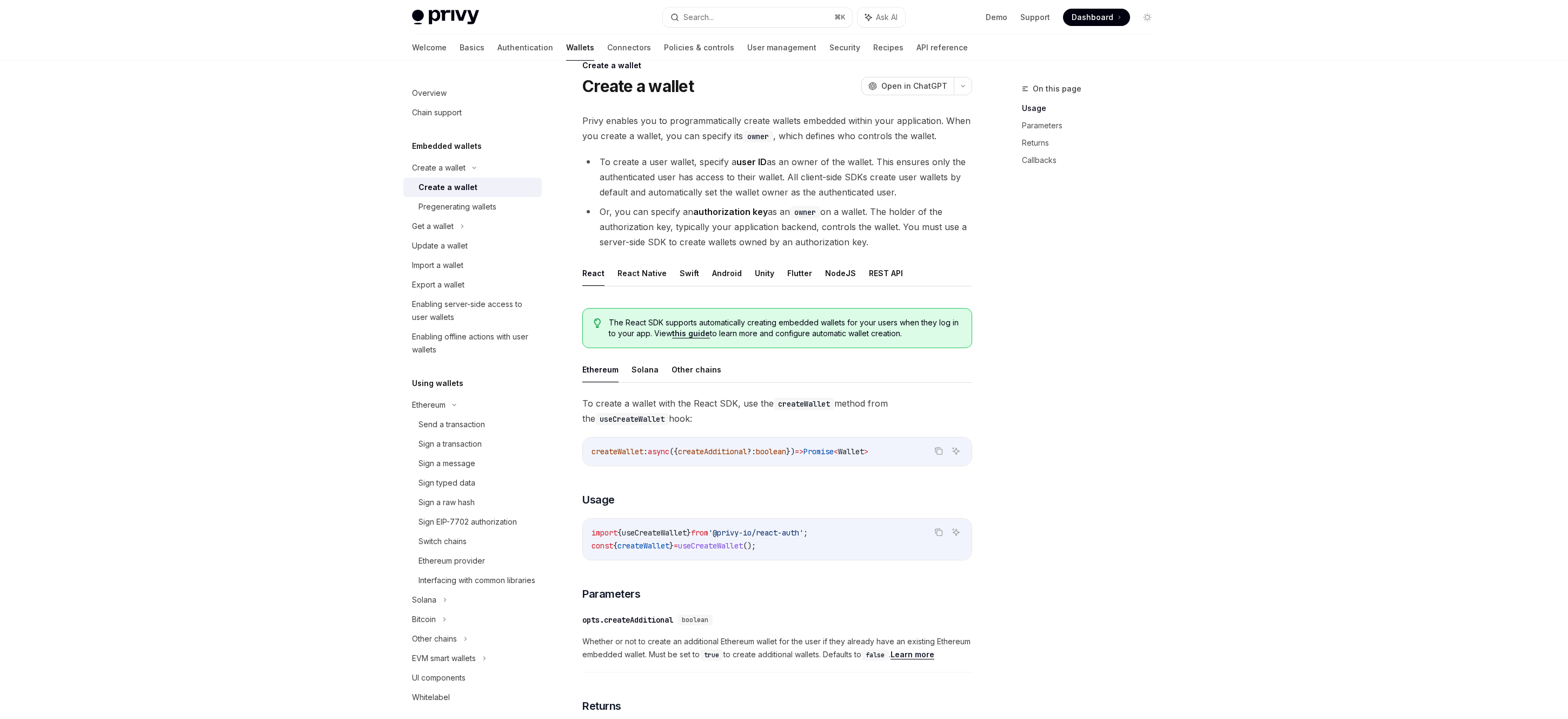
click at [852, 231] on li "Or, you can specify an authorization key as an owner on a wallet. The holder of…" at bounding box center [778, 227] width 390 height 46
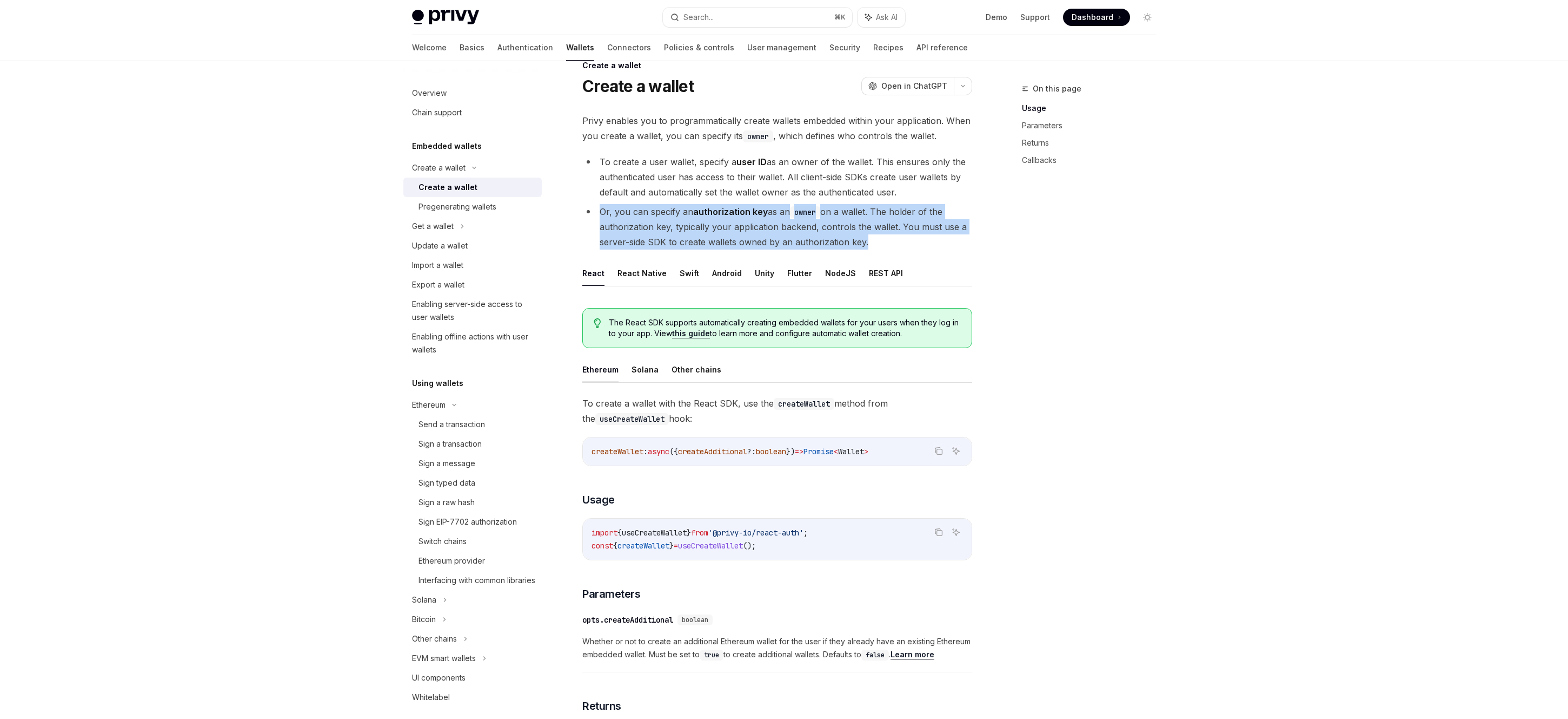
click at [852, 231] on li "Or, you can specify an authorization key as an owner on a wallet. The holder of…" at bounding box center [778, 227] width 390 height 46
click at [639, 273] on button "React Native" at bounding box center [642, 273] width 49 height 25
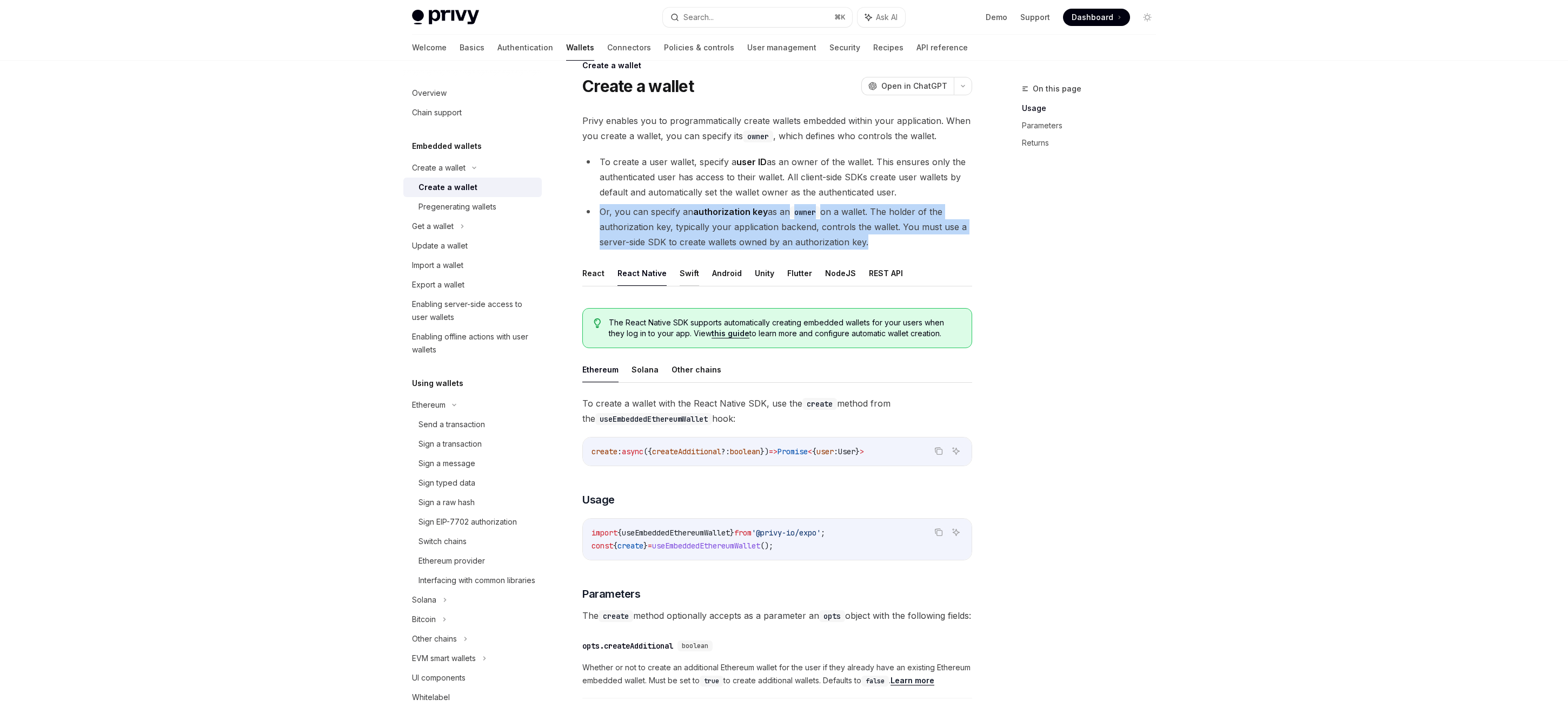
click at [681, 277] on button "Swift" at bounding box center [690, 273] width 20 height 25
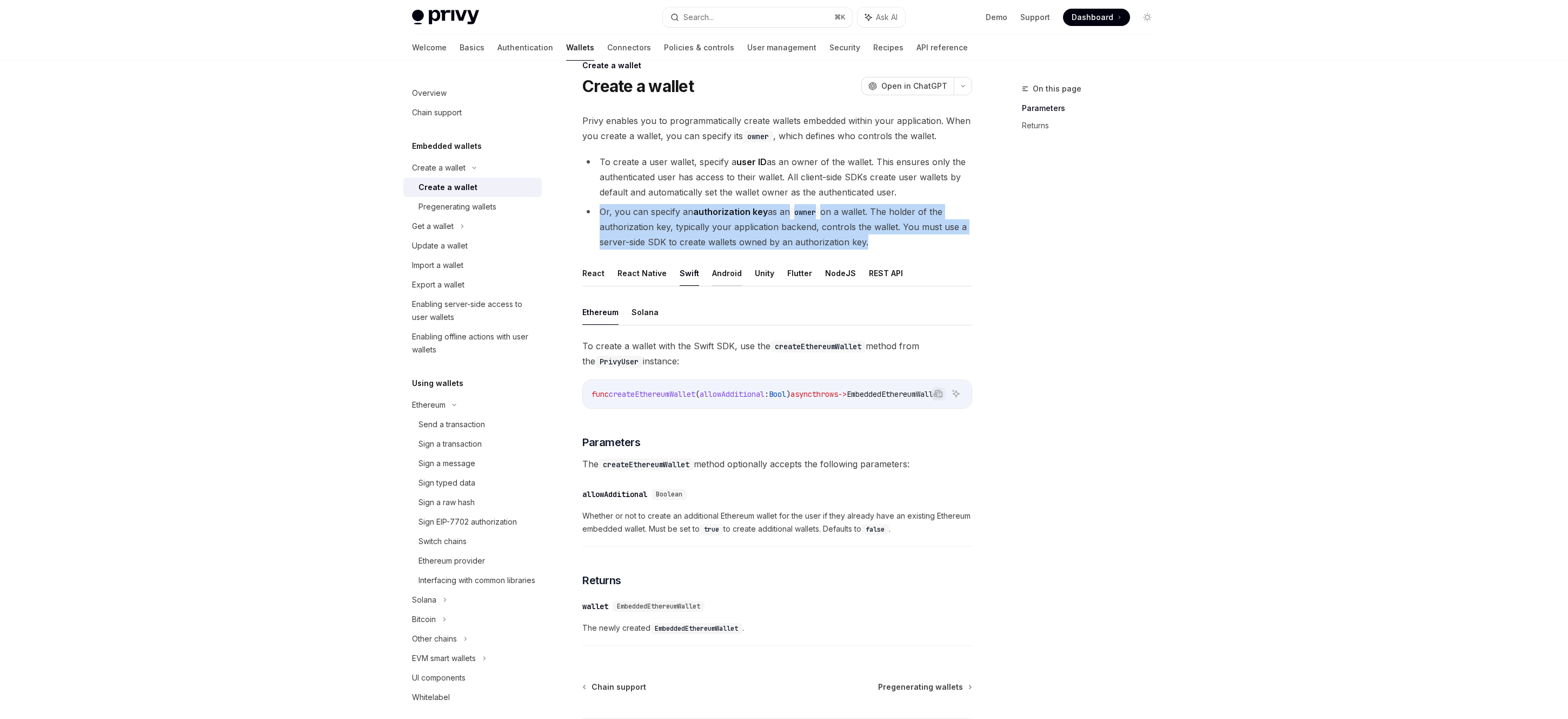
click at [728, 279] on button "Android" at bounding box center [728, 273] width 30 height 25
click at [762, 281] on button "Unity" at bounding box center [765, 273] width 20 height 25
click at [718, 273] on button "Android" at bounding box center [728, 273] width 30 height 25
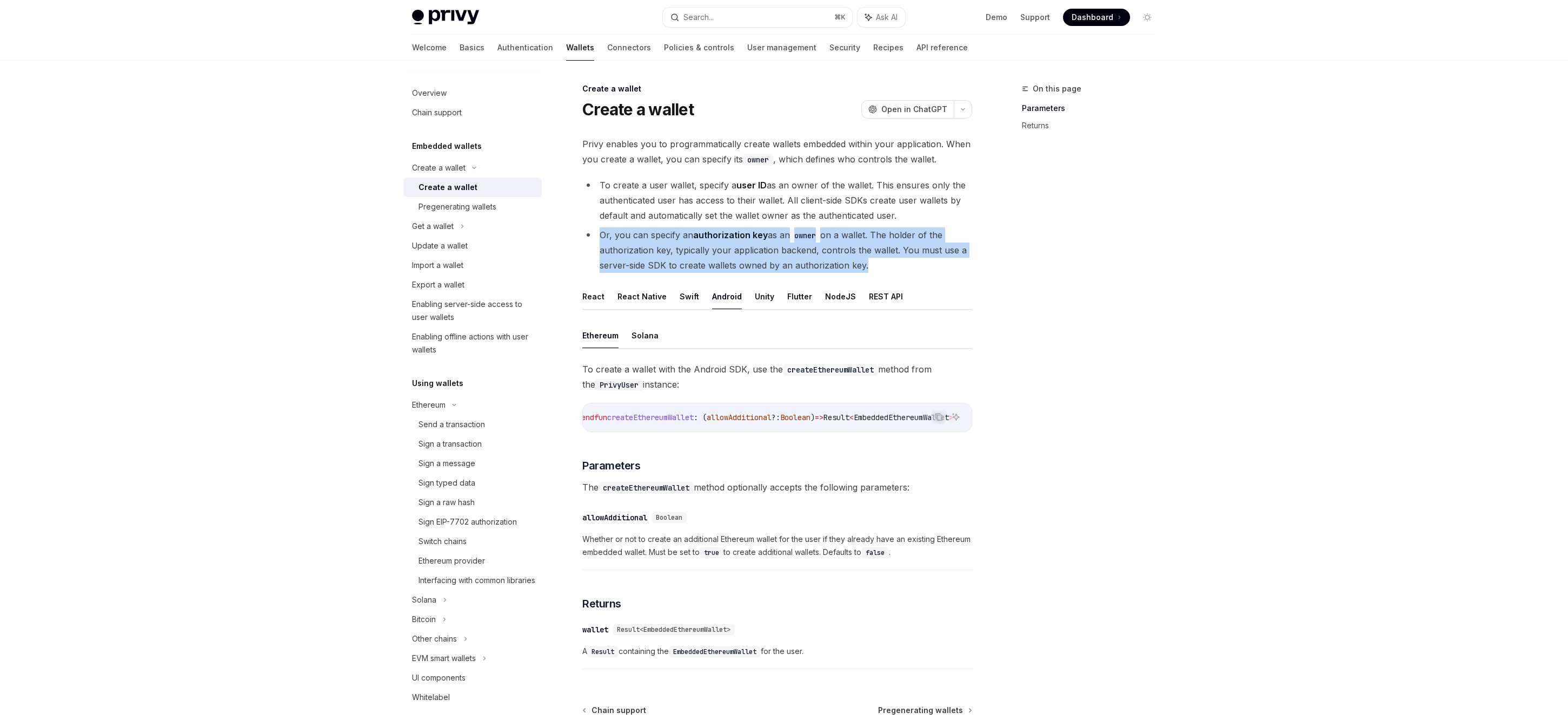
scroll to position [0, 109]
click at [654, 341] on button "Solana" at bounding box center [645, 335] width 27 height 25
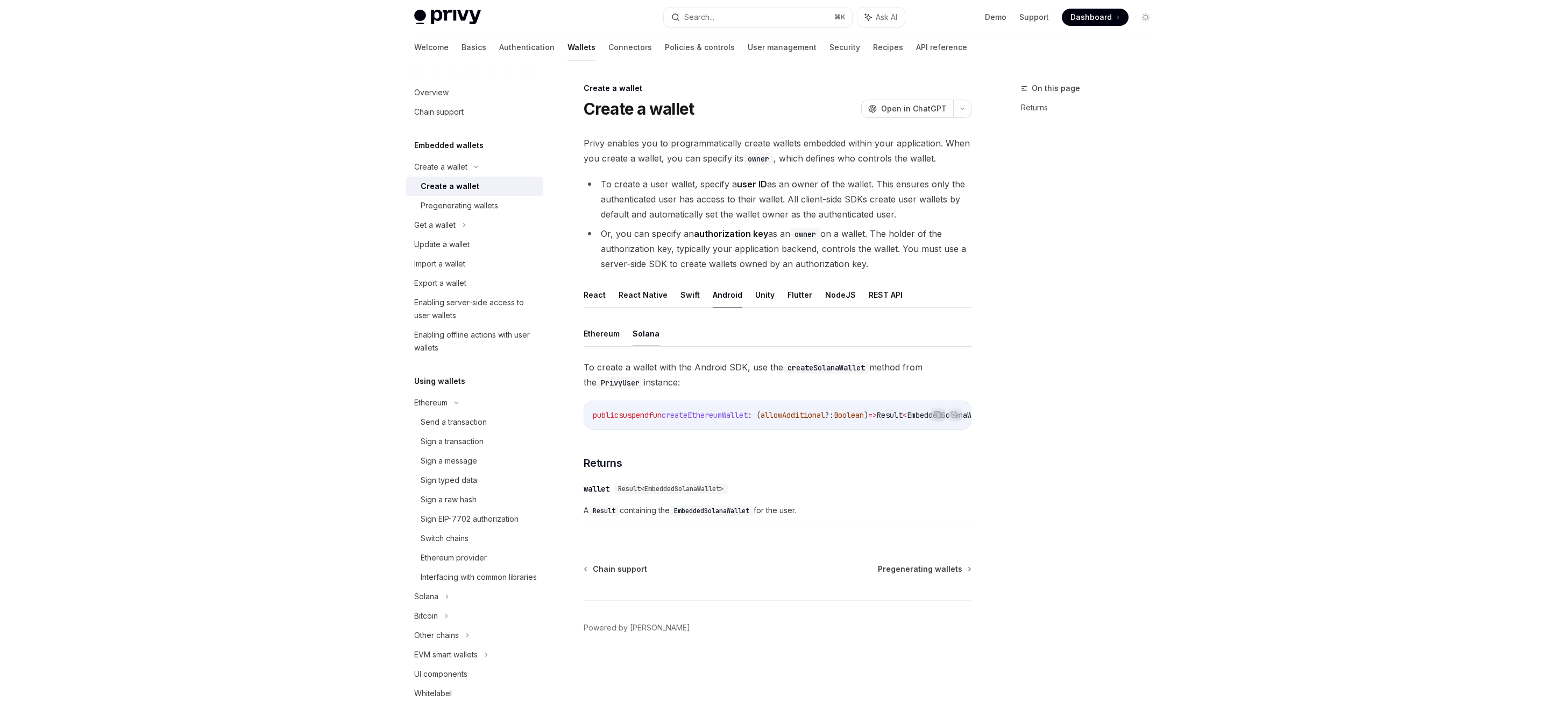
drag, startPoint x: 799, startPoint y: 439, endPoint x: 835, endPoint y: 436, distance: 36.1
click at [834, 436] on div "To create a wallet with the Android SDK, use the createSolanaWallet method from…" at bounding box center [778, 446] width 388 height 174
click at [825, 462] on h3 "​ Returns" at bounding box center [778, 462] width 388 height 15
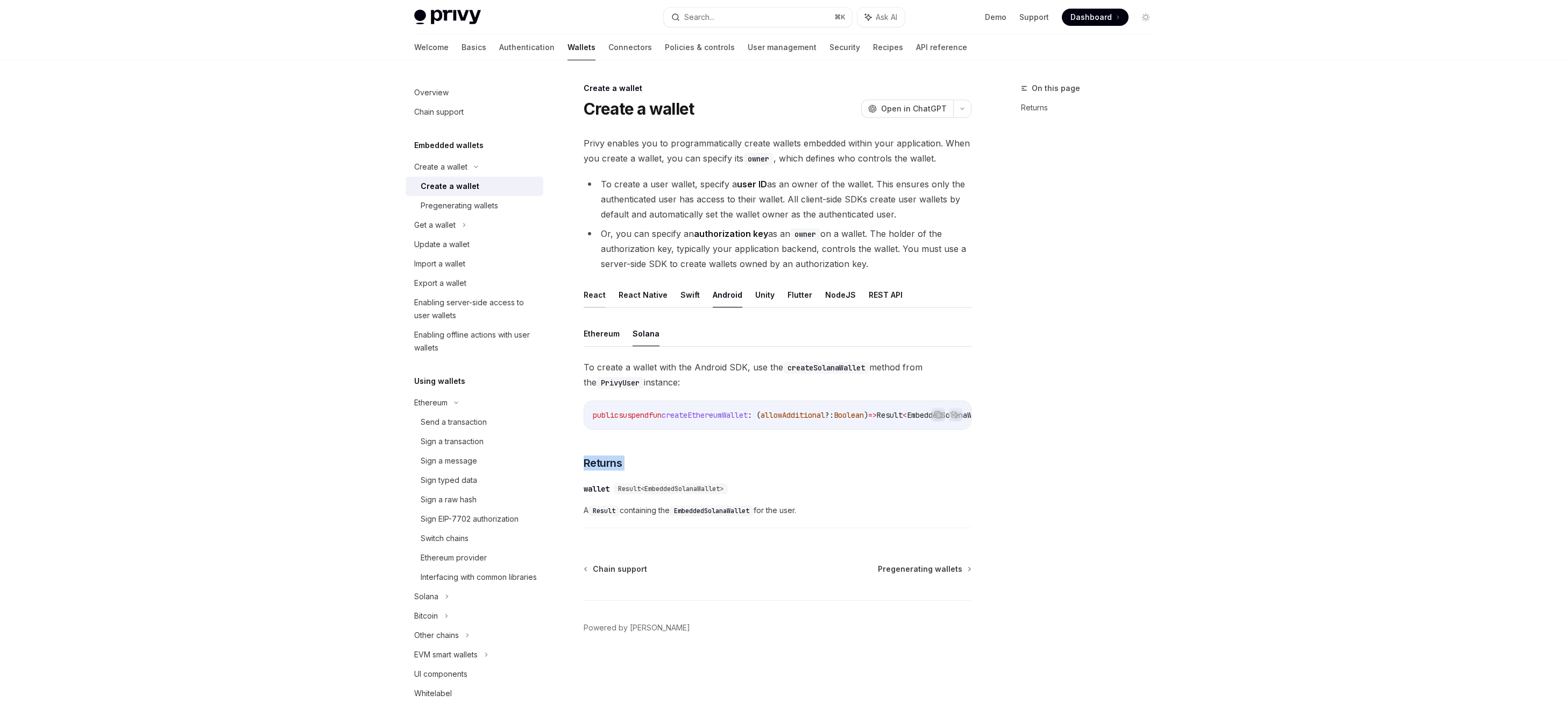
click at [595, 292] on button "React" at bounding box center [595, 294] width 22 height 25
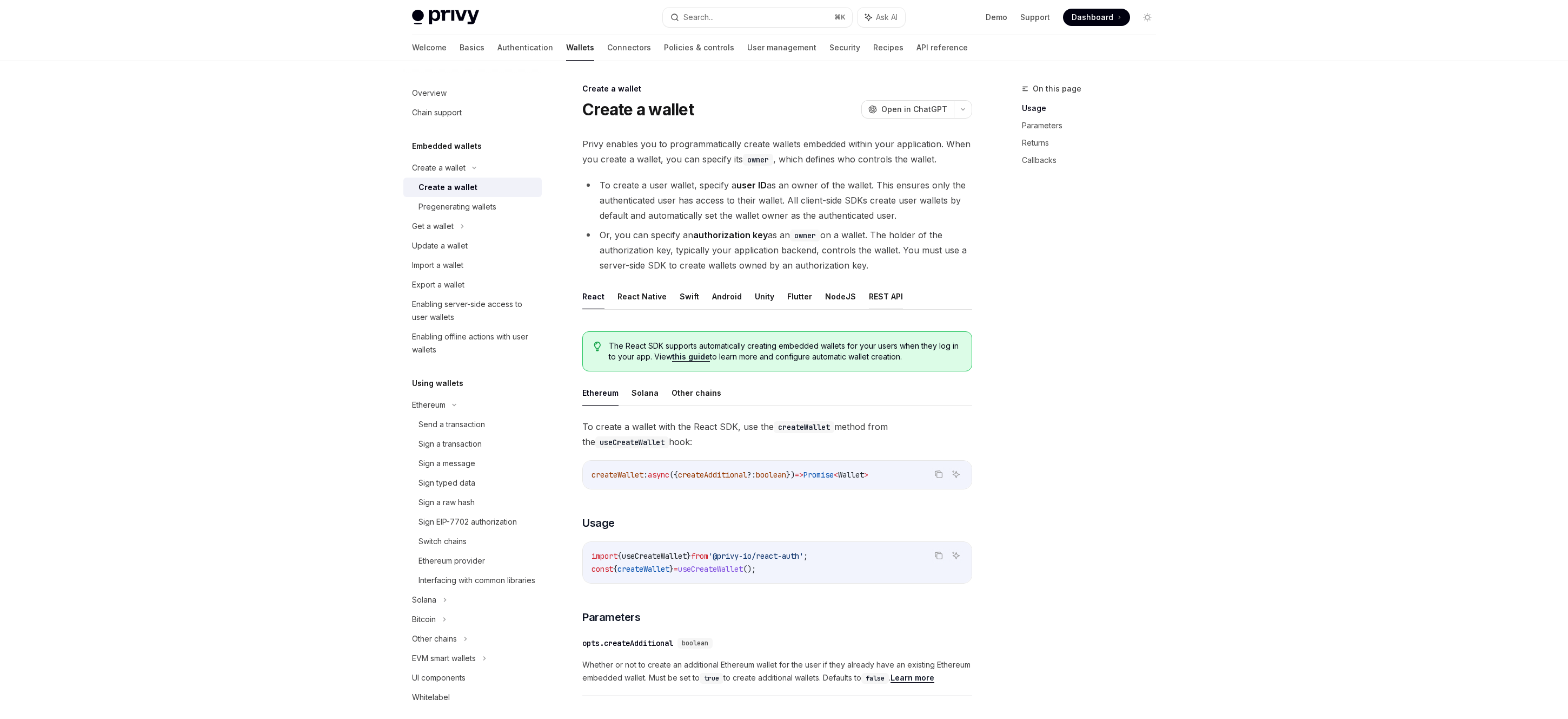
click at [883, 297] on button "REST API" at bounding box center [886, 296] width 34 height 25
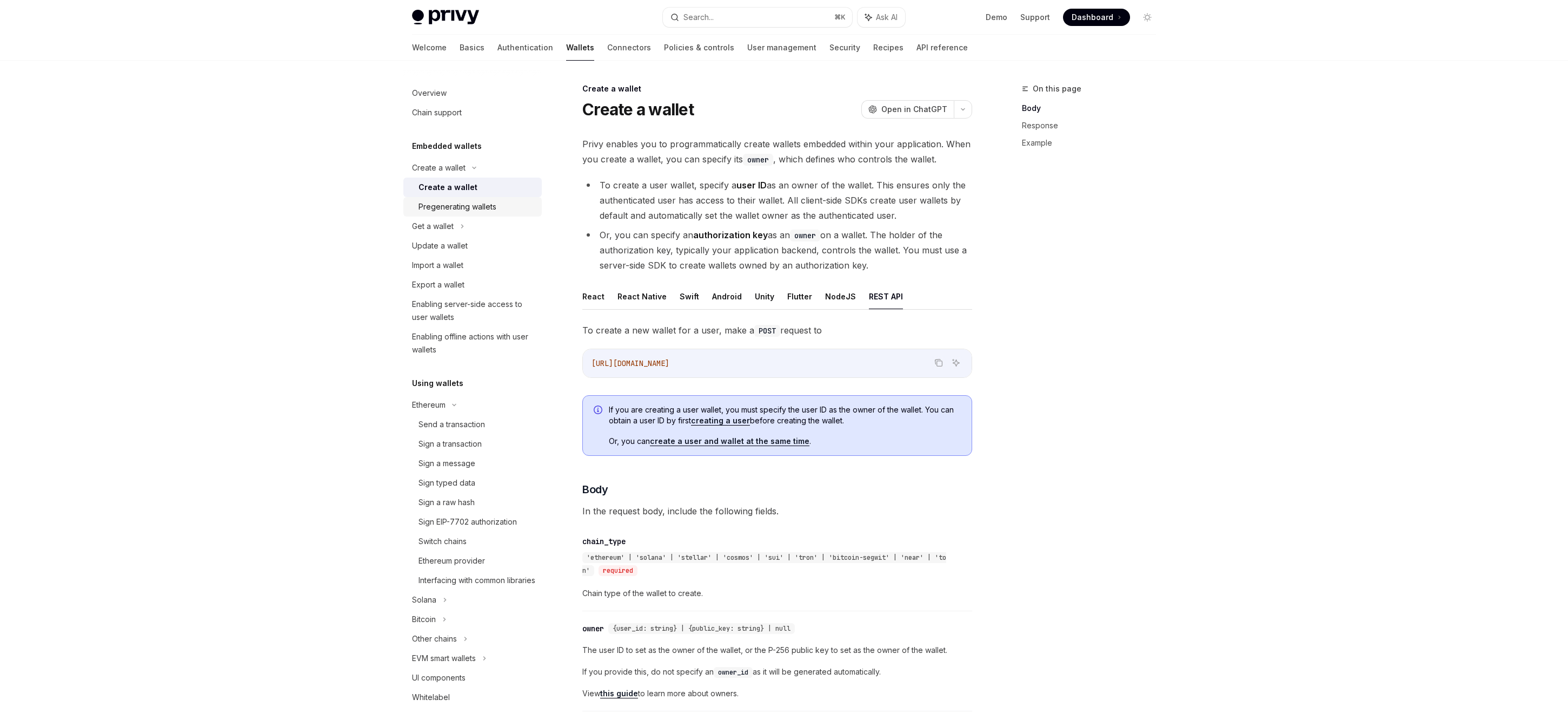
click at [486, 203] on div "Pregenerating wallets" at bounding box center [457, 206] width 78 height 13
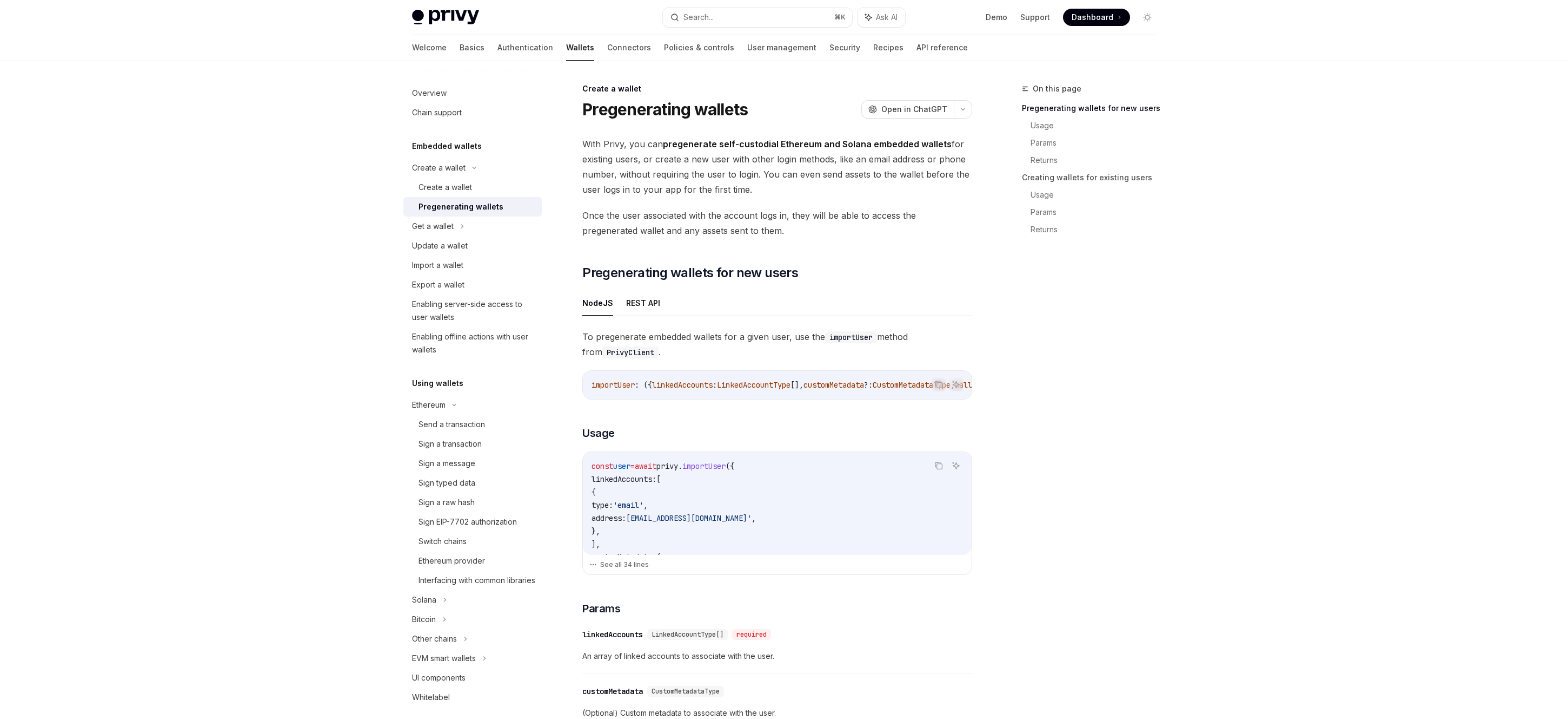
drag, startPoint x: 783, startPoint y: 402, endPoint x: 901, endPoint y: 398, distance: 118.1
click at [901, 398] on div "importUser : ({ linkedAccounts : LinkedAccountType [], customMetadata ?: Custom…" at bounding box center [778, 384] width 389 height 28
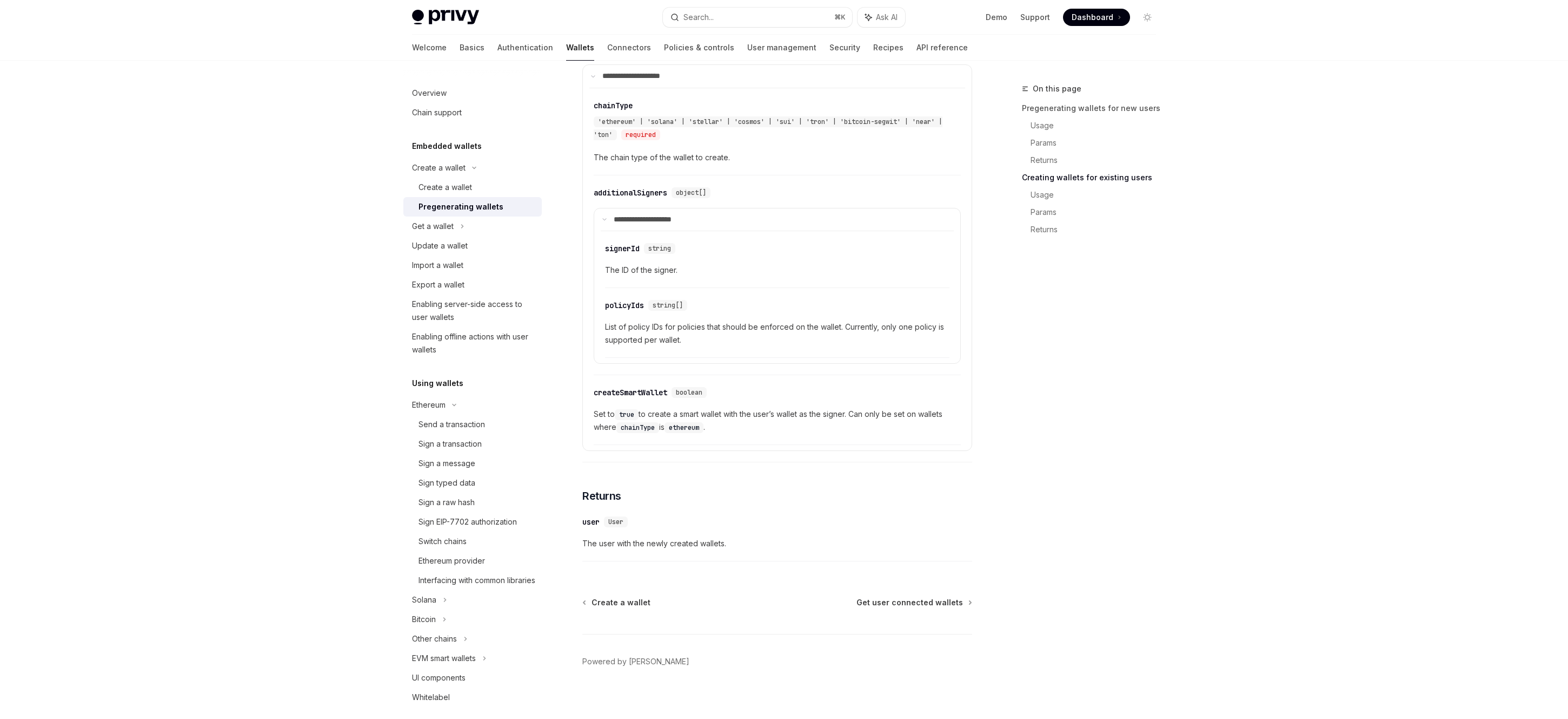
scroll to position [1778, 0]
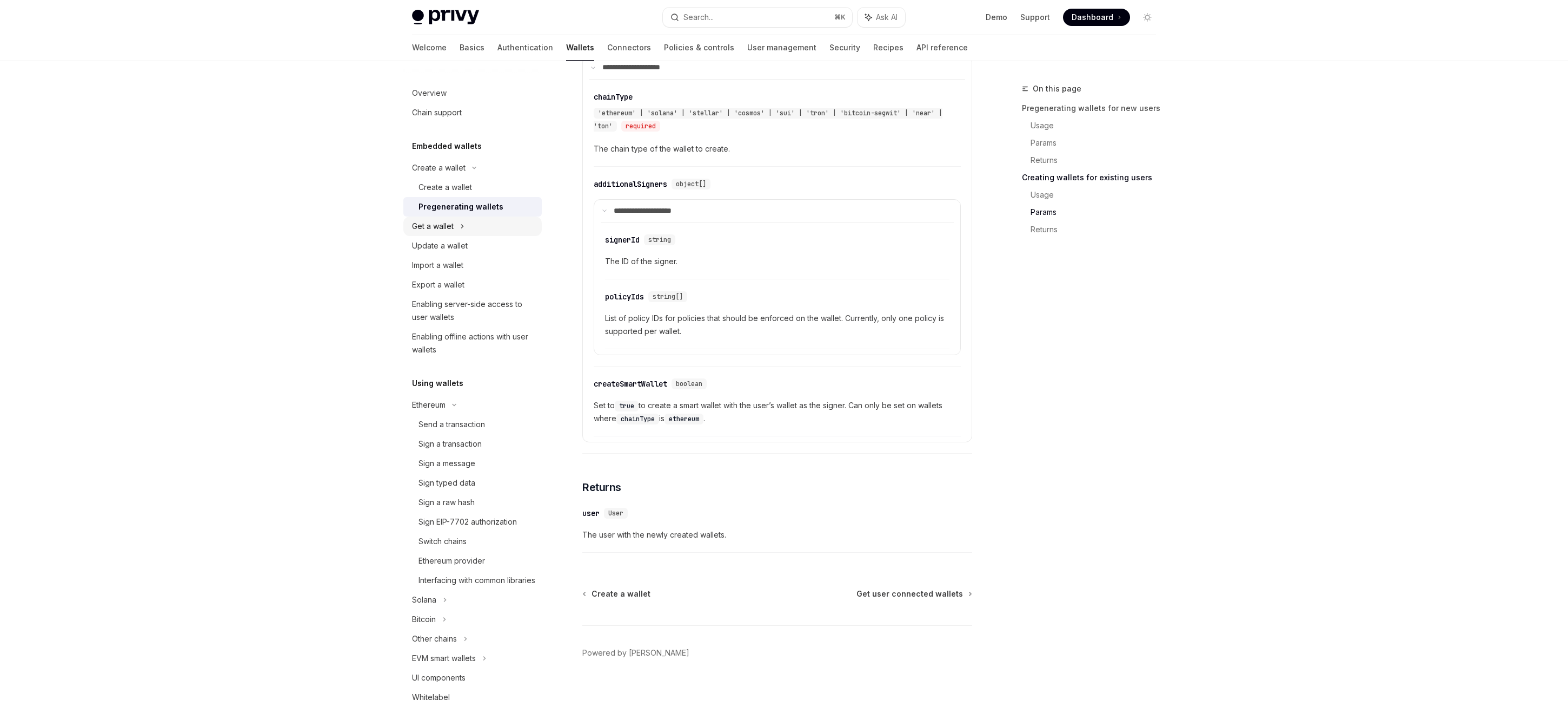
click at [464, 228] on icon at bounding box center [462, 226] width 4 height 13
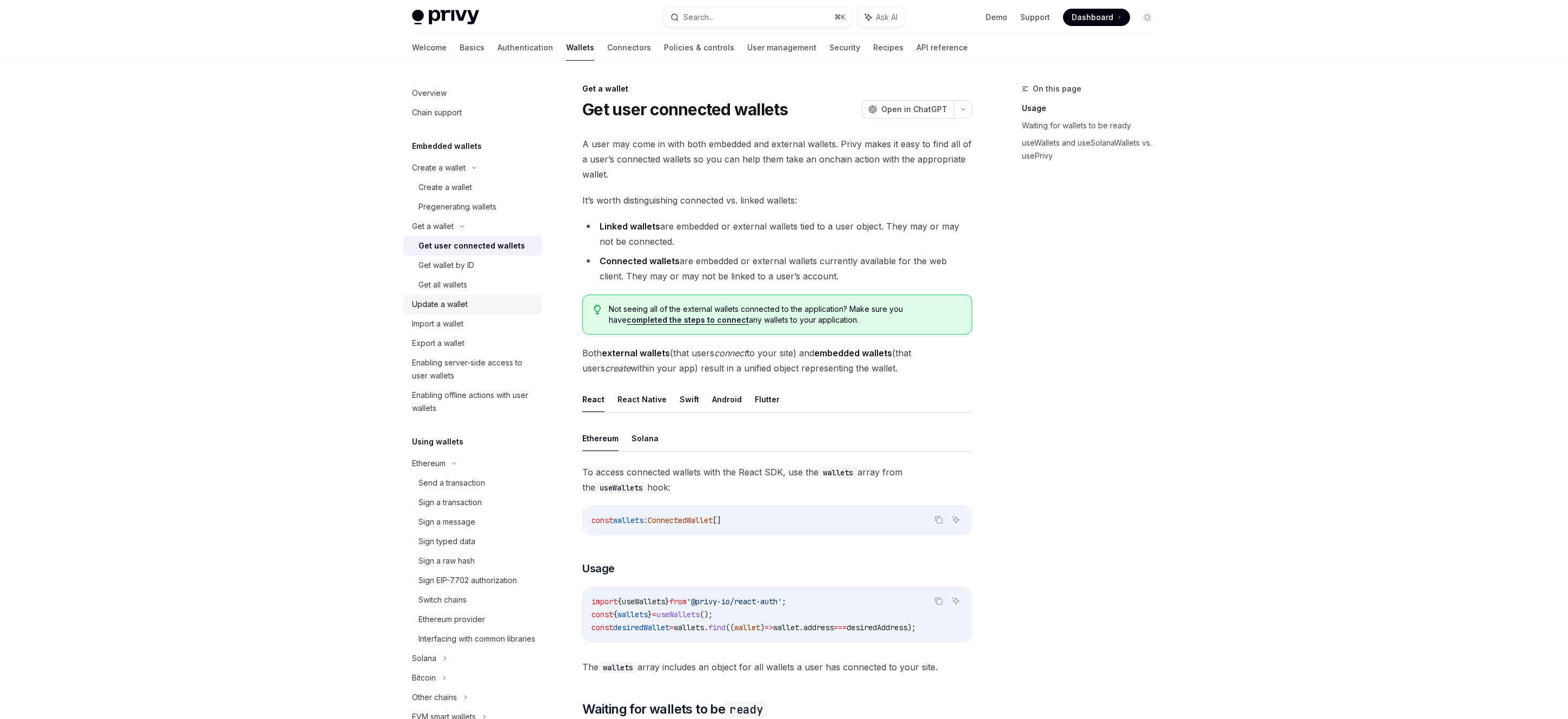
click at [502, 306] on div "Update a wallet" at bounding box center [474, 304] width 124 height 13
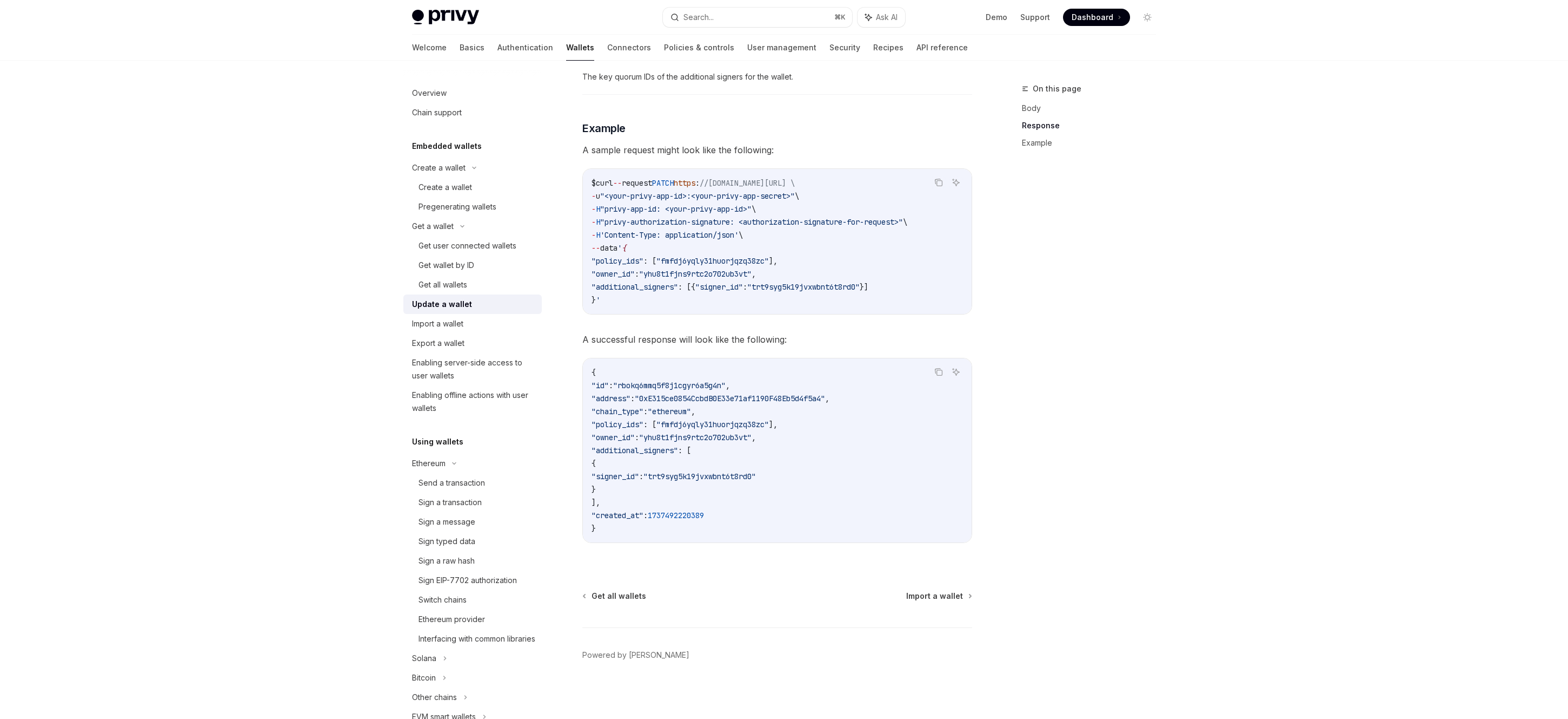
scroll to position [1061, 0]
click at [495, 327] on div "Import a wallet" at bounding box center [474, 324] width 124 height 13
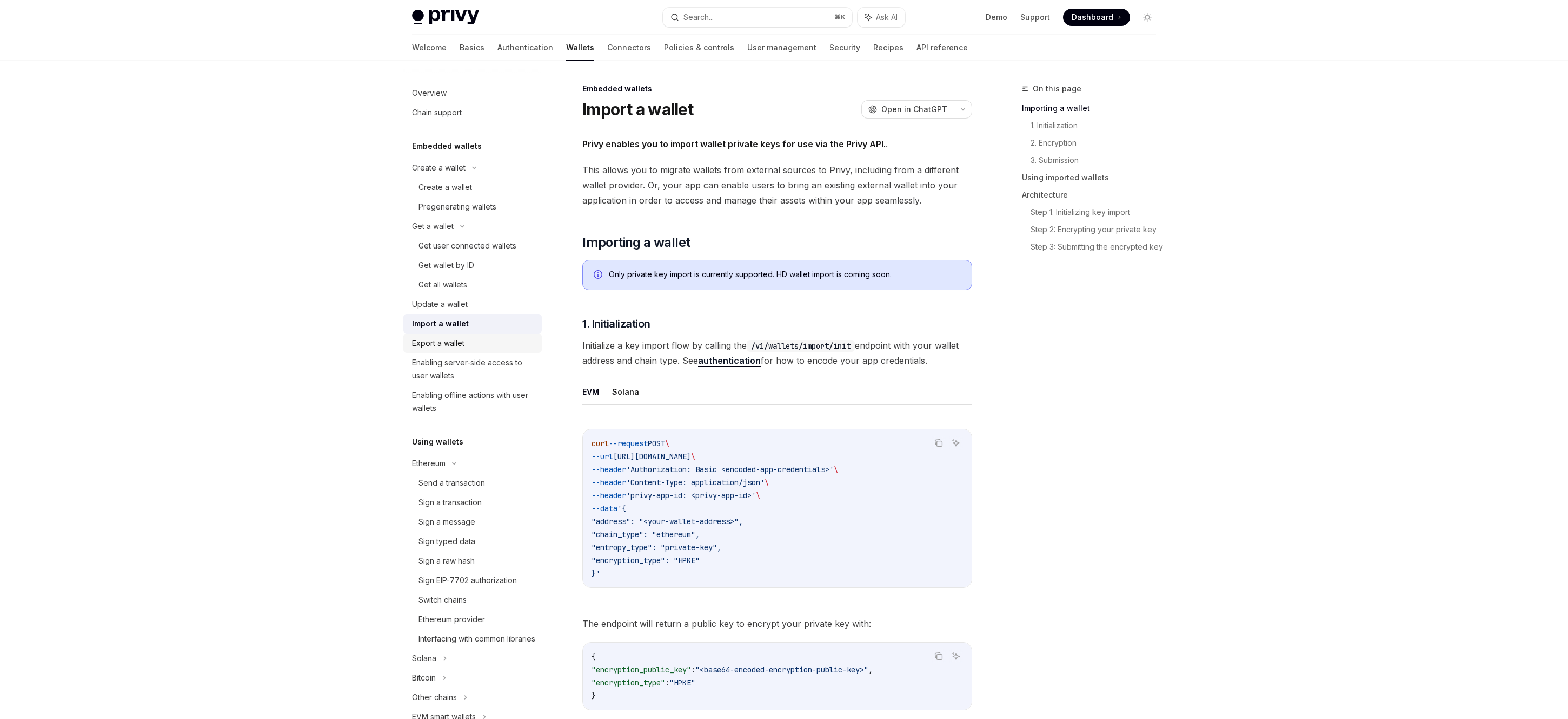
click at [497, 342] on div "Export a wallet" at bounding box center [474, 343] width 124 height 13
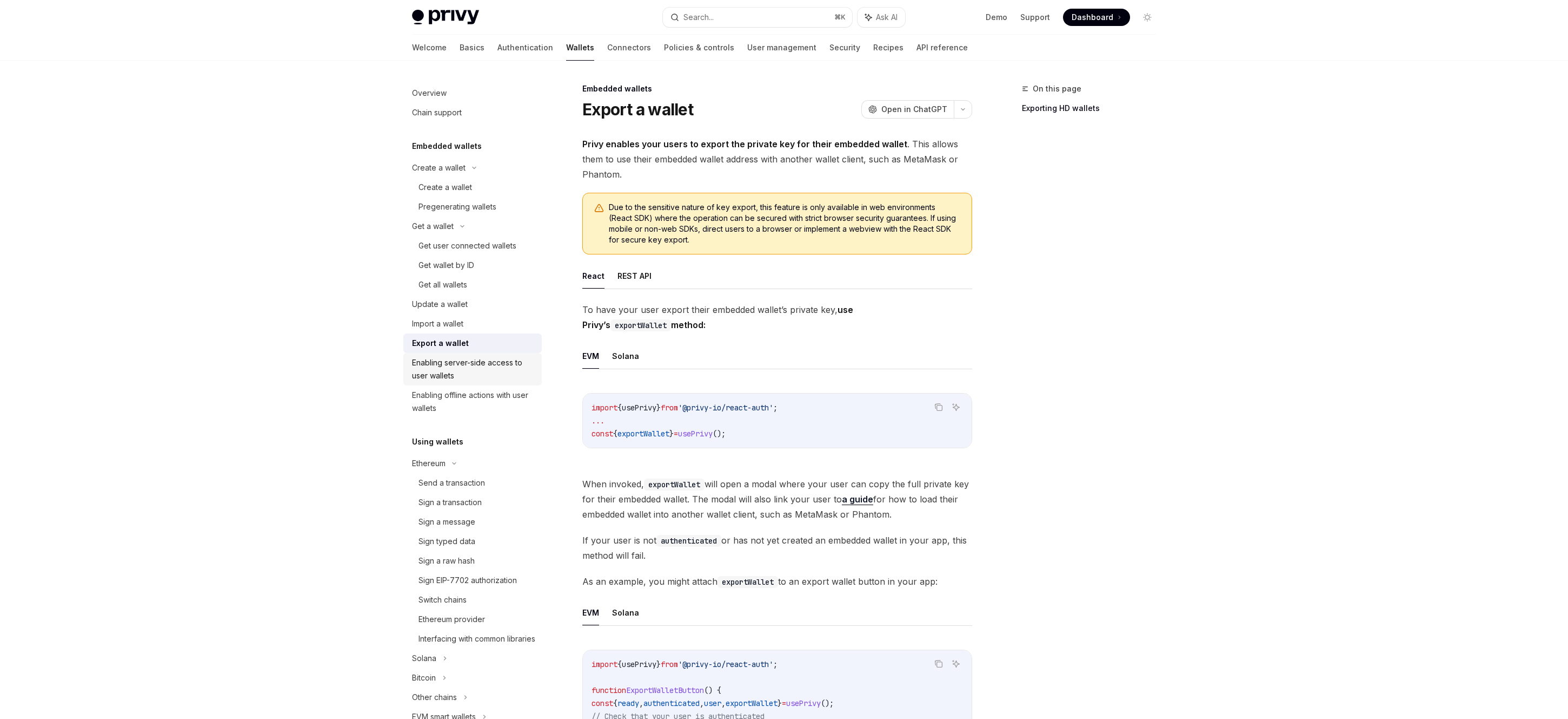
click at [499, 378] on div "Enabling server-side access to user wallets" at bounding box center [474, 369] width 124 height 26
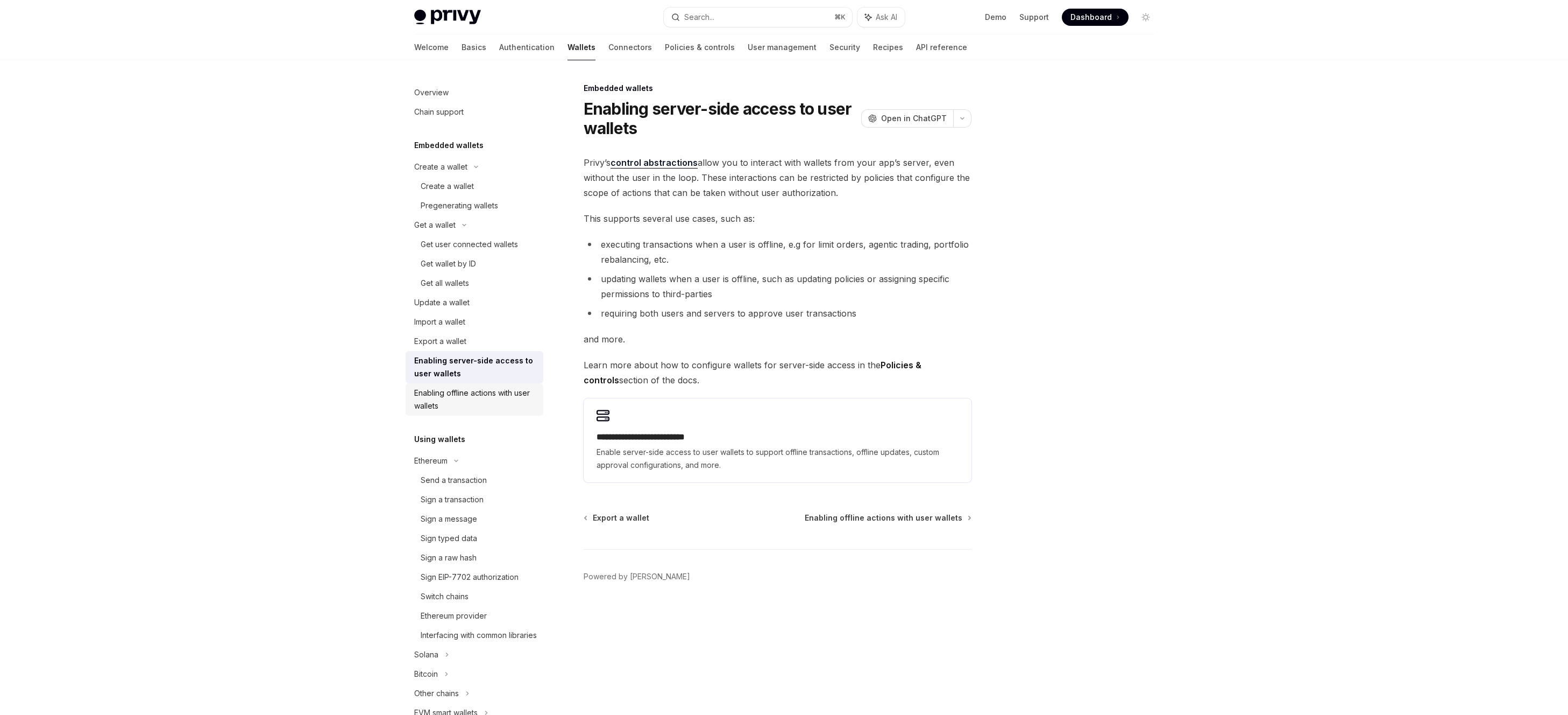
click at [499, 395] on div "Enabling offline actions with user wallets" at bounding box center [476, 399] width 123 height 26
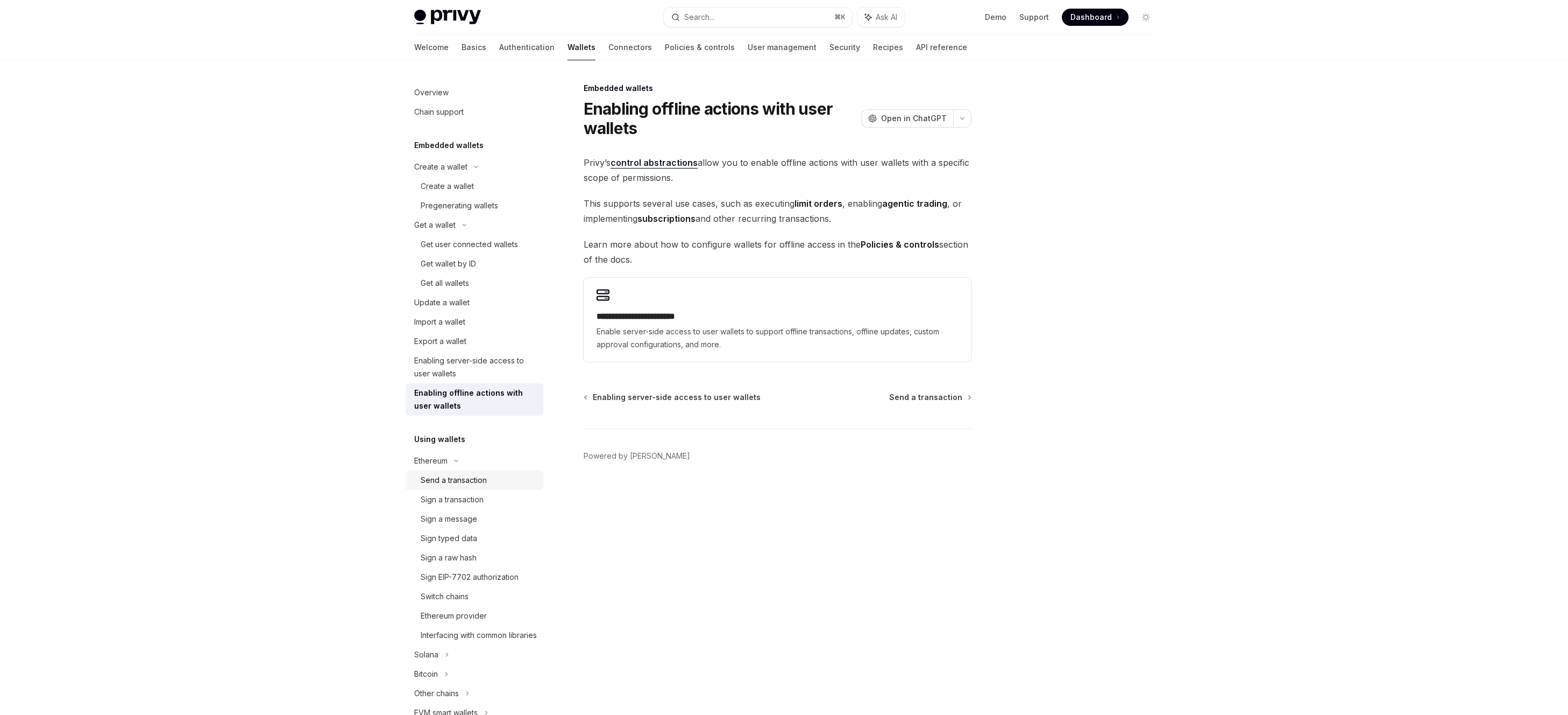
click at [450, 472] on link "Send a transaction" at bounding box center [475, 481] width 138 height 20
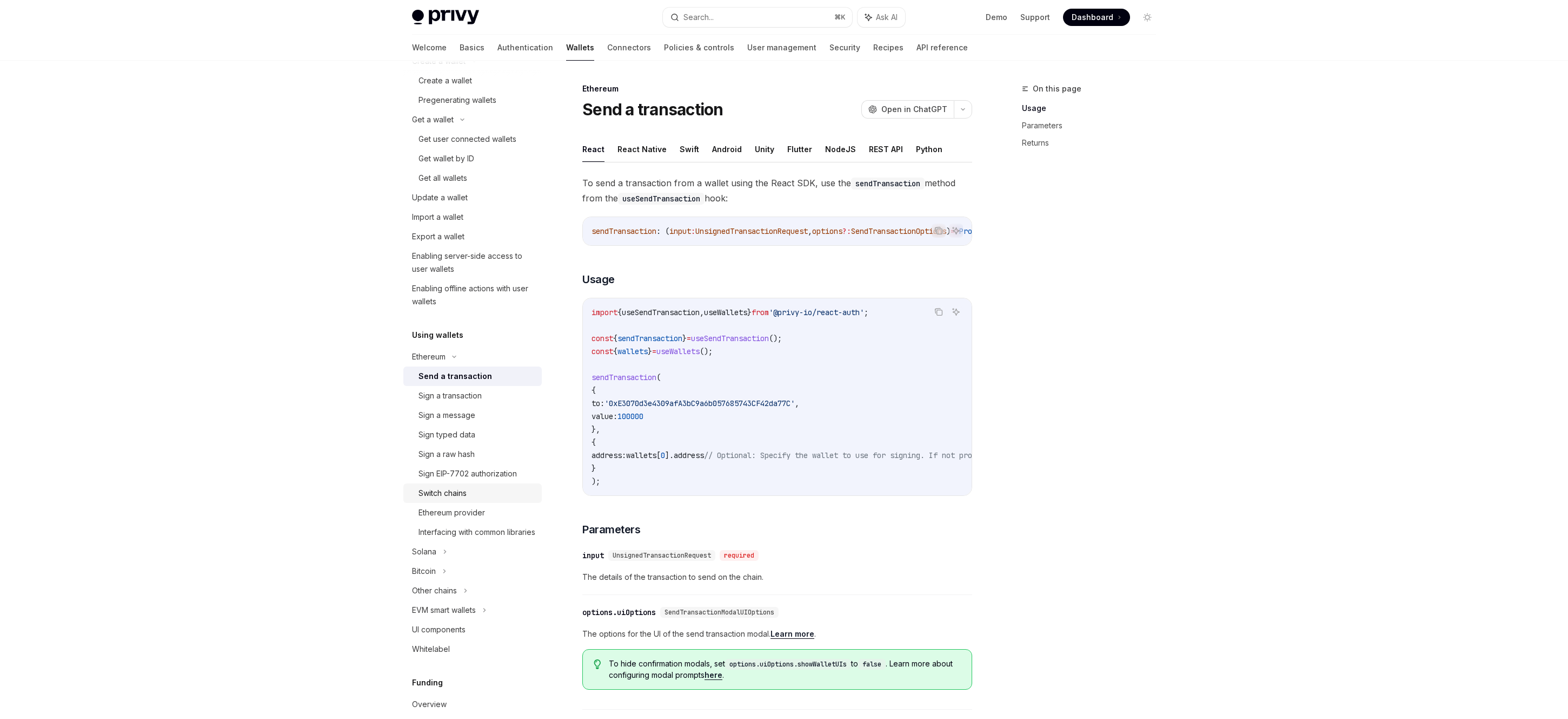
scroll to position [113, 0]
click at [499, 525] on div "Interfacing with common libraries" at bounding box center [476, 525] width 117 height 13
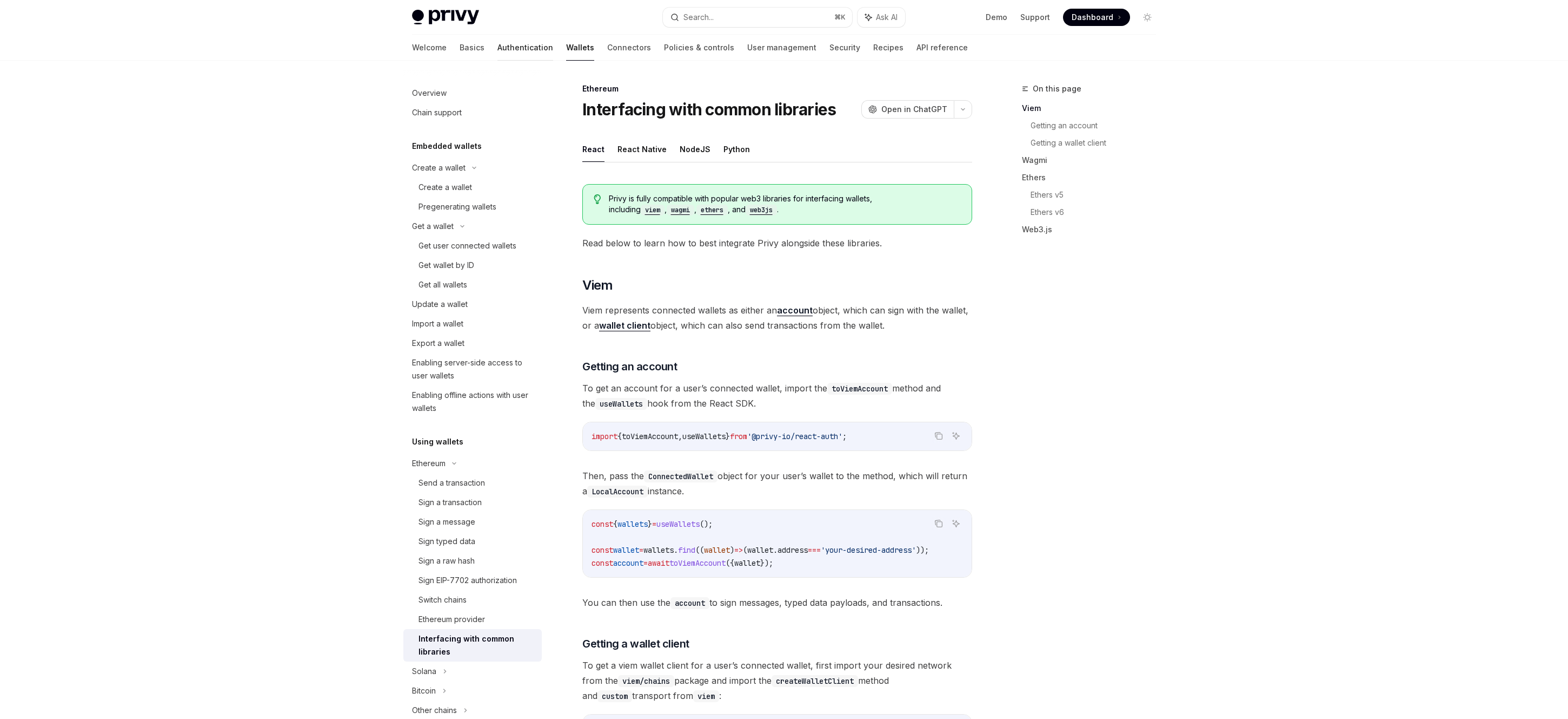
click at [497, 49] on link "Authentication" at bounding box center [525, 48] width 56 height 26
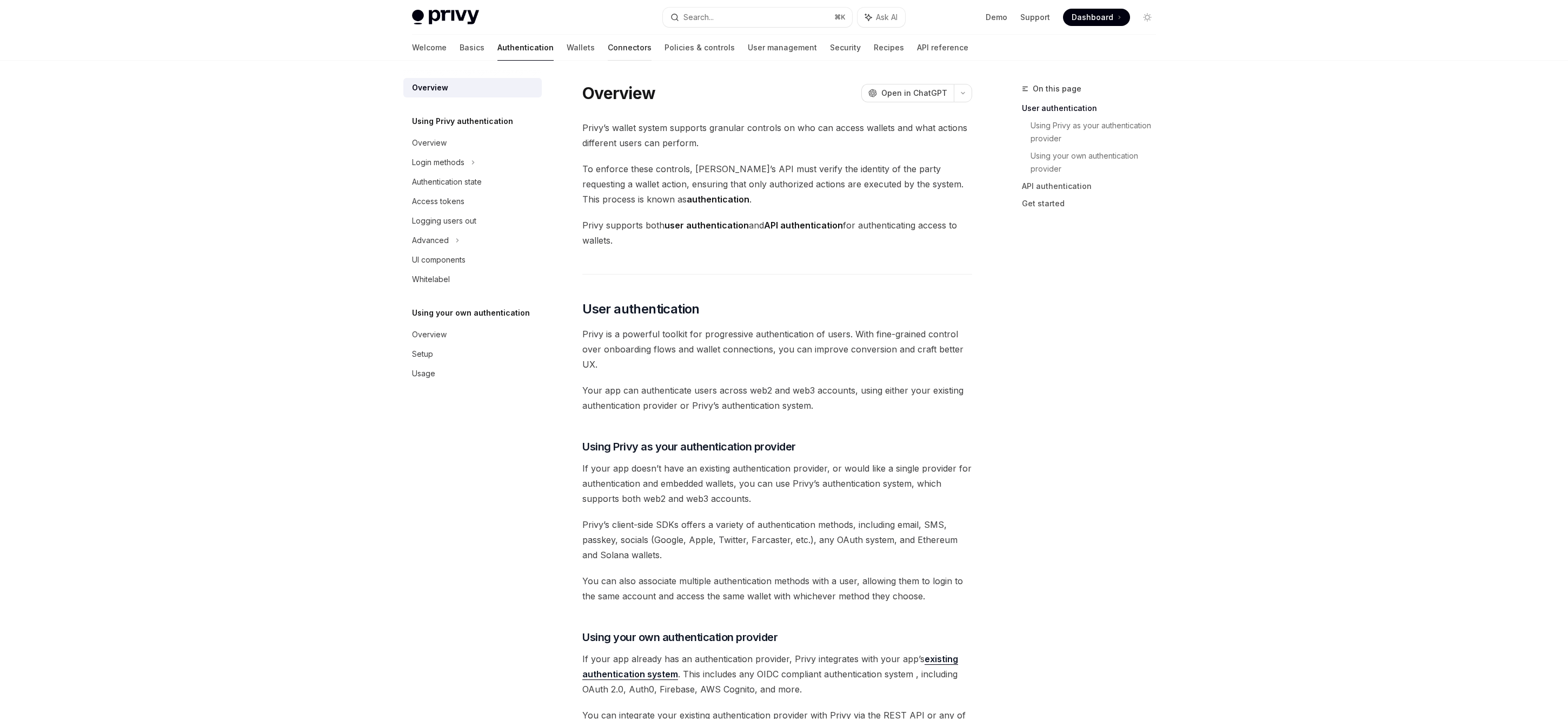
click at [608, 53] on link "Connectors" at bounding box center [630, 48] width 44 height 26
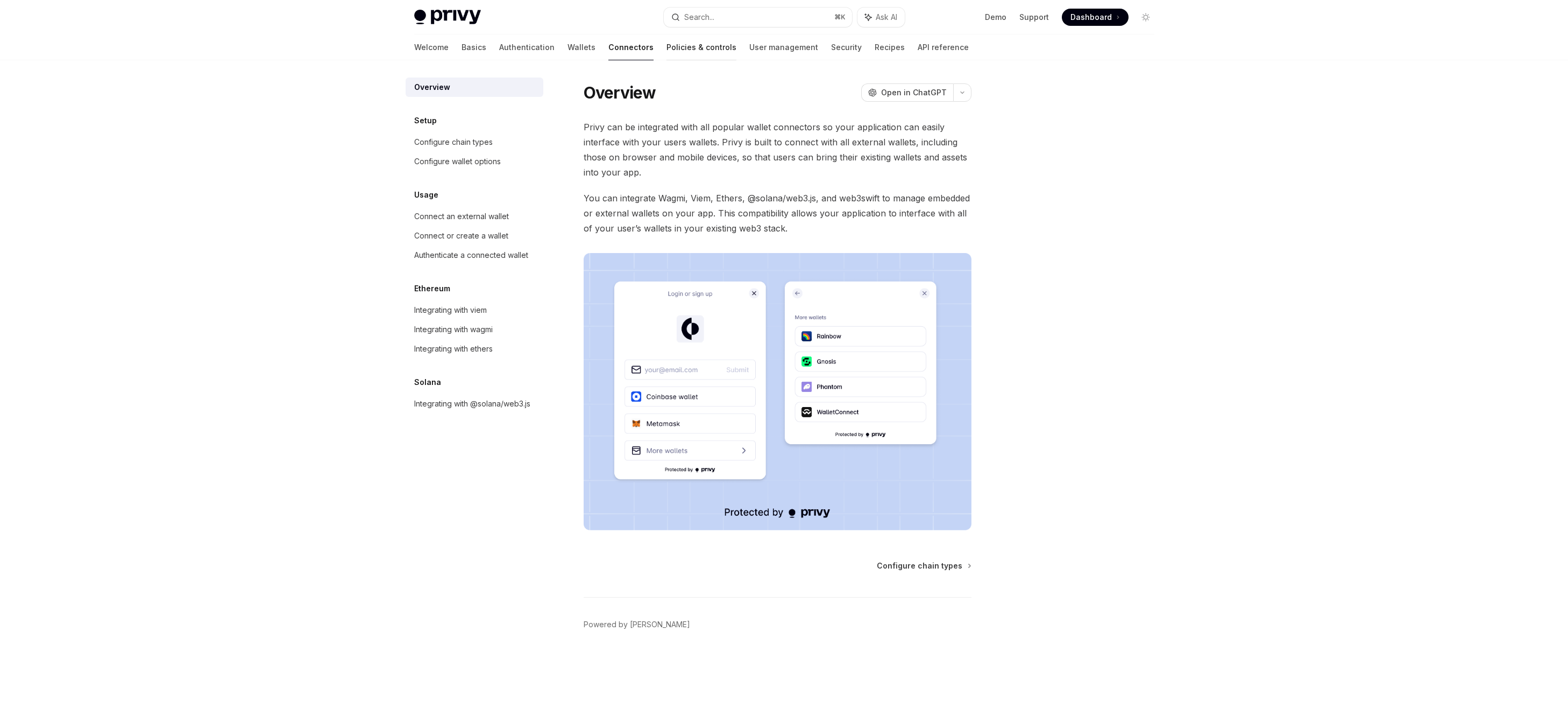
click at [666, 52] on link "Policies & controls" at bounding box center [701, 48] width 70 height 26
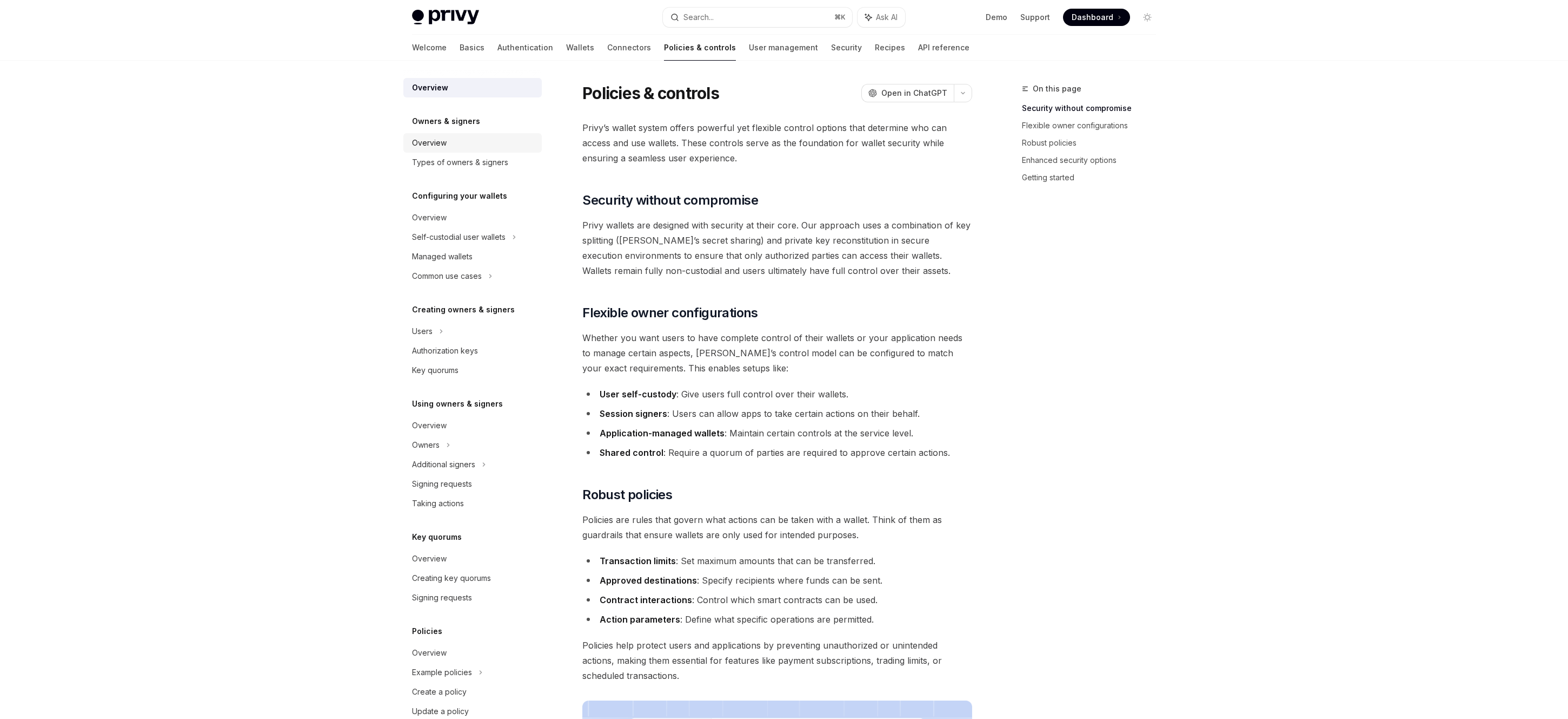
click at [482, 144] on div "Overview" at bounding box center [474, 143] width 124 height 13
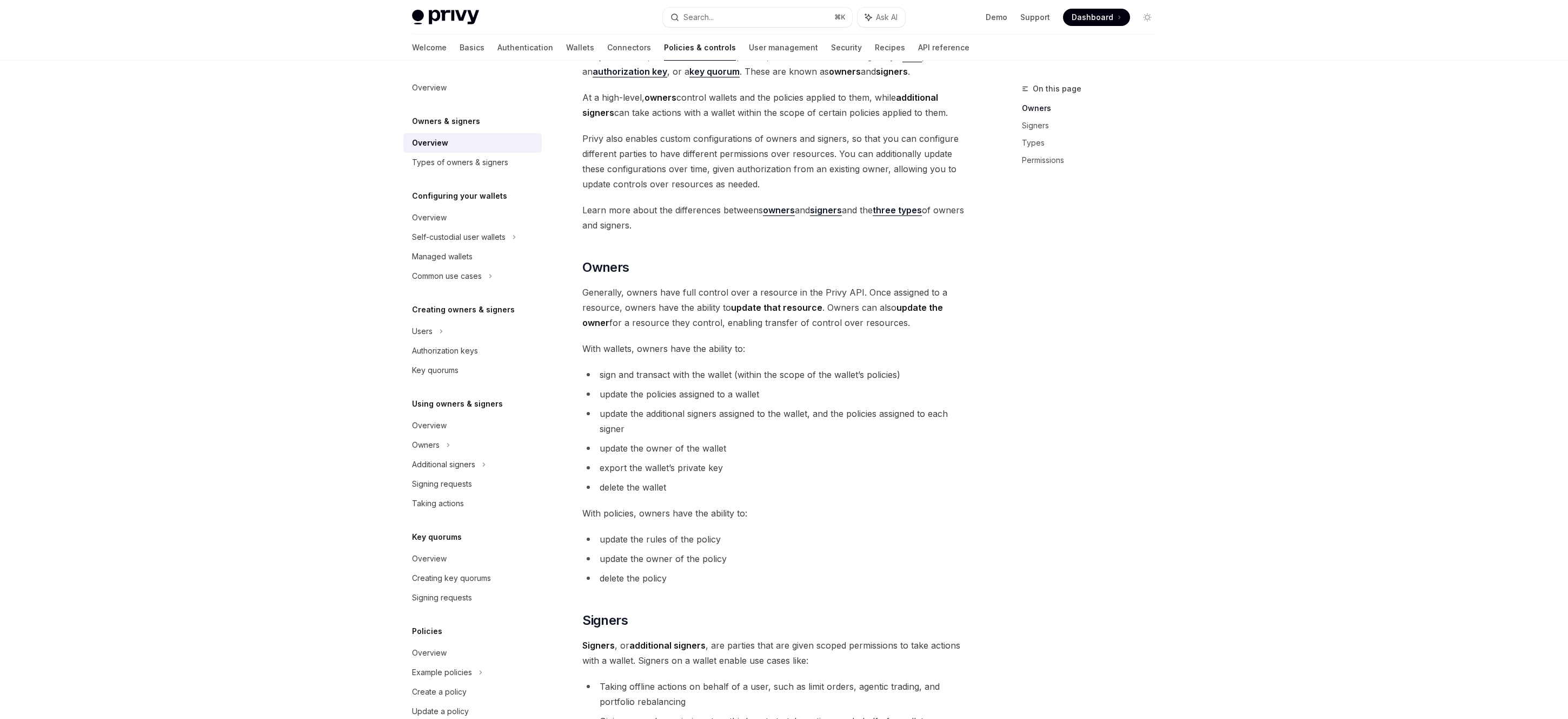
scroll to position [396, 0]
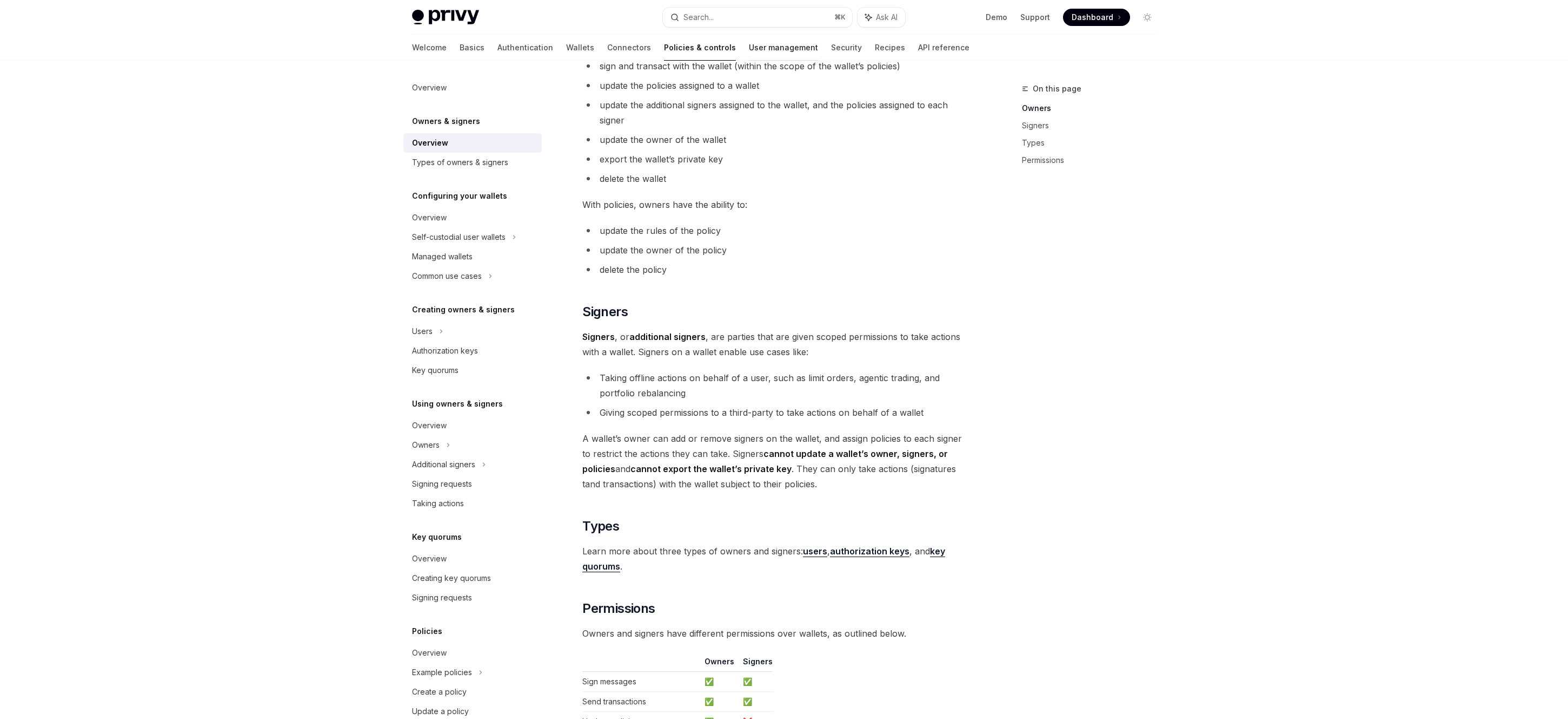
click at [749, 60] on div at bounding box center [783, 60] width 69 height 1
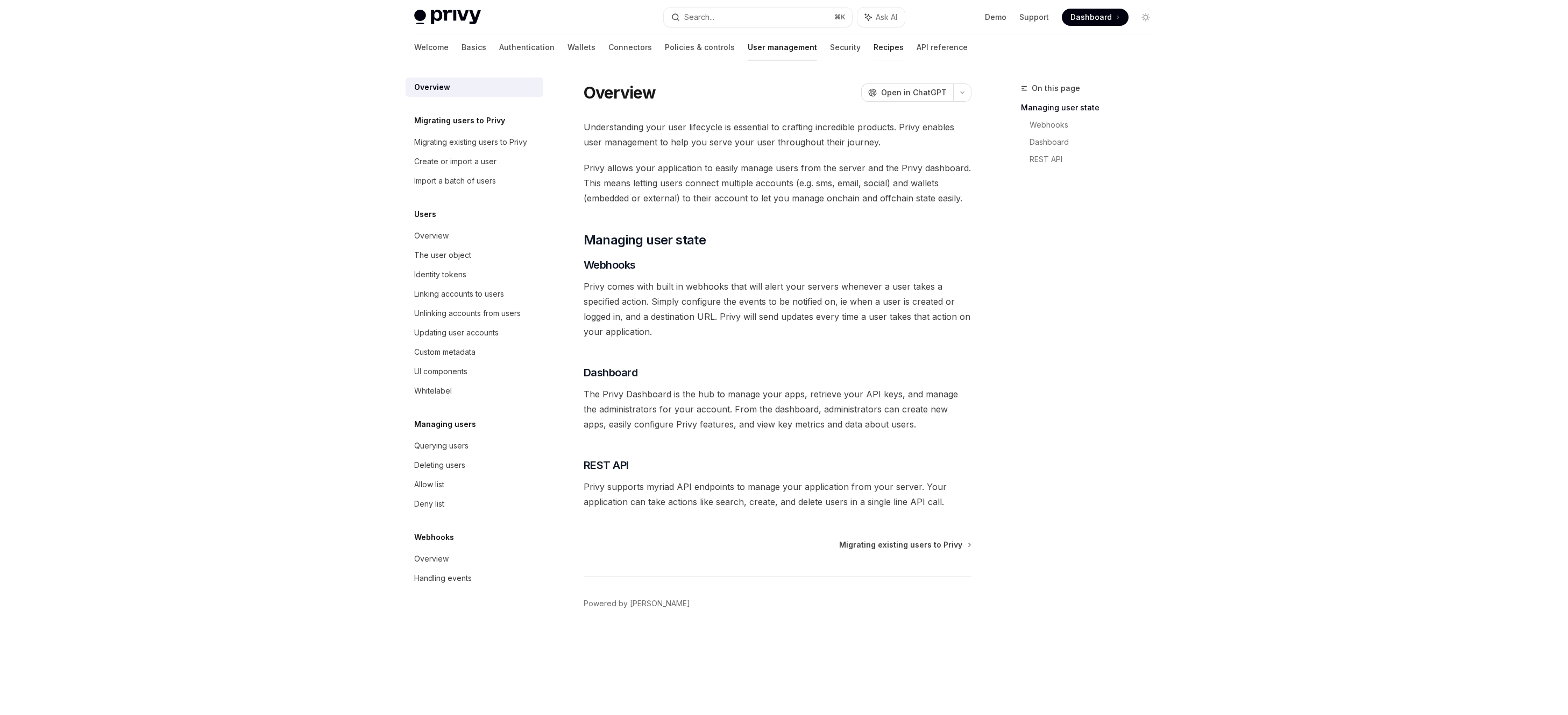
click at [874, 48] on link "Recipes" at bounding box center [889, 48] width 30 height 26
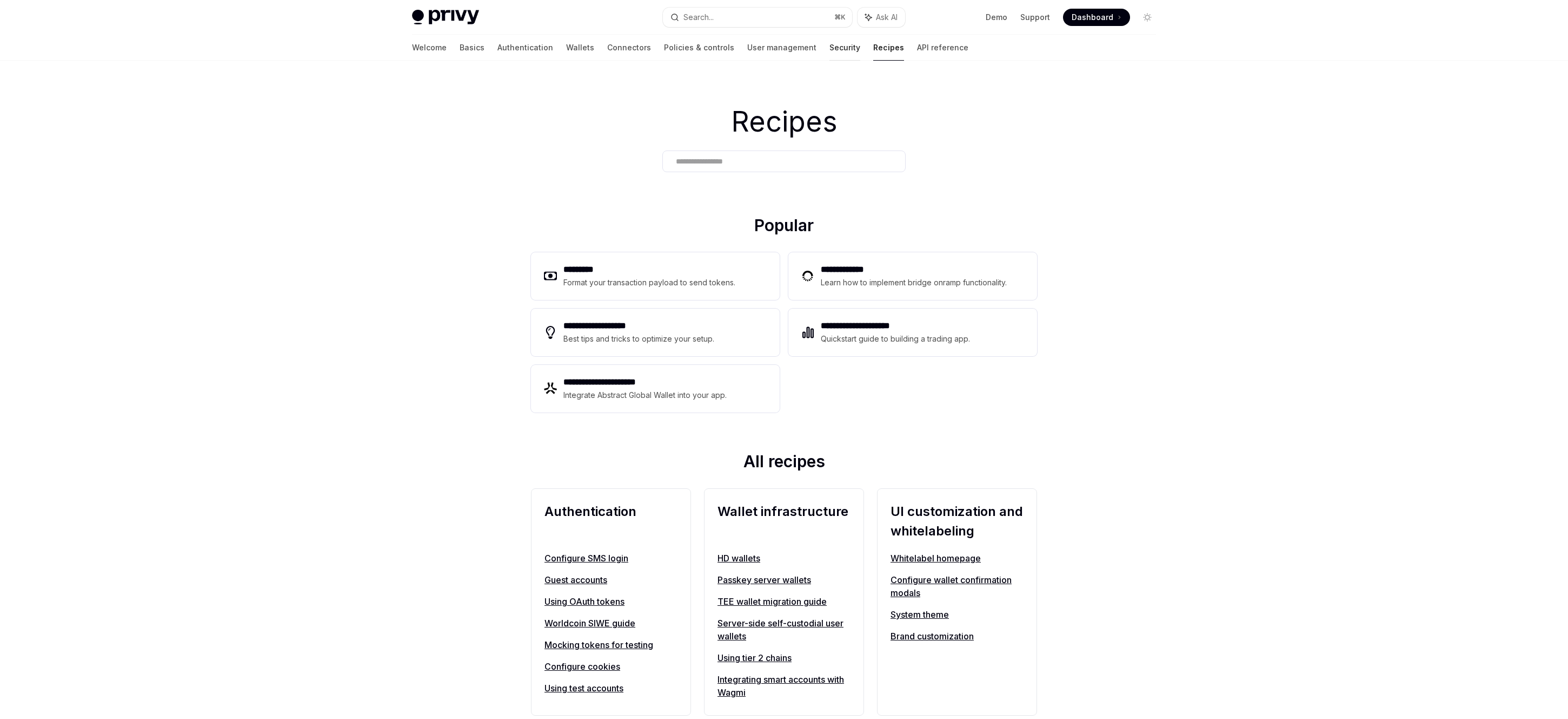
click at [829, 43] on link "Security" at bounding box center [844, 48] width 31 height 26
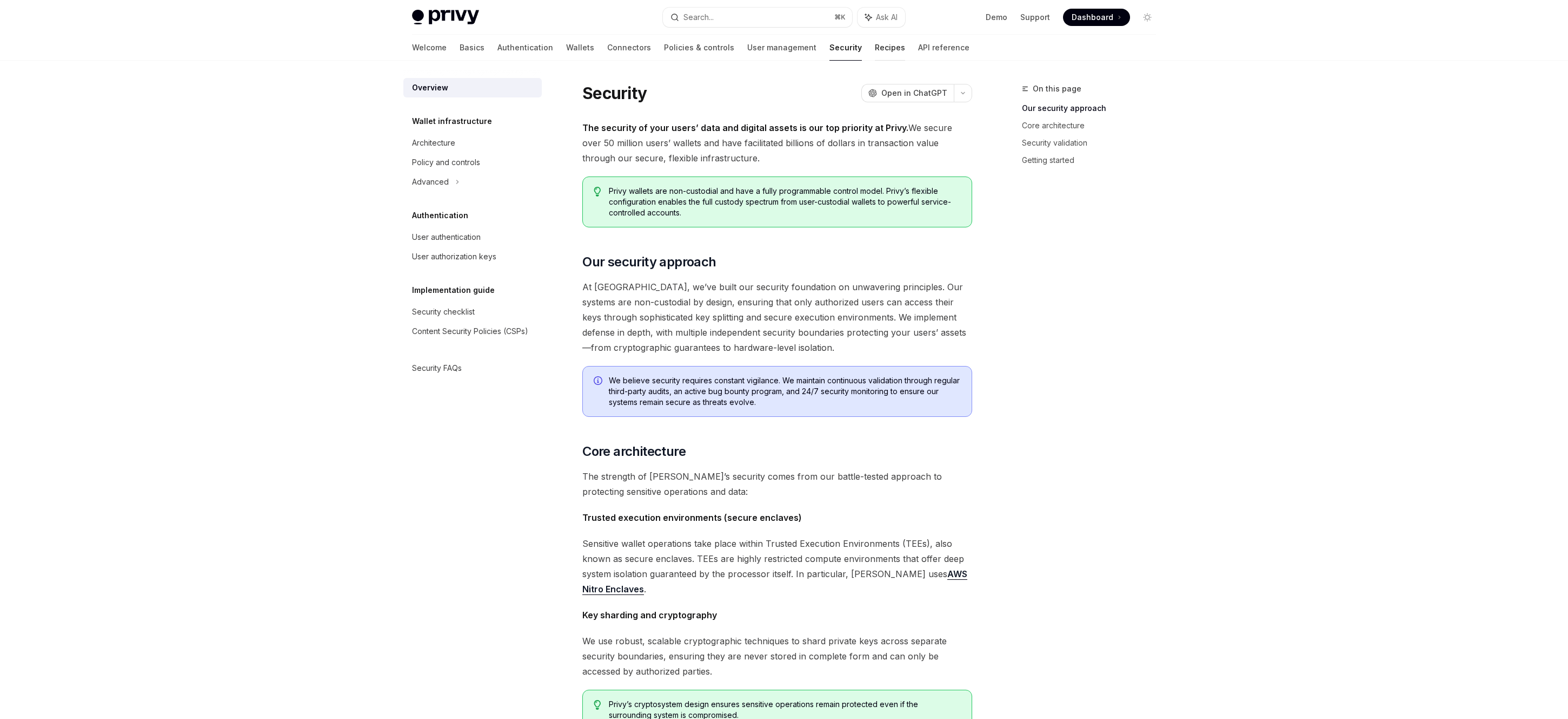
click at [875, 44] on link "Recipes" at bounding box center [890, 48] width 30 height 26
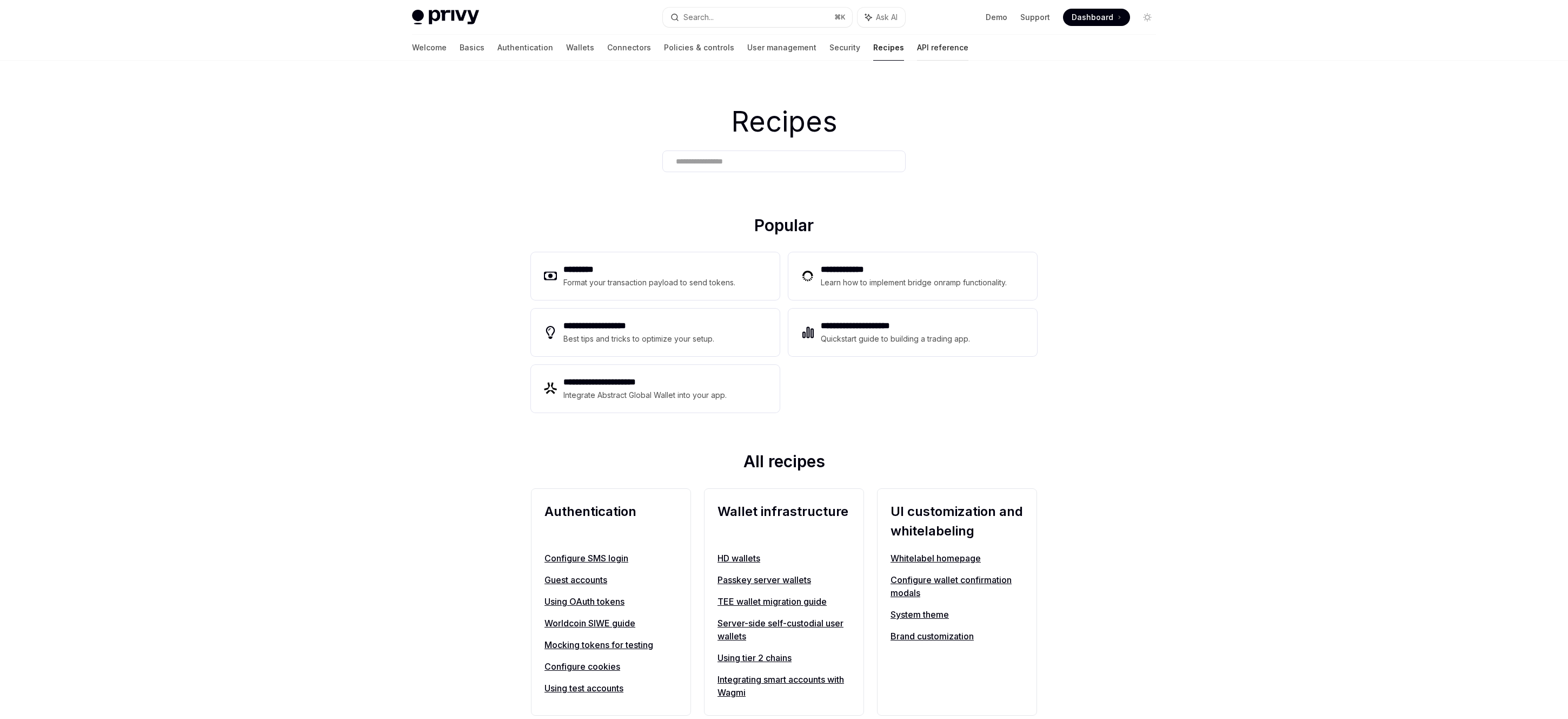
click at [917, 48] on link "API reference" at bounding box center [942, 48] width 51 height 26
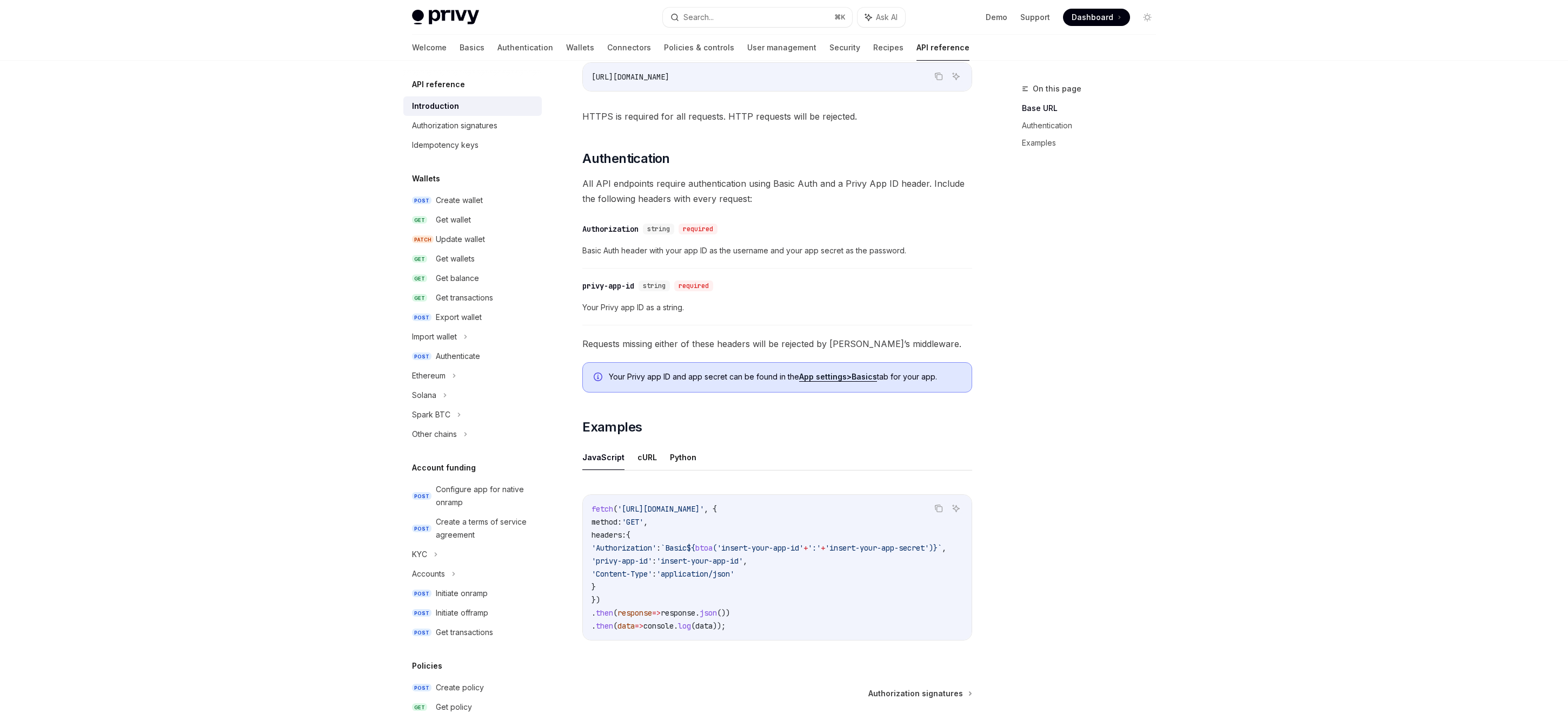
scroll to position [431, 0]
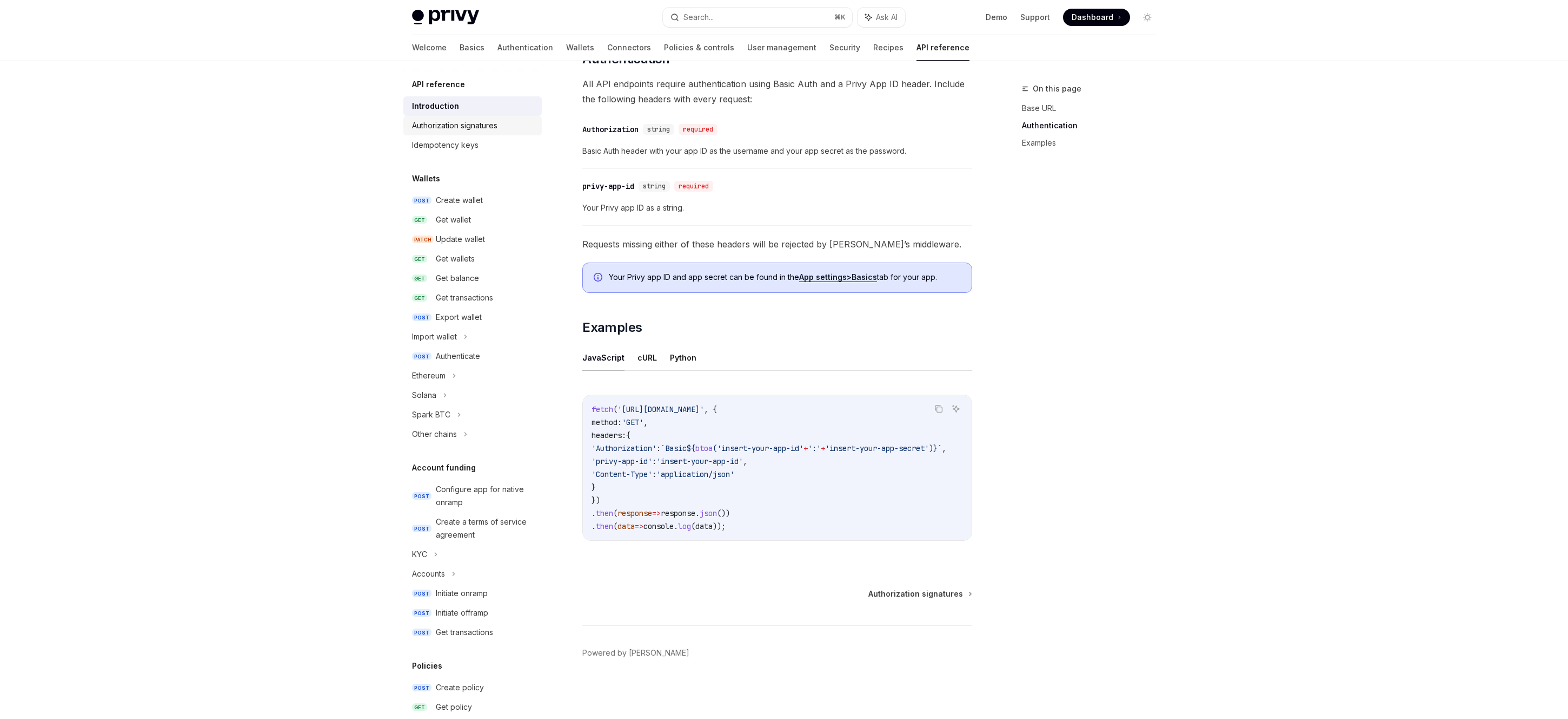
click at [481, 119] on div "Authorization signatures" at bounding box center [455, 125] width 86 height 13
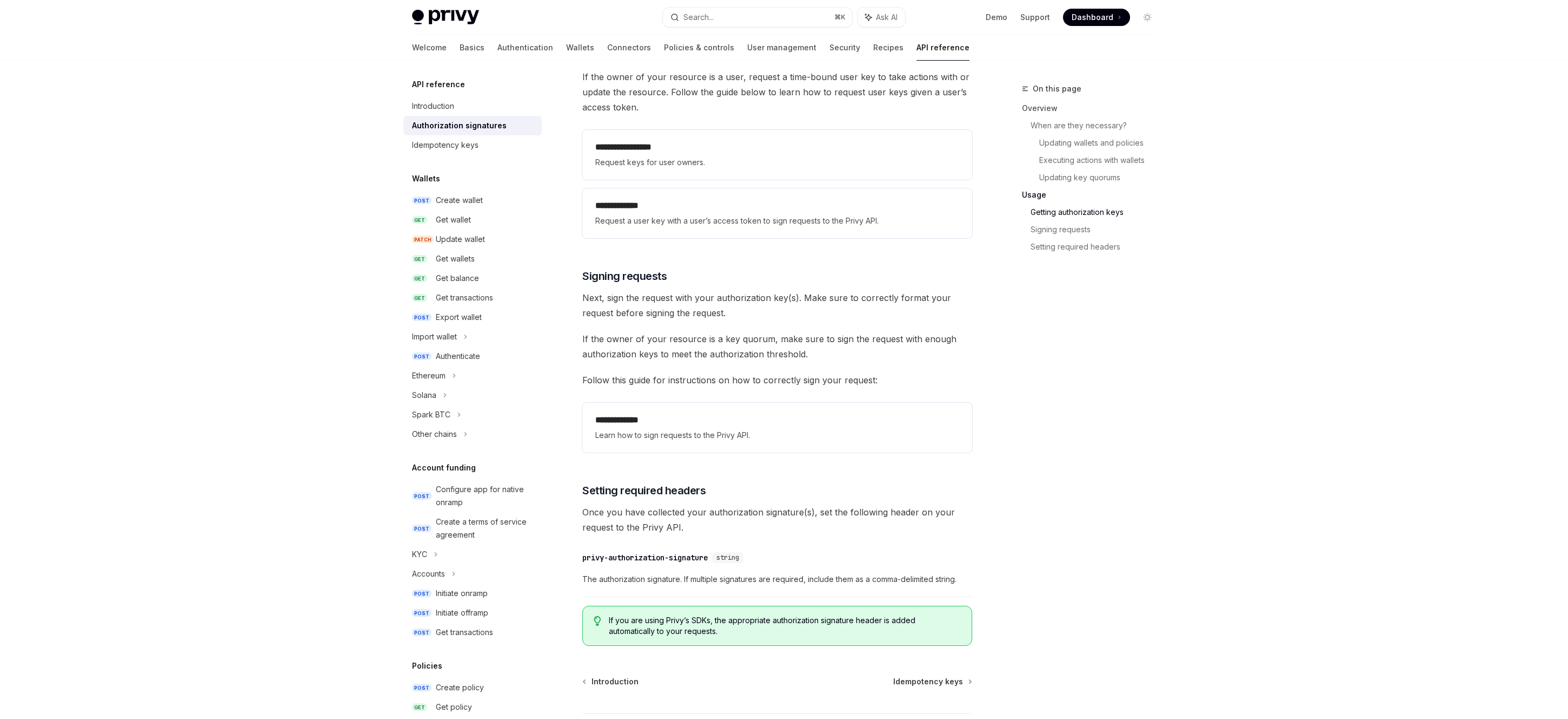
scroll to position [1548, 0]
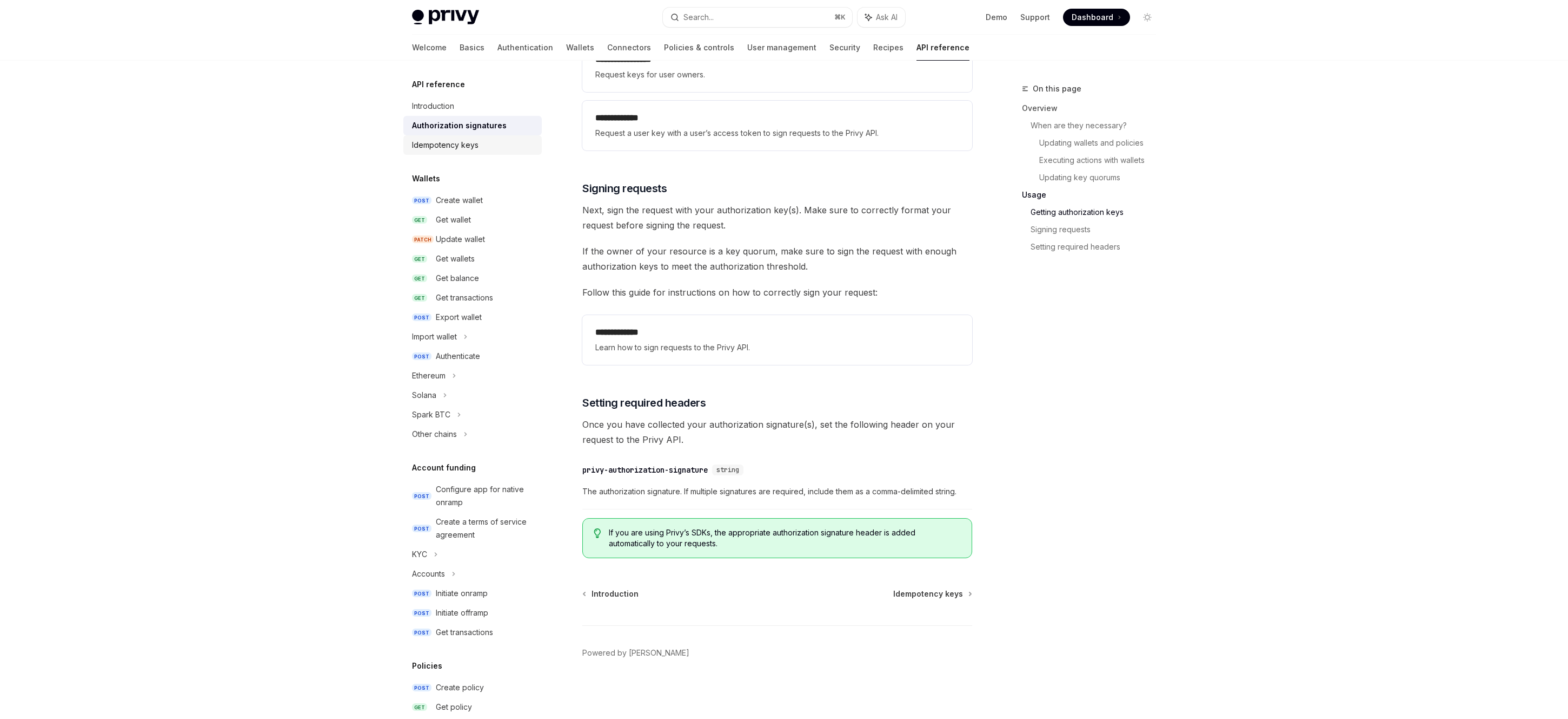
click at [476, 144] on div "Idempotency keys" at bounding box center [445, 145] width 67 height 13
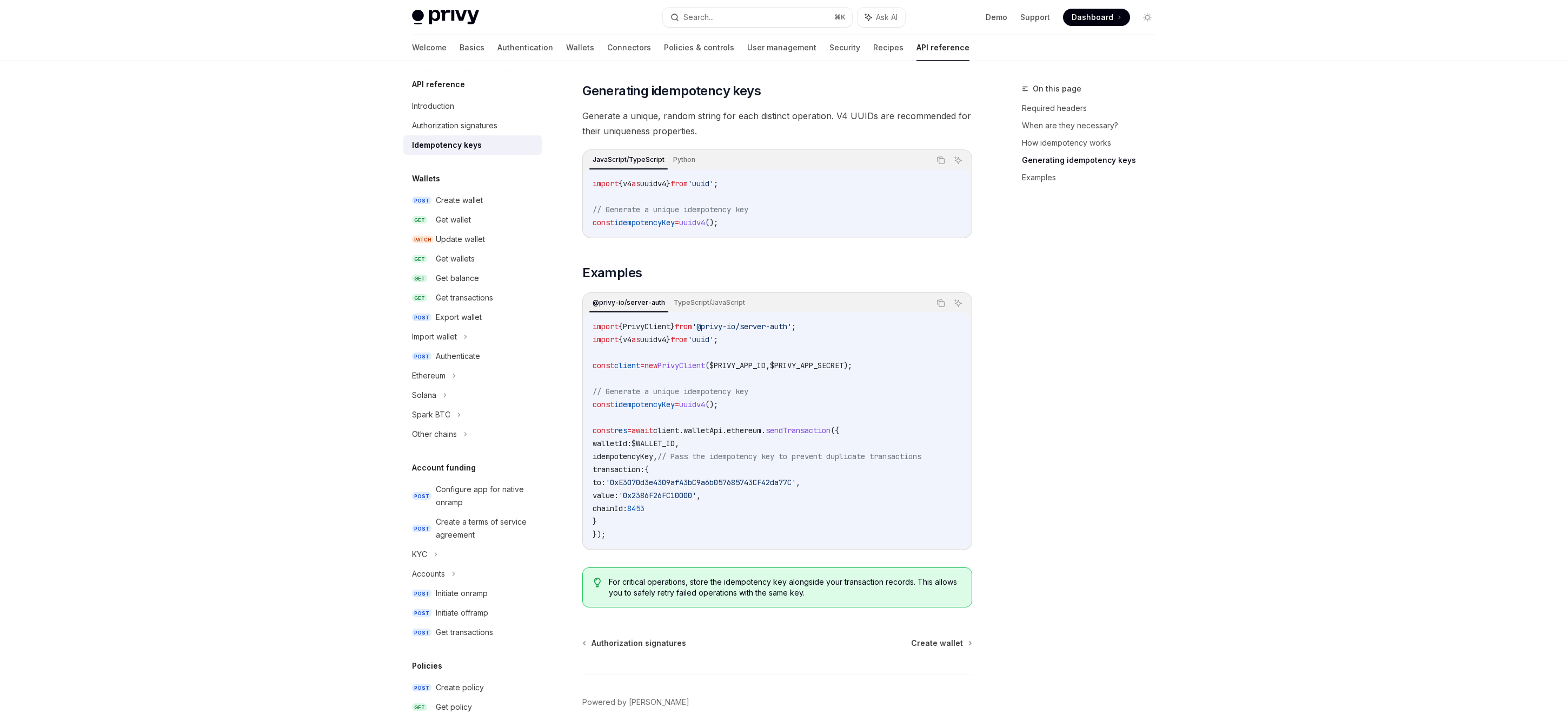
scroll to position [898, 0]
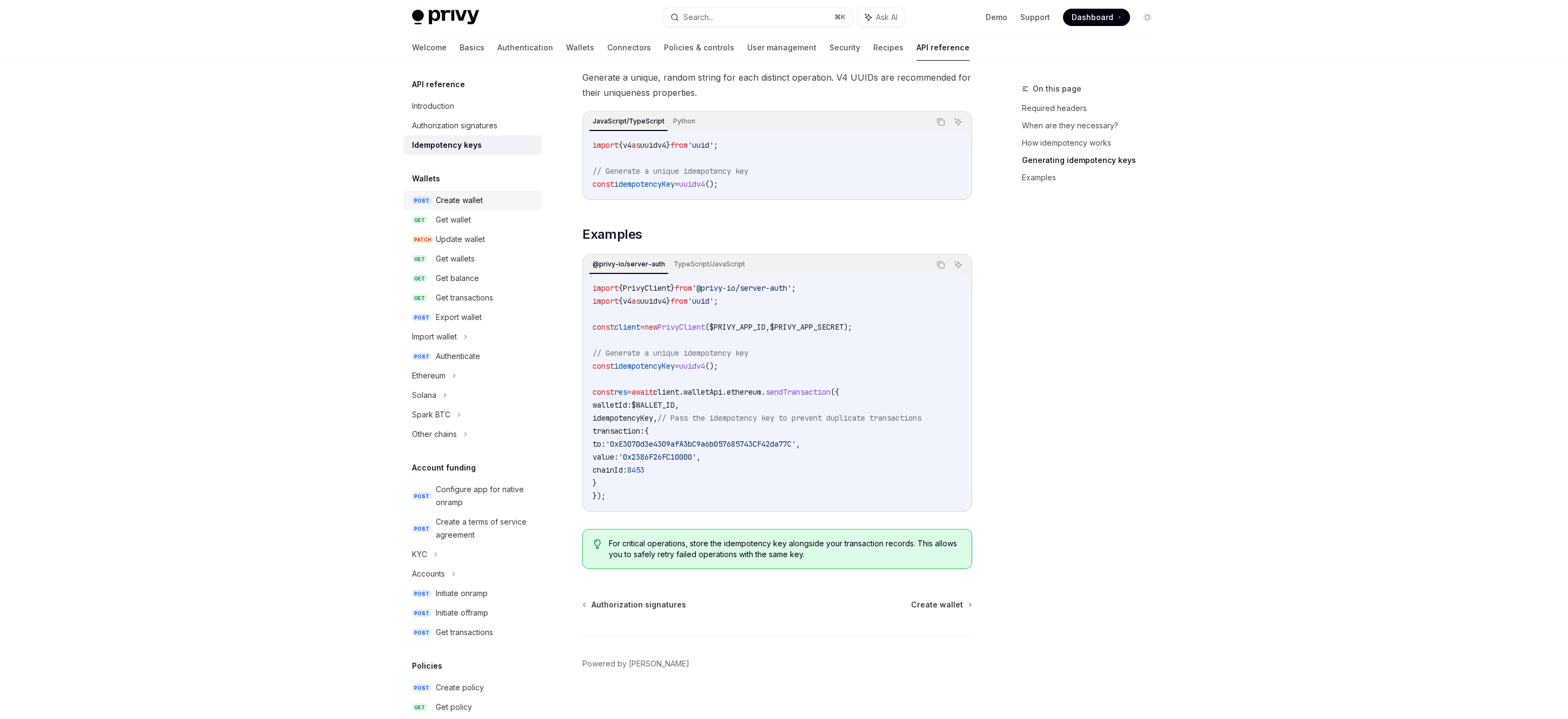
click at [501, 203] on div "Create wallet" at bounding box center [486, 200] width 100 height 13
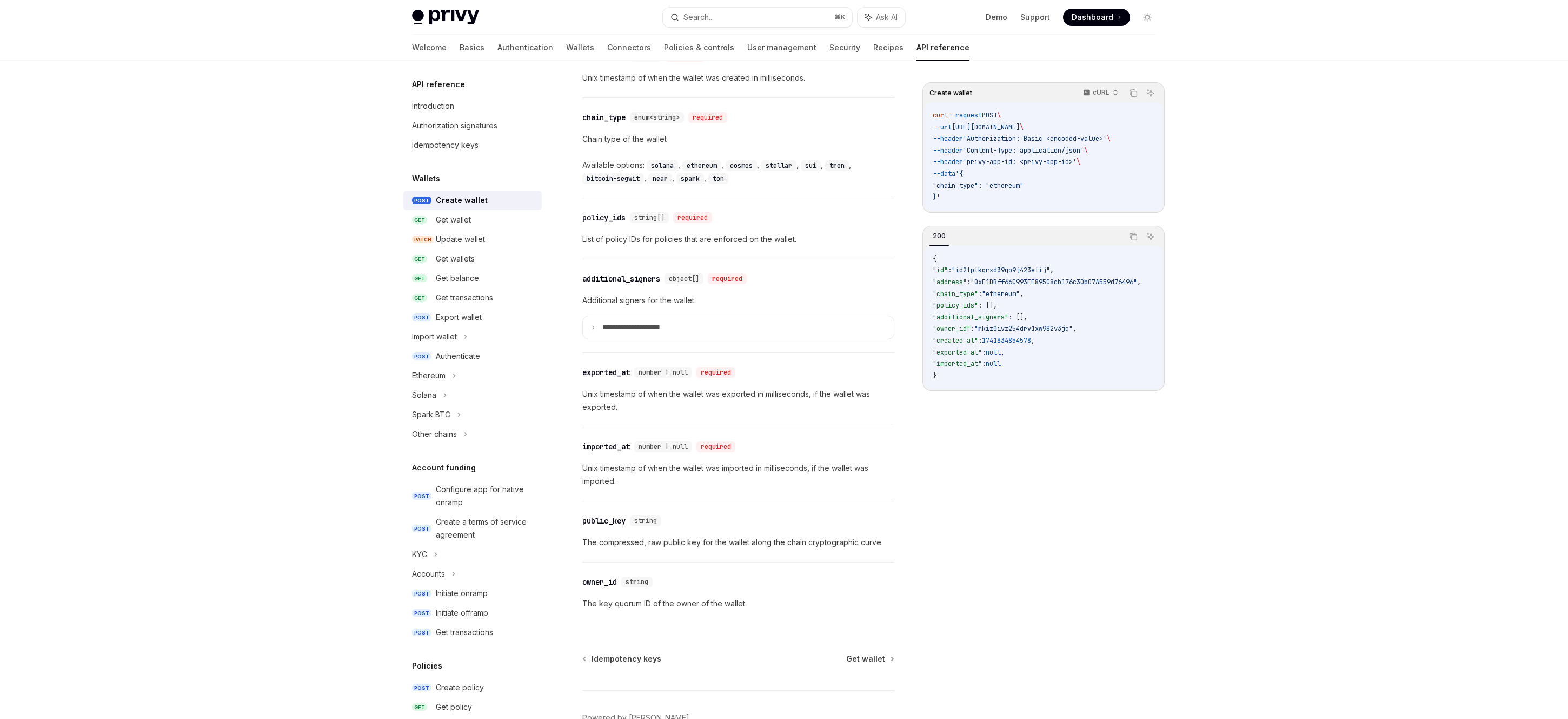
scroll to position [1205, 0]
click at [475, 216] on div "Get wallet" at bounding box center [486, 219] width 100 height 13
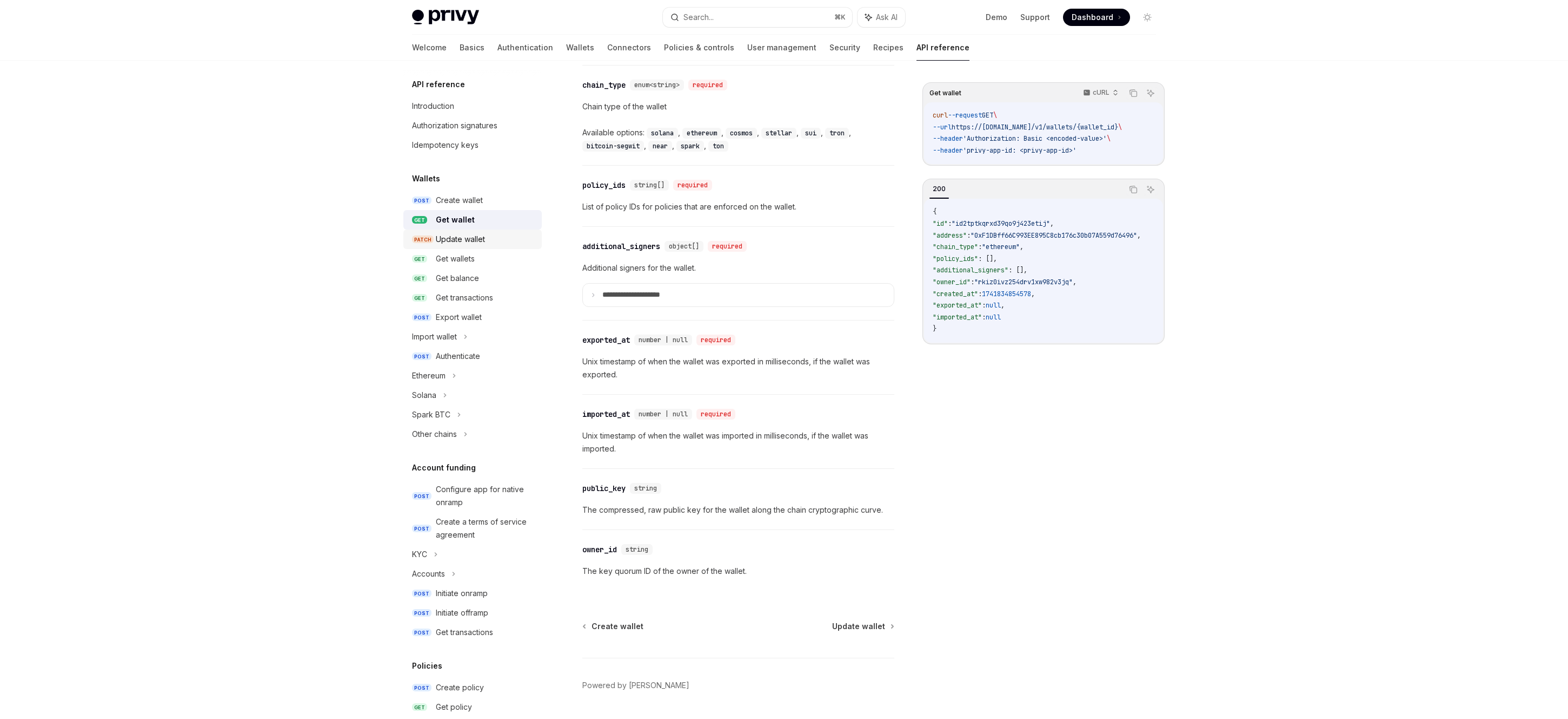
click at [487, 233] on div "Update wallet" at bounding box center [486, 239] width 100 height 13
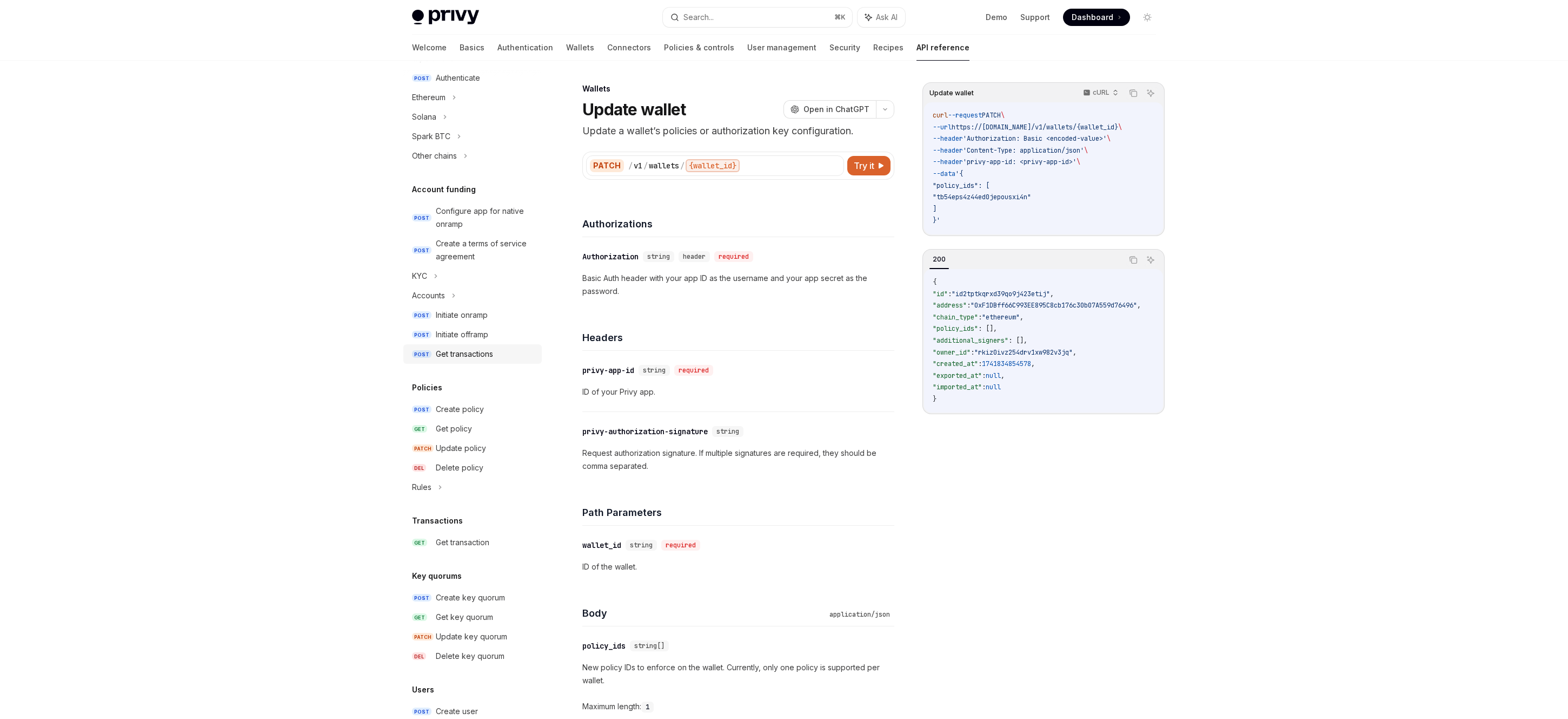
scroll to position [399, 0]
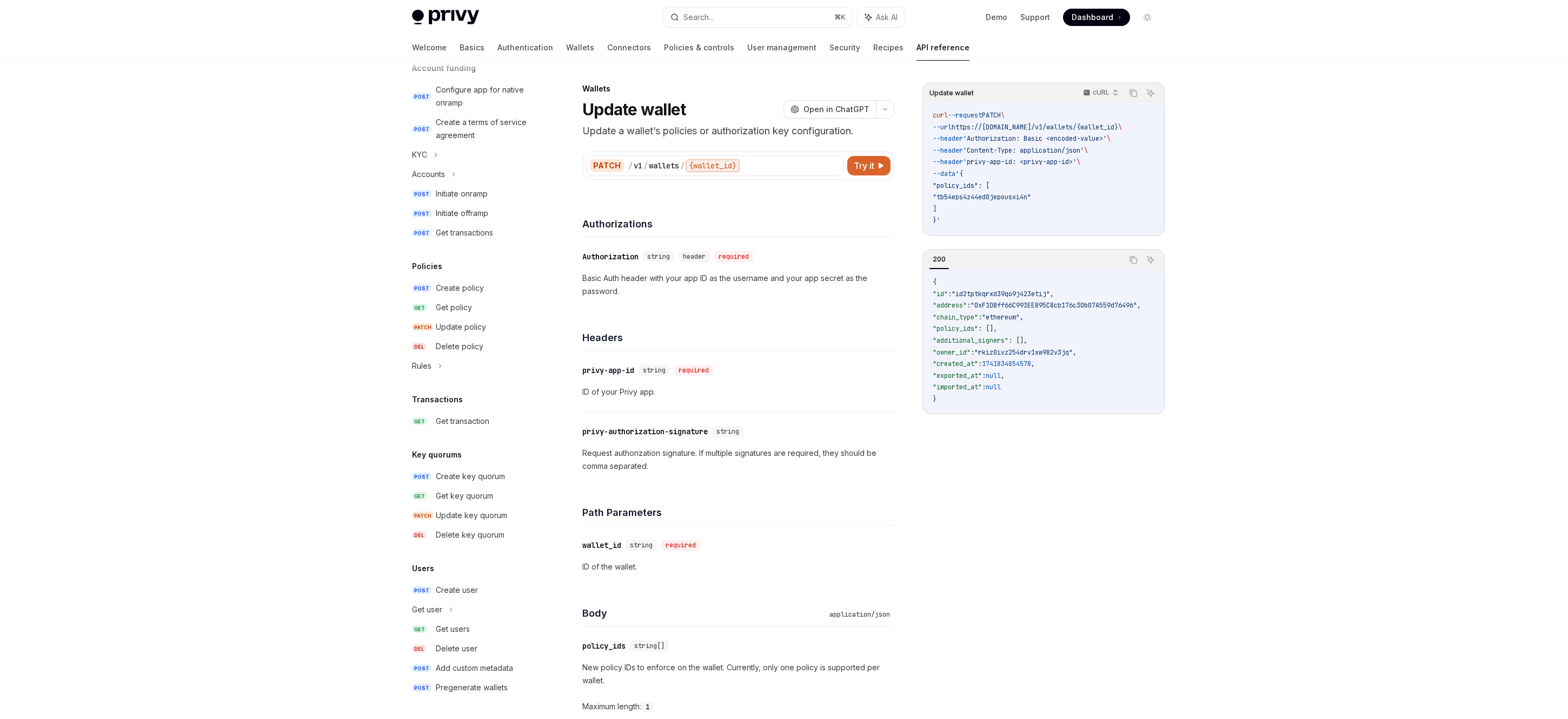
type textarea "*"
